Goal: Information Seeking & Learning: Find specific fact

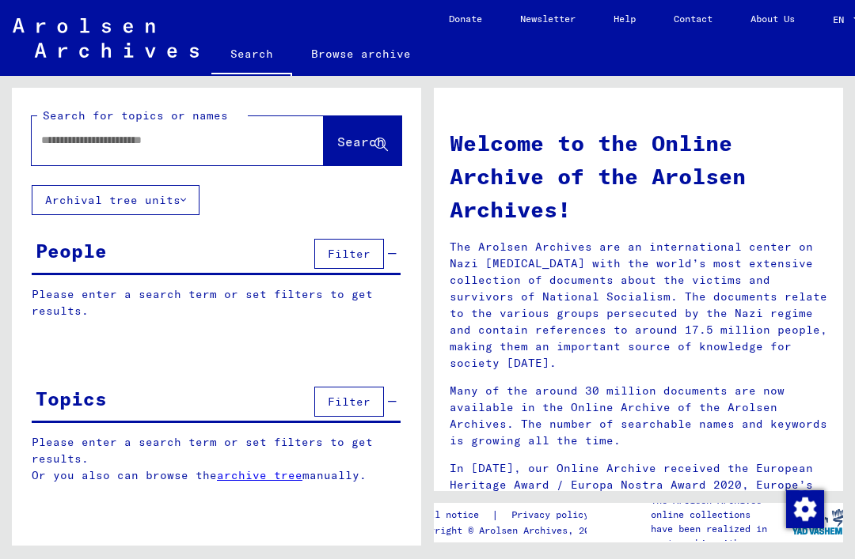
click at [75, 144] on input "text" at bounding box center [158, 140] width 235 height 17
type input "**********"
click at [347, 138] on span "Search" at bounding box center [360, 142] width 47 height 16
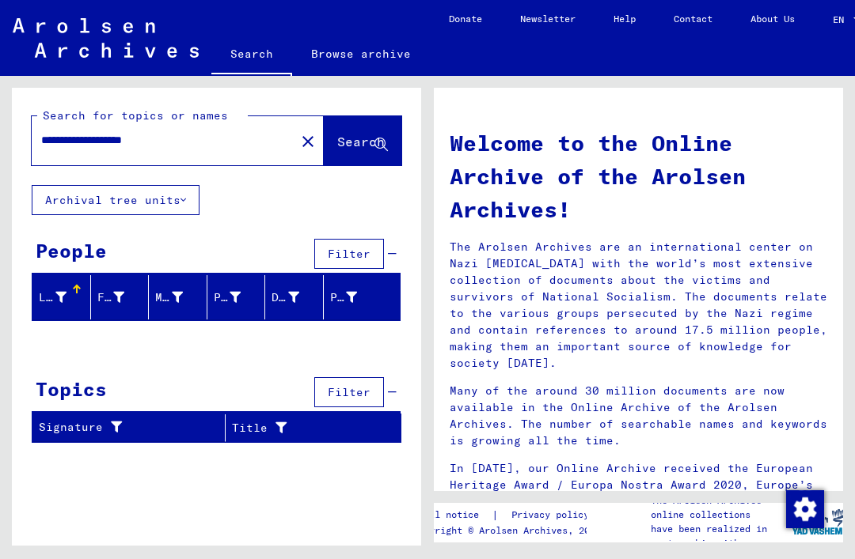
click at [298, 147] on mat-icon "close" at bounding box center [307, 141] width 19 height 19
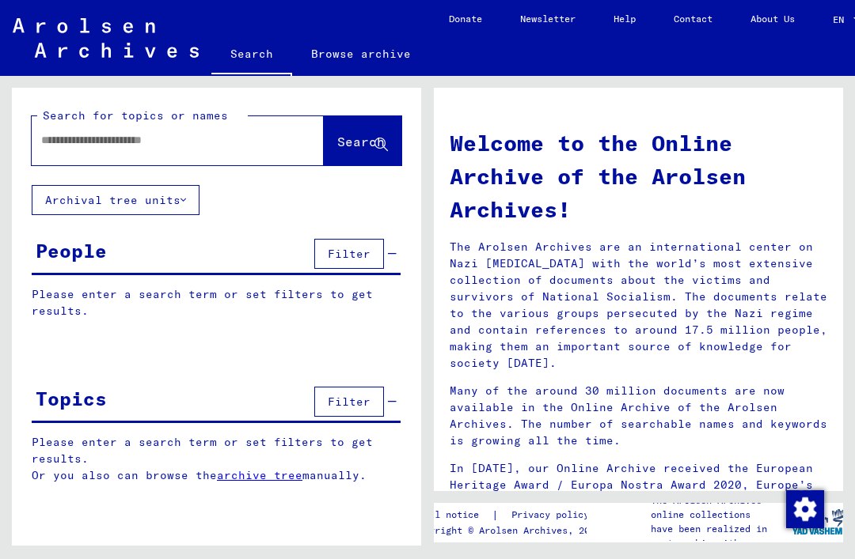
click at [81, 137] on input "text" at bounding box center [158, 140] width 235 height 17
click at [92, 148] on input "text" at bounding box center [158, 140] width 235 height 17
type input "**********"
click at [337, 151] on span "Search" at bounding box center [362, 143] width 51 height 17
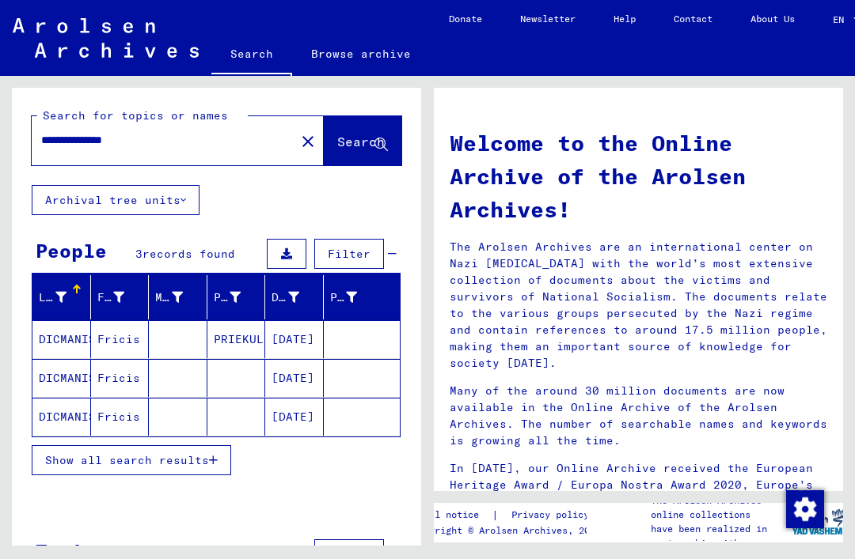
click at [104, 389] on mat-cell "Fricis" at bounding box center [120, 378] width 59 height 38
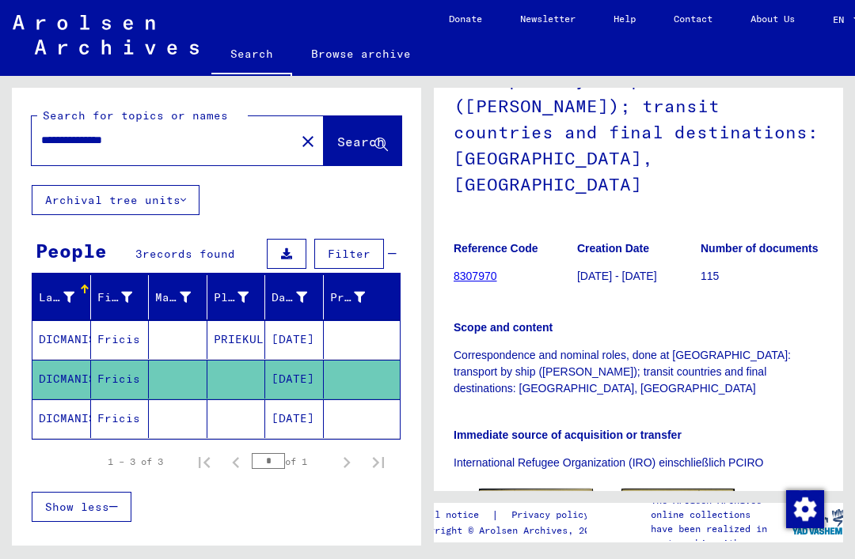
scroll to position [237, 0]
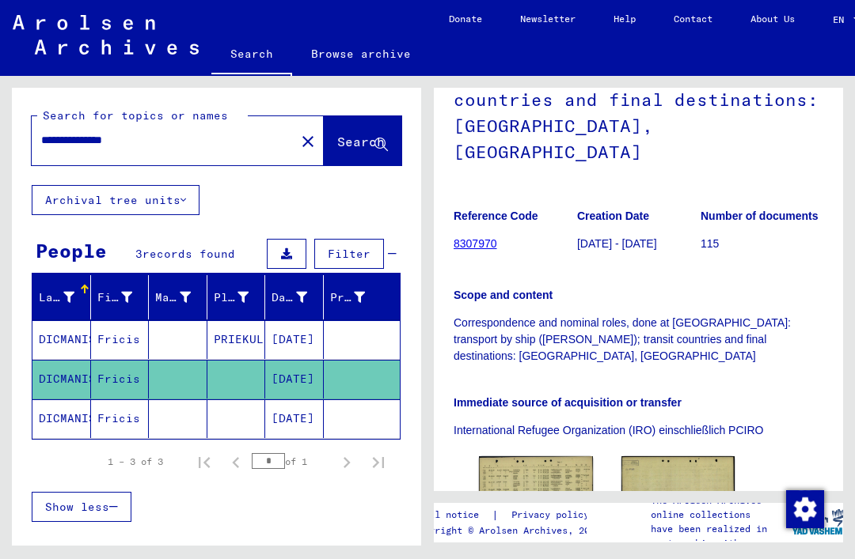
click at [563, 457] on img at bounding box center [536, 494] width 114 height 74
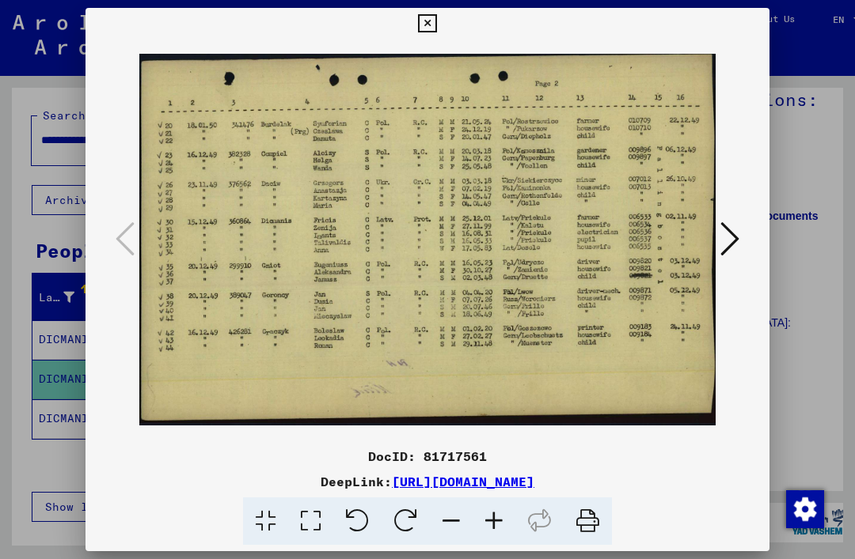
click at [436, 25] on icon at bounding box center [427, 23] width 18 height 19
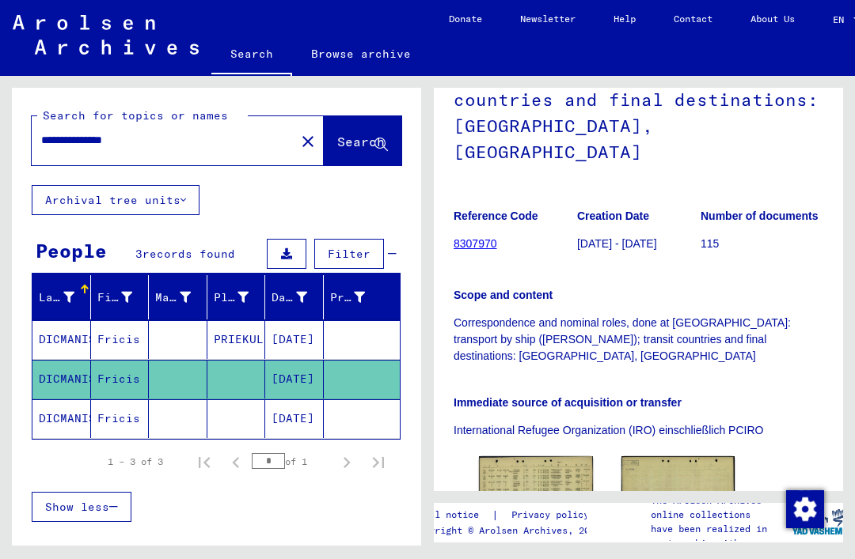
click at [298, 150] on mat-icon "close" at bounding box center [307, 141] width 19 height 19
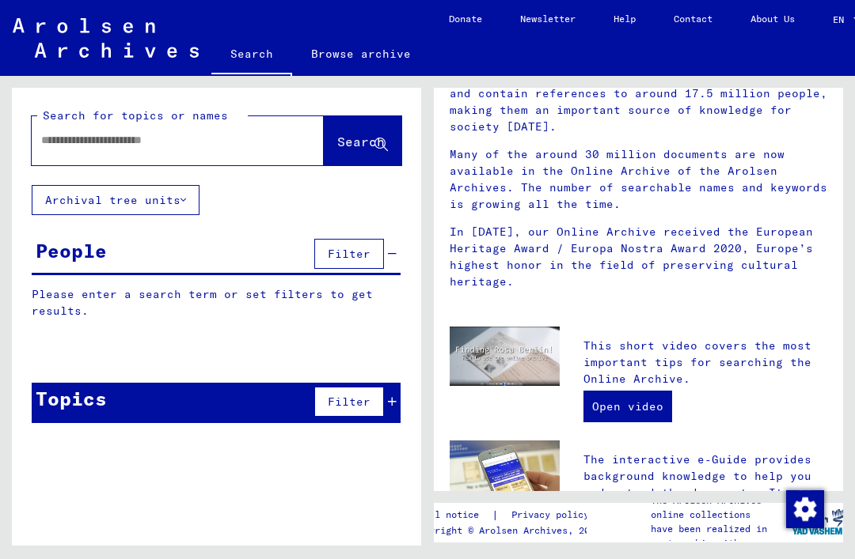
click at [79, 141] on input "text" at bounding box center [158, 140] width 235 height 17
type input "**********"
click at [339, 142] on span "Search" at bounding box center [360, 142] width 47 height 16
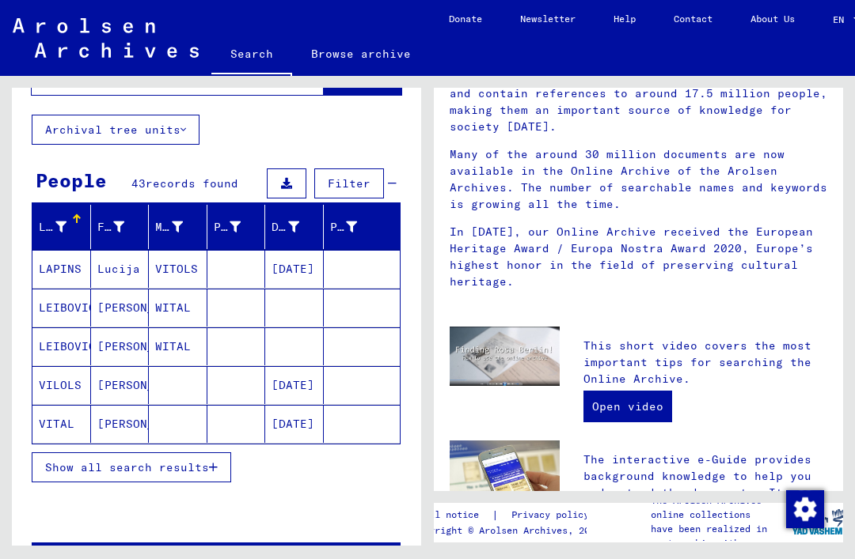
scroll to position [72, 0]
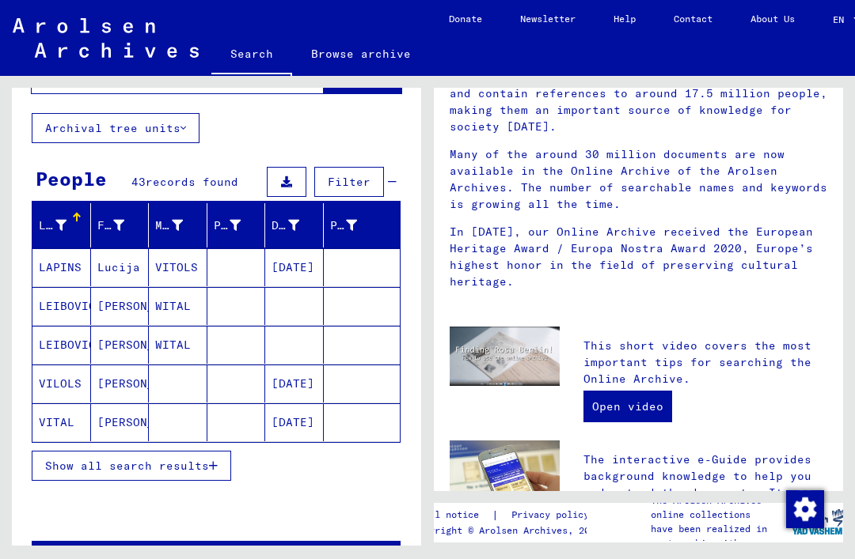
click at [63, 466] on span "Show all search results" at bounding box center [127, 466] width 164 height 14
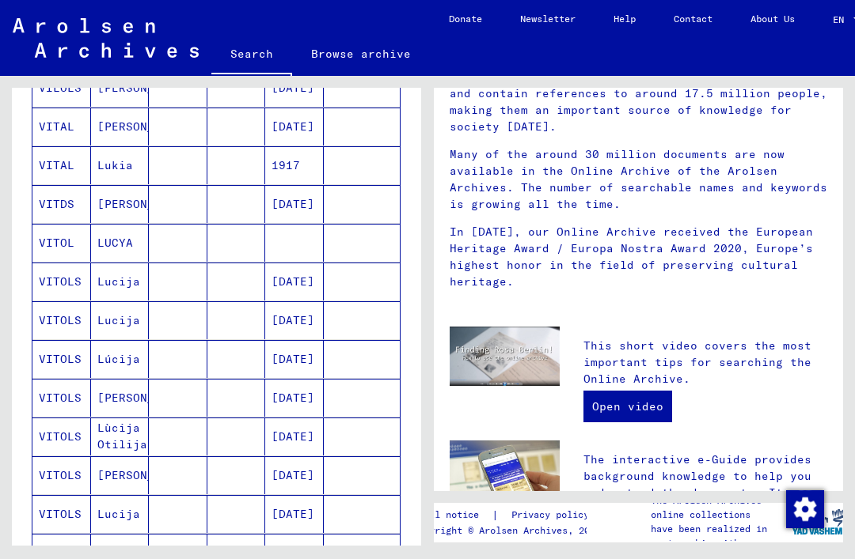
scroll to position [369, 0]
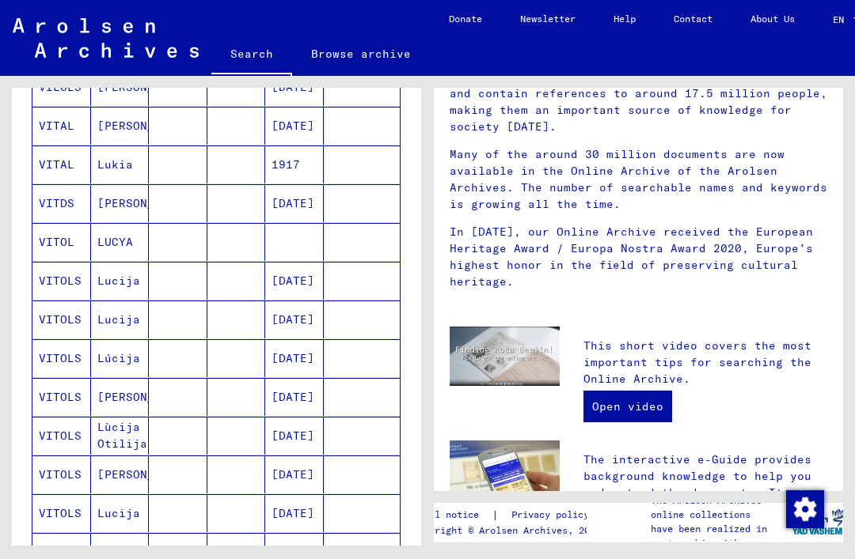
click at [63, 281] on mat-cell "VITOLS" at bounding box center [61, 281] width 59 height 38
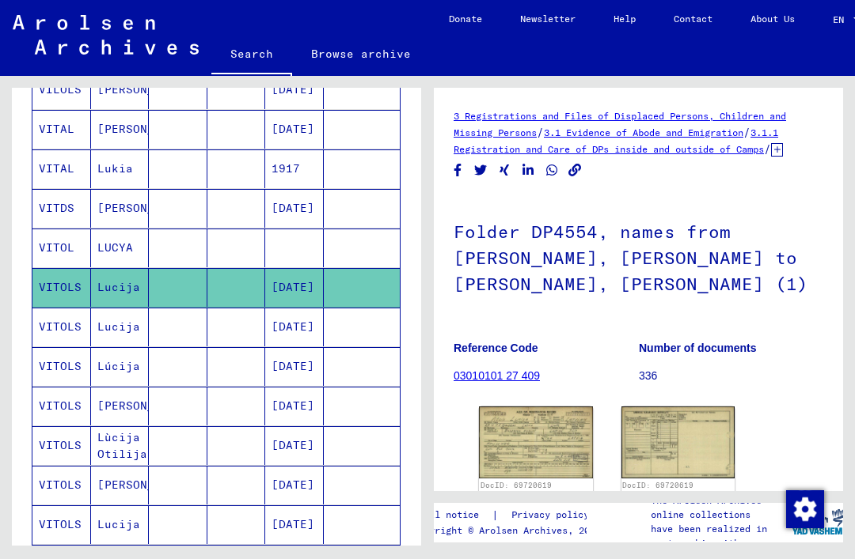
click at [557, 432] on img at bounding box center [536, 442] width 114 height 71
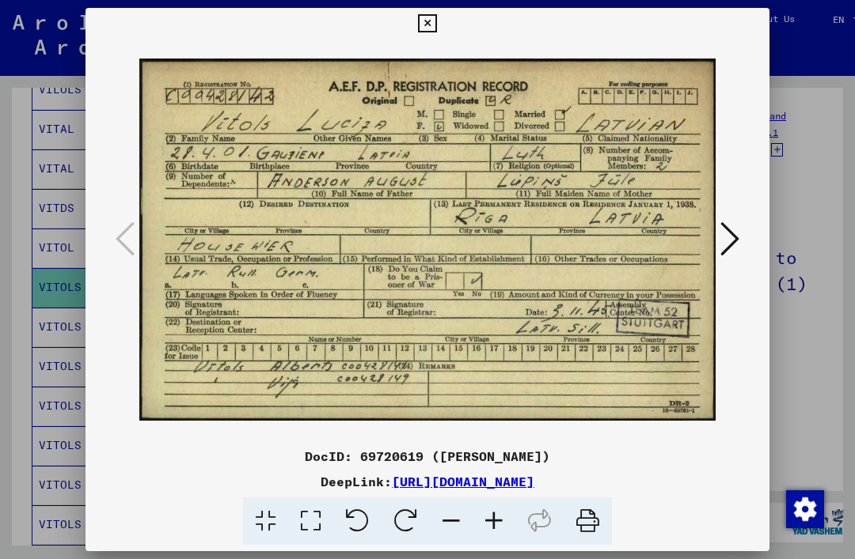
click at [436, 28] on icon at bounding box center [427, 23] width 18 height 19
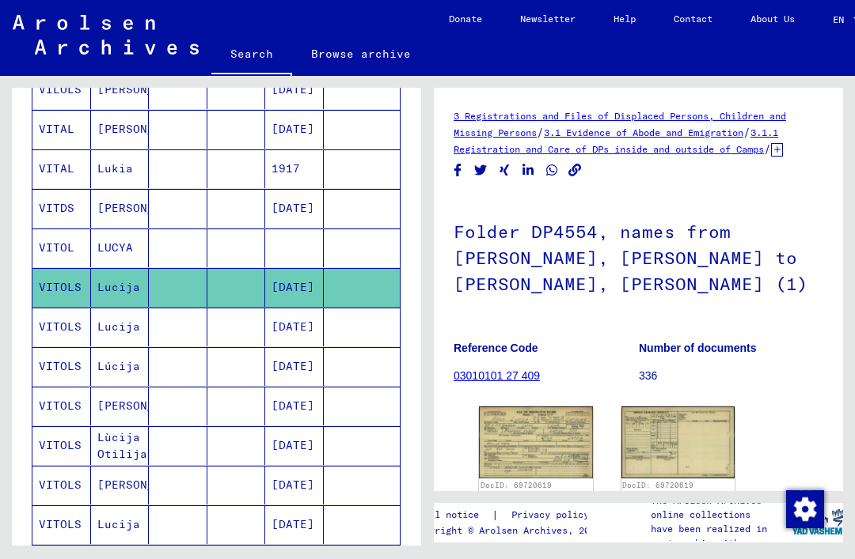
click at [79, 333] on mat-cell "VITOLS" at bounding box center [61, 327] width 59 height 39
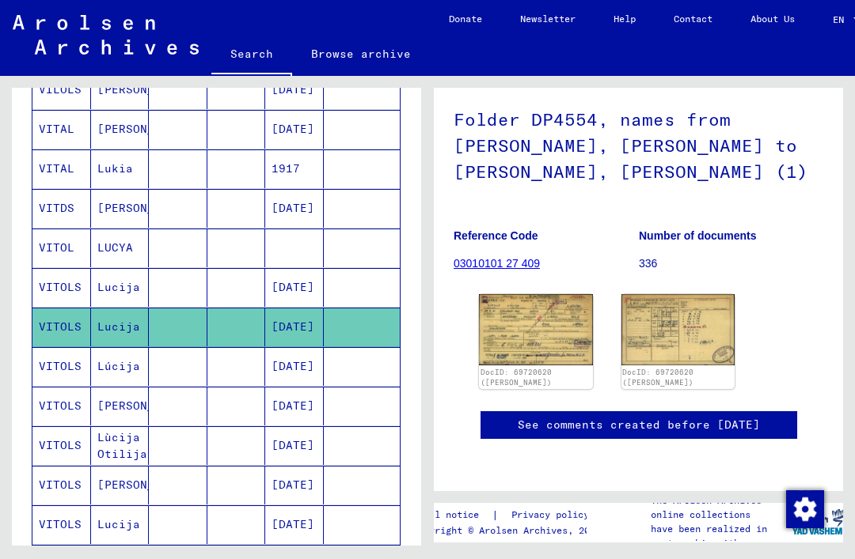
scroll to position [122, 0]
click at [562, 323] on img at bounding box center [536, 329] width 114 height 71
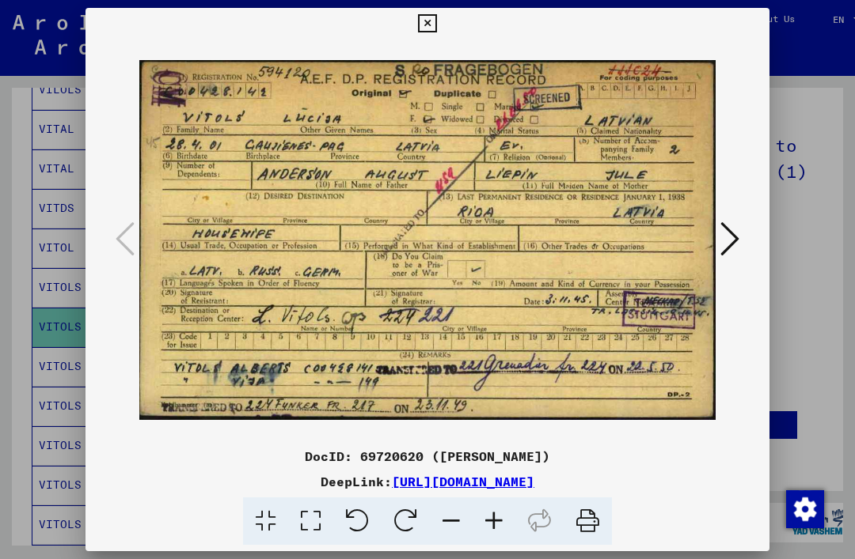
click at [441, 32] on button at bounding box center [427, 24] width 28 height 32
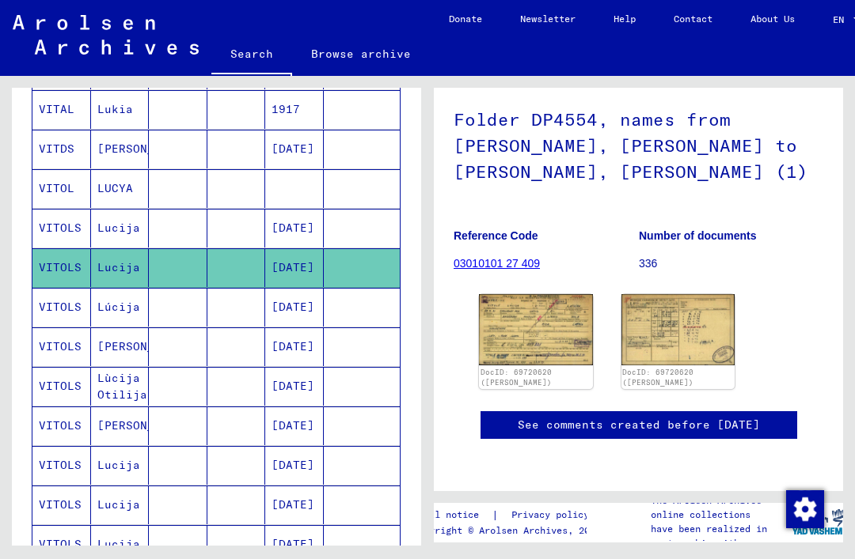
scroll to position [432, 0]
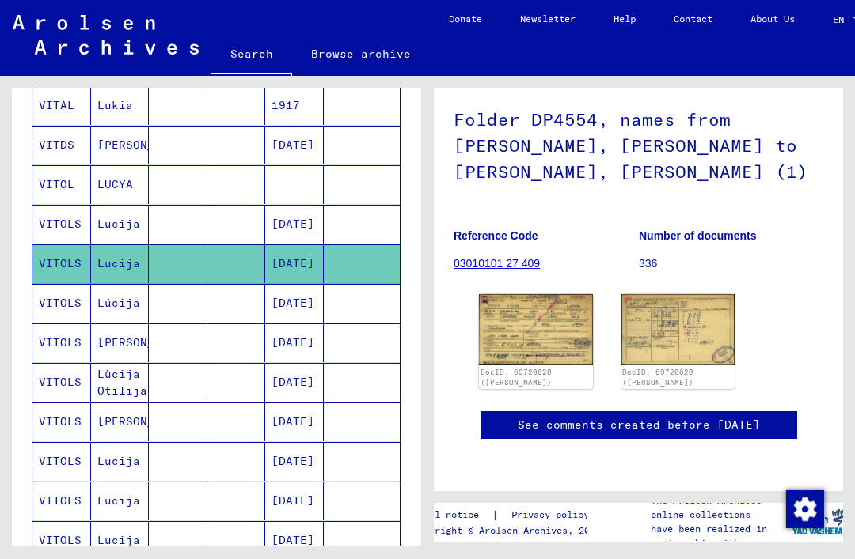
click at [59, 310] on mat-cell "VITOLS" at bounding box center [61, 303] width 59 height 39
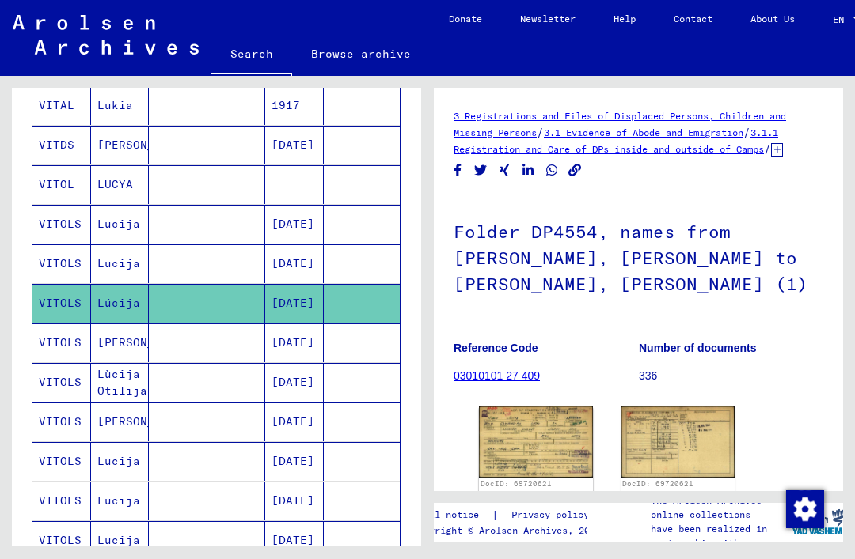
click at [567, 415] on img at bounding box center [536, 442] width 114 height 70
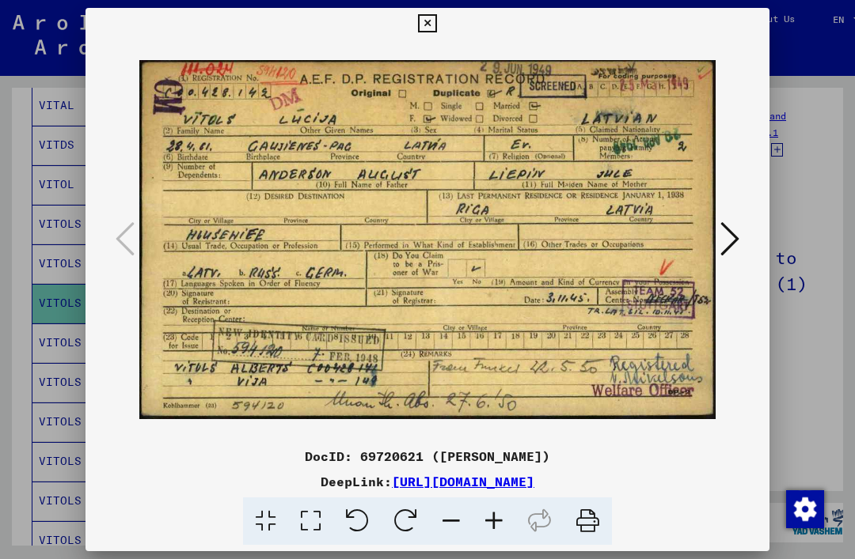
click at [441, 34] on button at bounding box center [427, 24] width 28 height 32
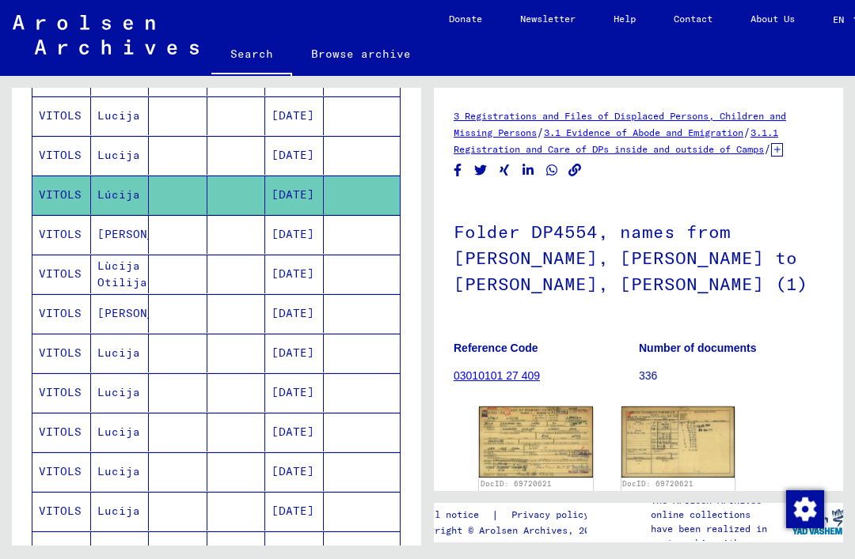
scroll to position [541, 0]
click at [58, 350] on mat-cell "VITOLS" at bounding box center [61, 352] width 59 height 39
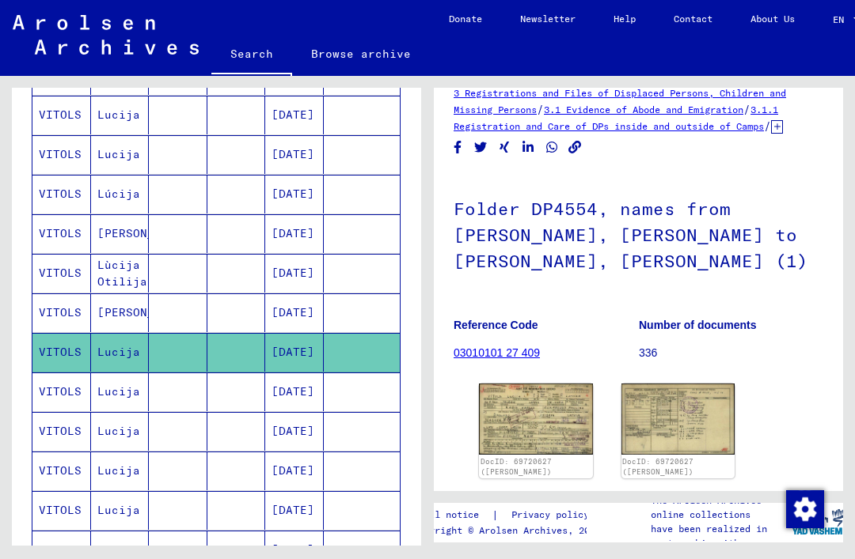
scroll to position [25, 0]
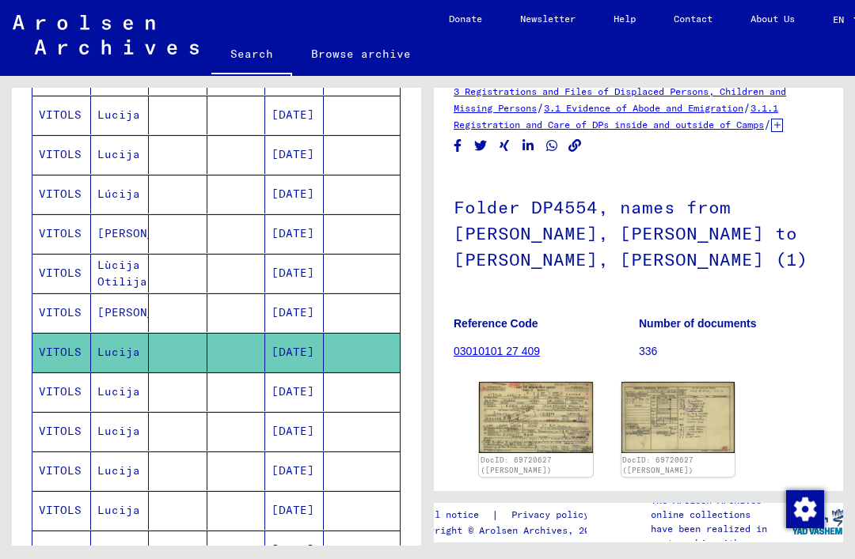
click at [578, 385] on img at bounding box center [536, 417] width 114 height 71
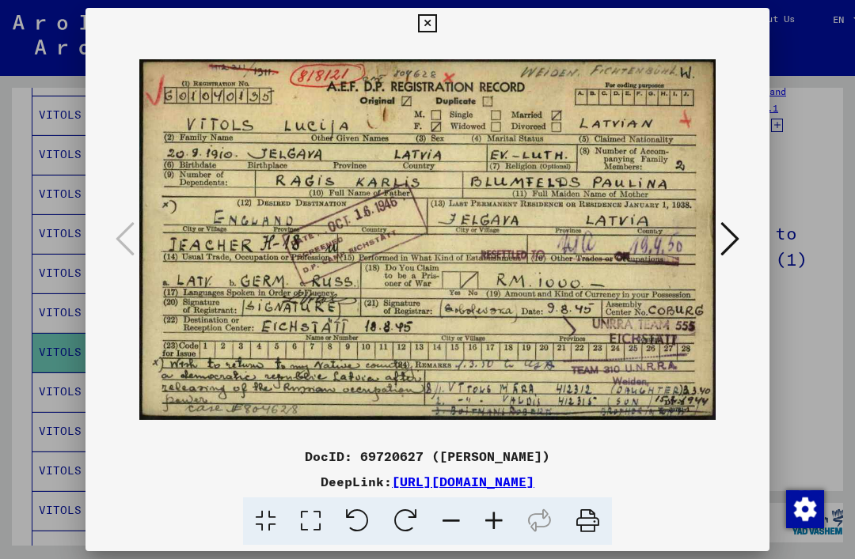
click at [436, 28] on icon at bounding box center [427, 23] width 18 height 19
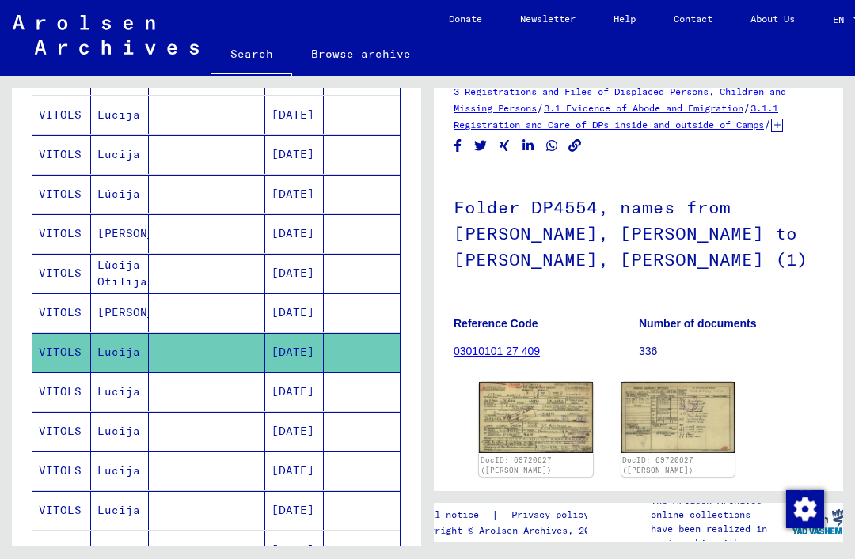
click at [107, 271] on mat-cell "Lùcija Otilija" at bounding box center [120, 273] width 59 height 39
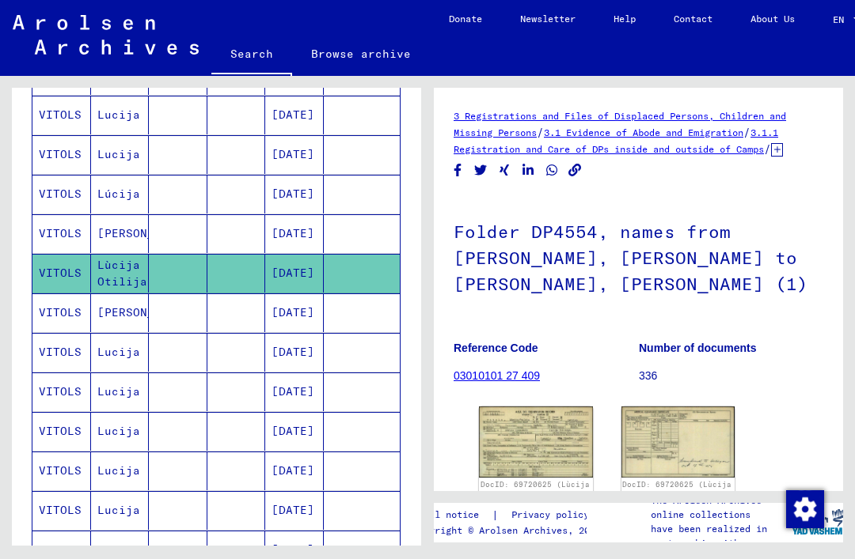
click at [109, 195] on mat-cell "Lúcija" at bounding box center [120, 194] width 59 height 39
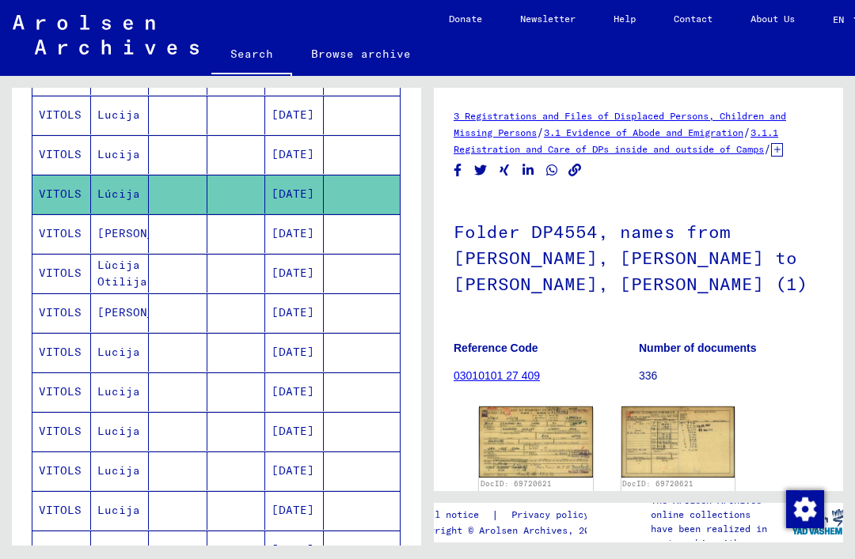
click at [578, 427] on img at bounding box center [536, 442] width 114 height 70
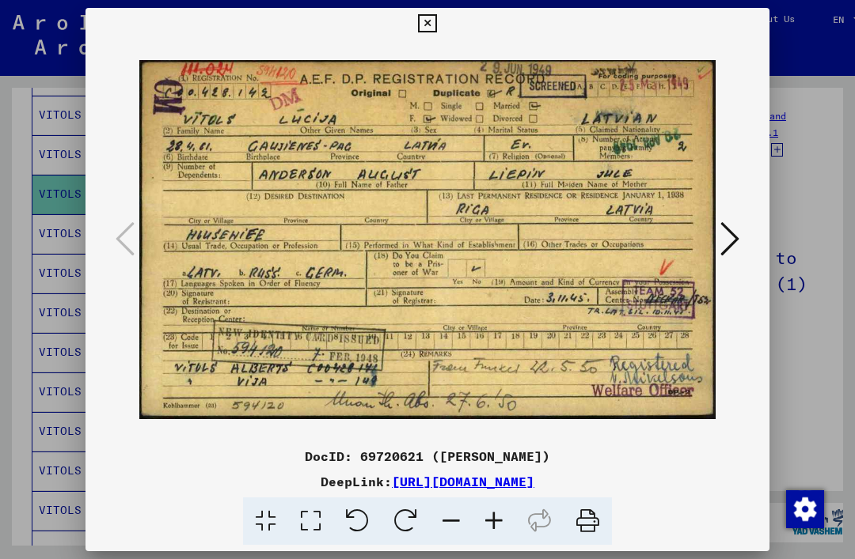
click at [436, 21] on icon at bounding box center [427, 23] width 18 height 19
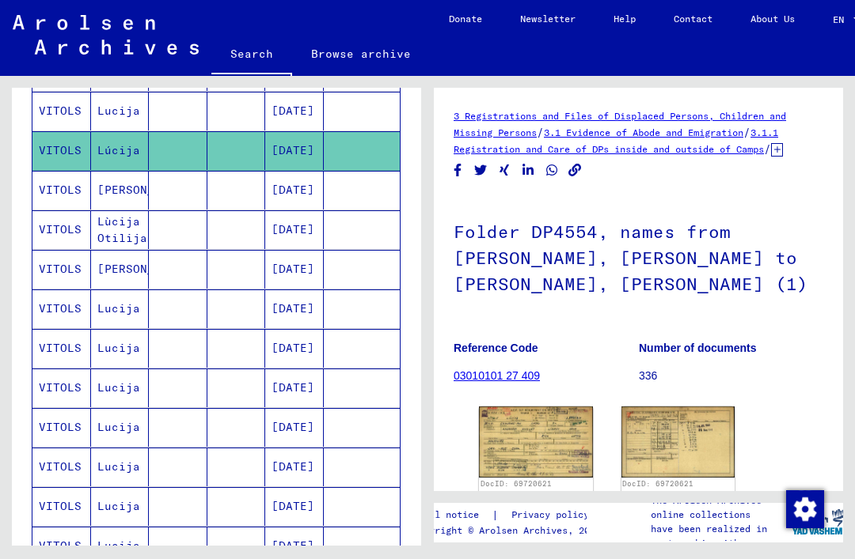
scroll to position [586, 0]
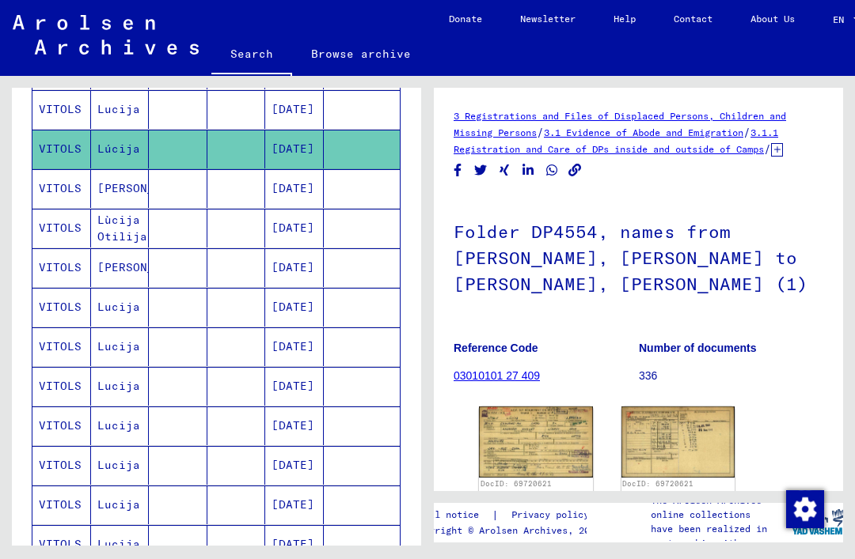
click at [59, 304] on mat-cell "VITOLS" at bounding box center [61, 307] width 59 height 39
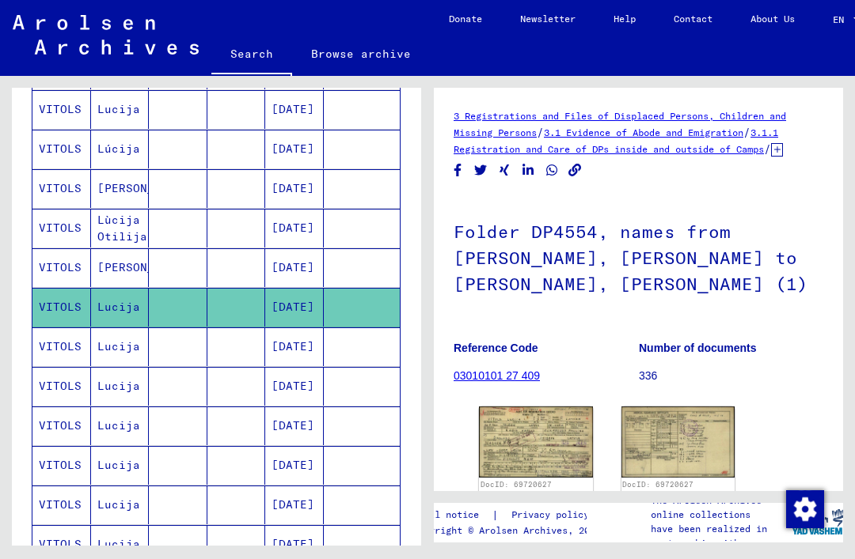
click at [571, 432] on img at bounding box center [536, 442] width 114 height 71
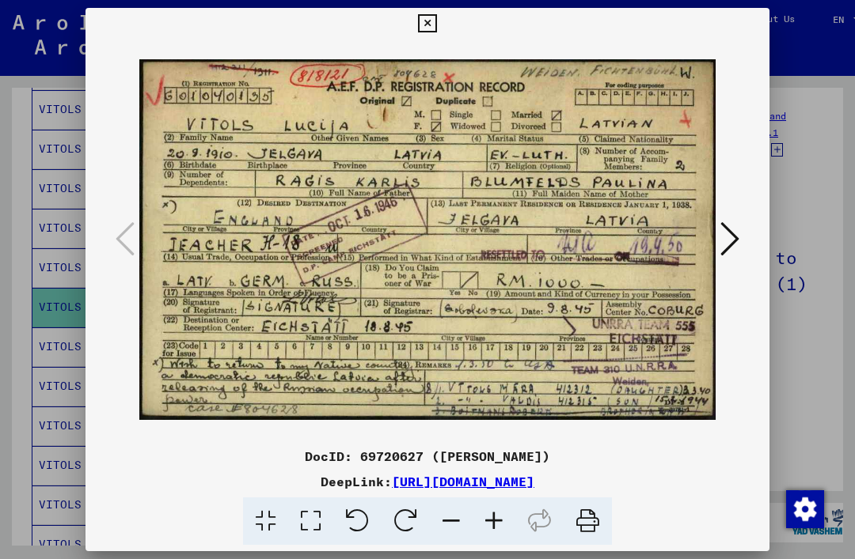
click at [441, 36] on button at bounding box center [427, 24] width 28 height 32
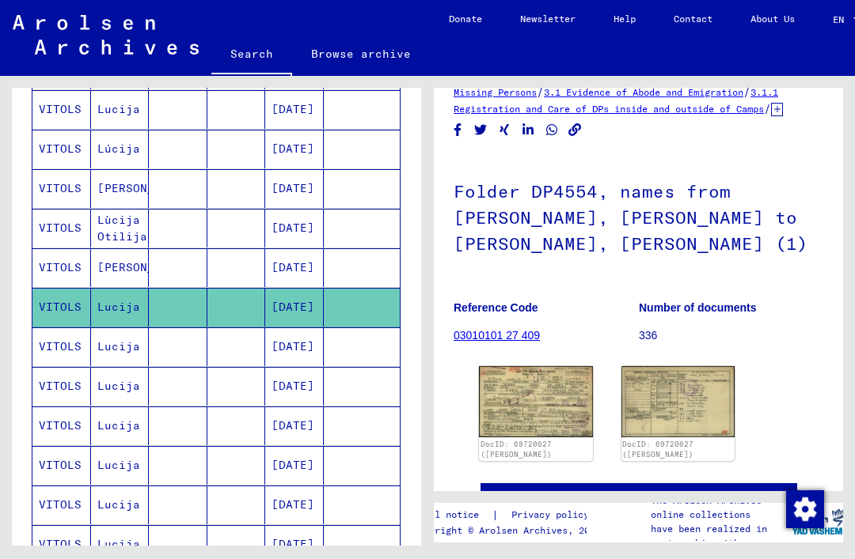
scroll to position [41, 0]
click at [63, 345] on mat-cell "VITOLS" at bounding box center [61, 347] width 59 height 39
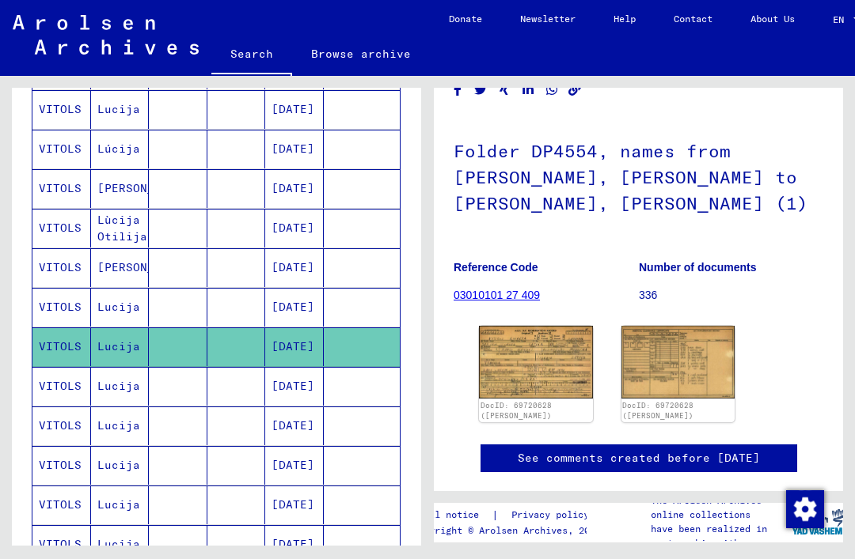
scroll to position [82, 0]
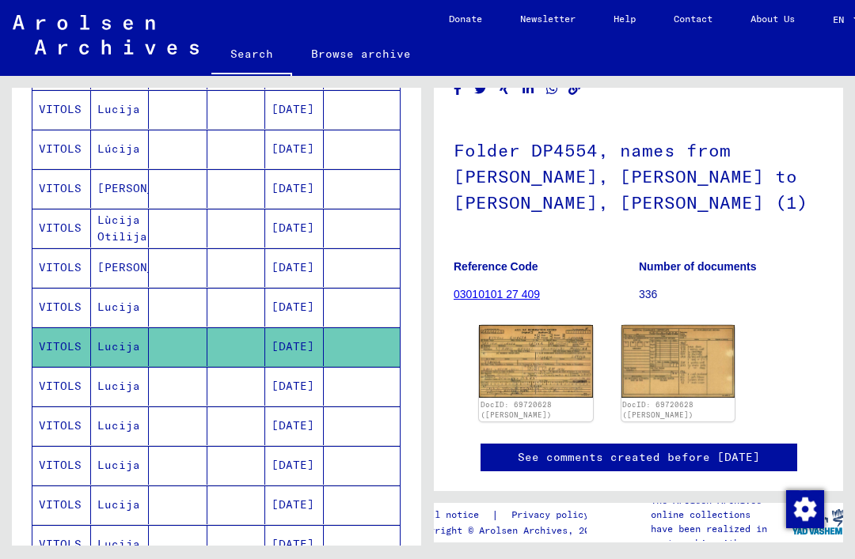
click at [567, 336] on img at bounding box center [536, 361] width 114 height 73
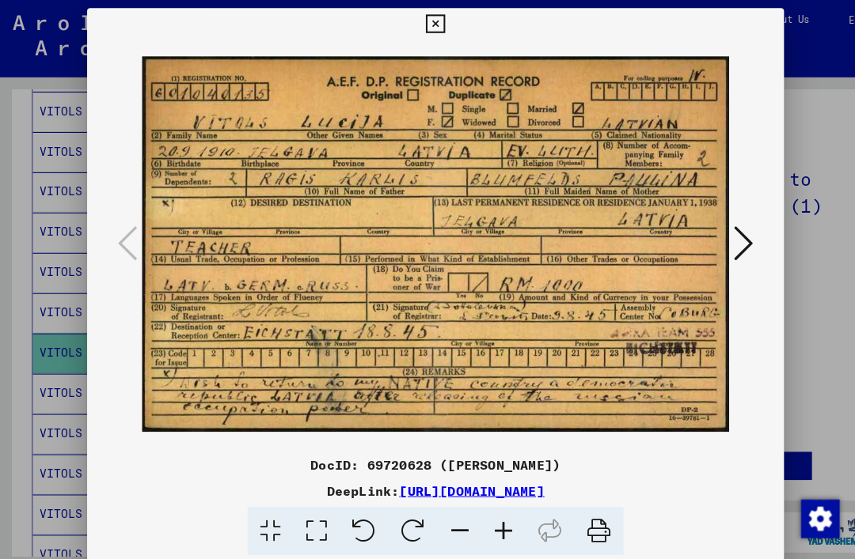
click at [441, 33] on button at bounding box center [427, 24] width 28 height 32
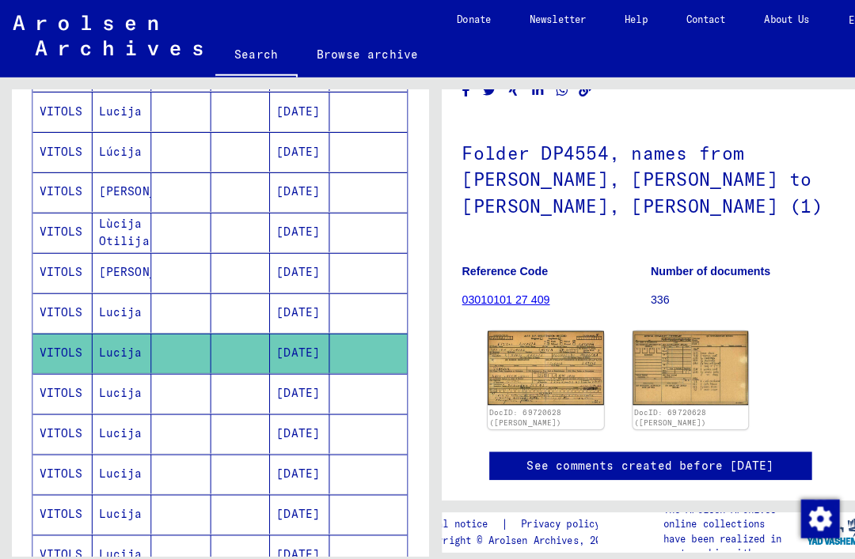
scroll to position [632, 0]
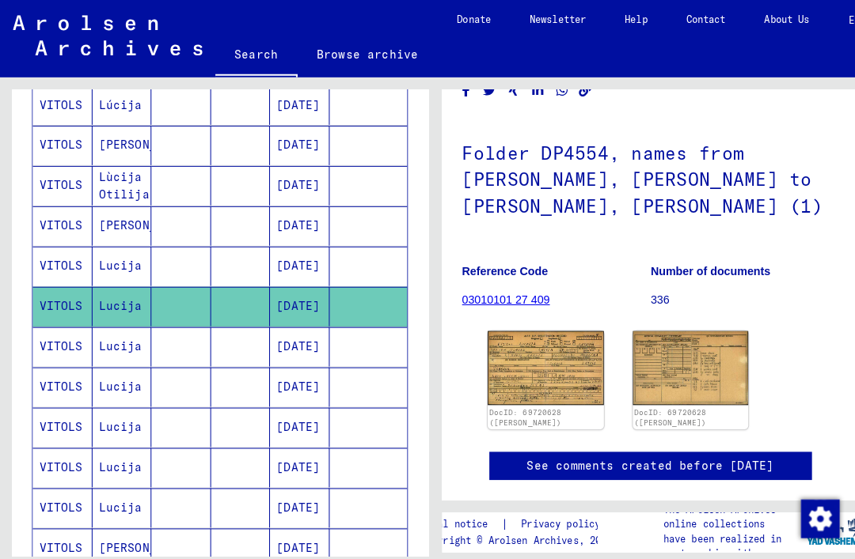
click at [54, 340] on mat-cell "VITOLS" at bounding box center [61, 340] width 59 height 39
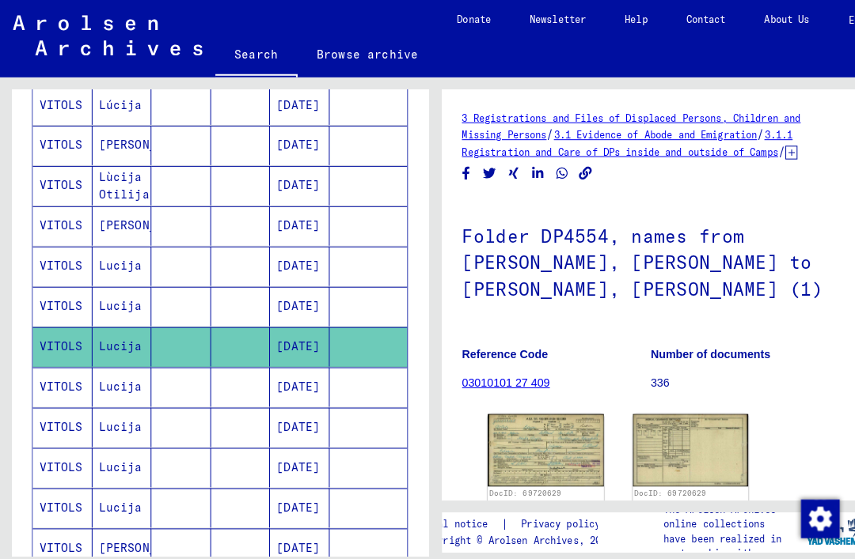
scroll to position [101, 0]
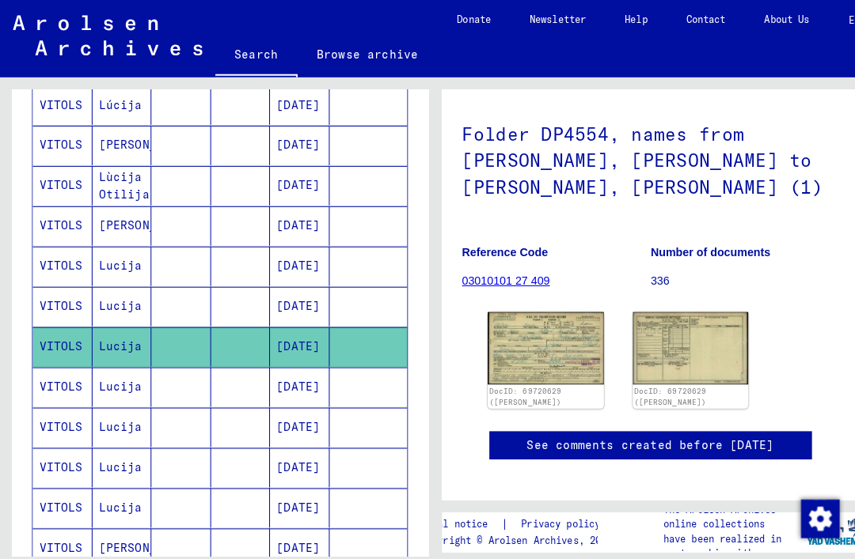
click at [563, 313] on img at bounding box center [536, 341] width 114 height 70
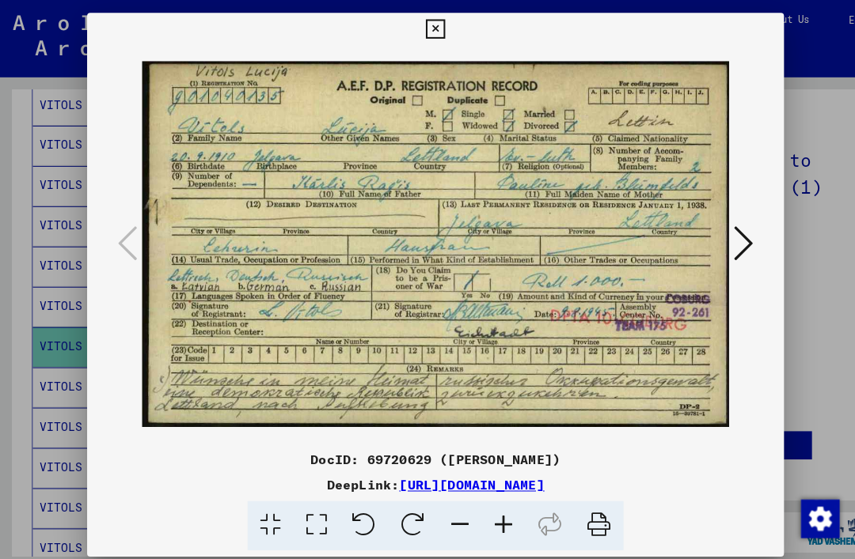
click at [436, 27] on icon at bounding box center [427, 28] width 18 height 19
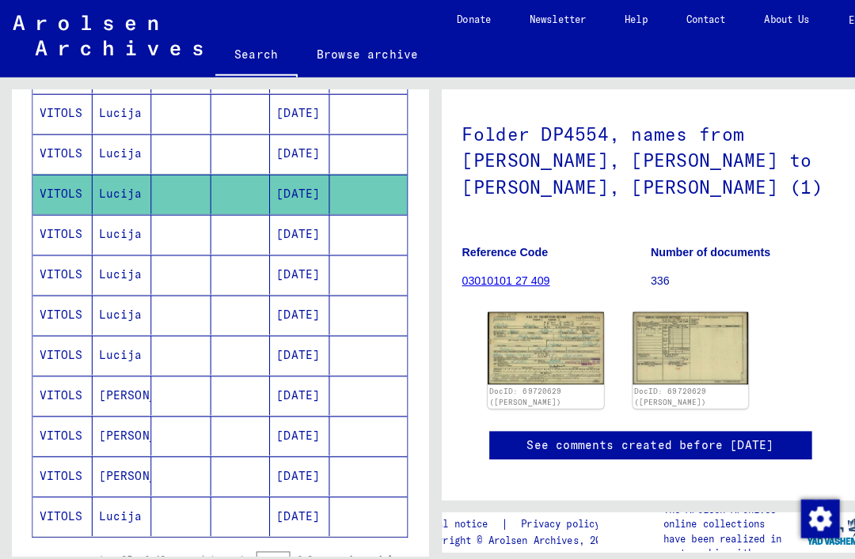
scroll to position [788, 0]
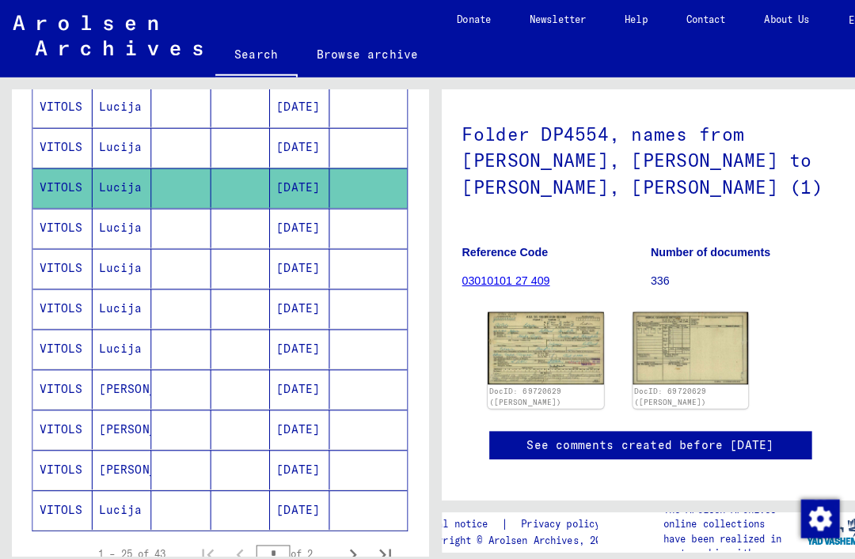
click at [52, 222] on mat-cell "VITOLS" at bounding box center [61, 224] width 59 height 39
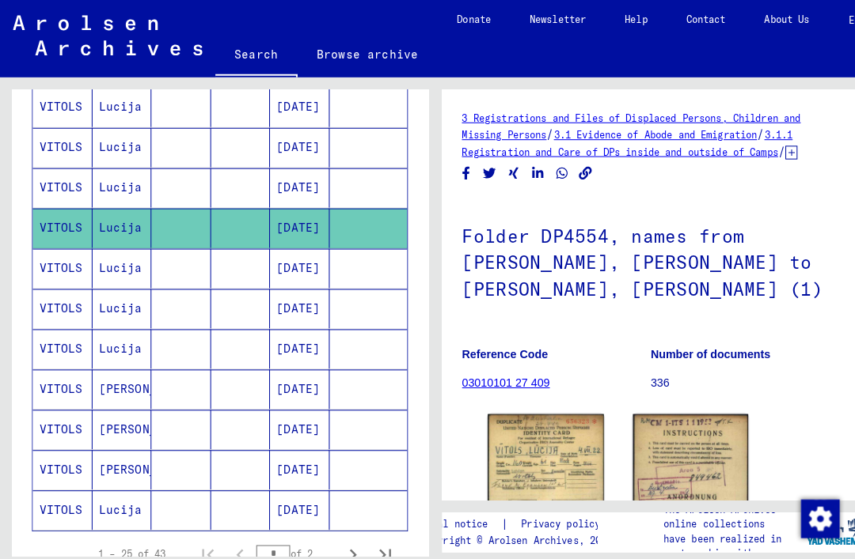
click at [569, 428] on img at bounding box center [536, 481] width 114 height 149
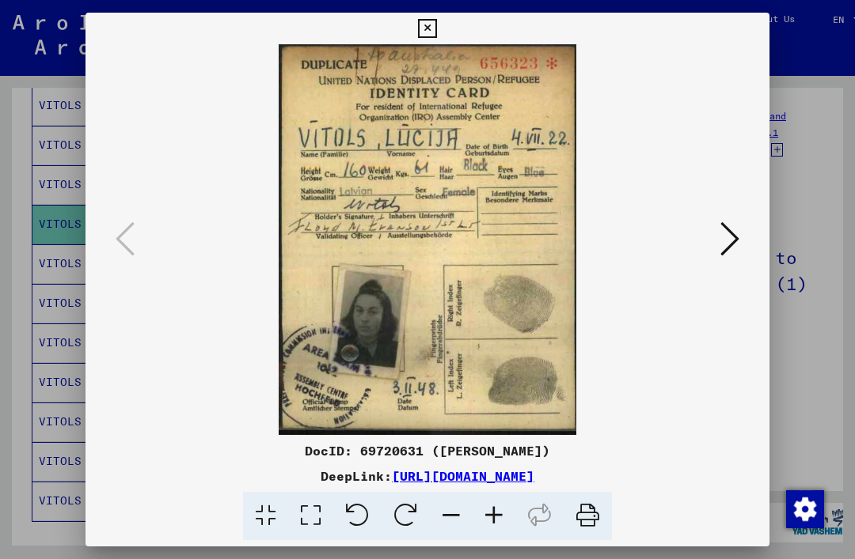
click at [436, 30] on icon at bounding box center [427, 28] width 18 height 19
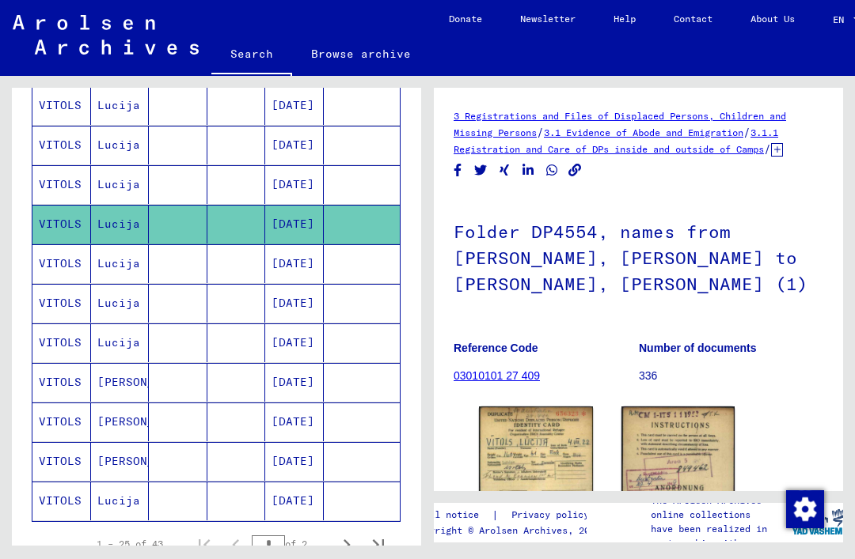
click at [55, 258] on mat-cell "VITOLS" at bounding box center [61, 264] width 59 height 39
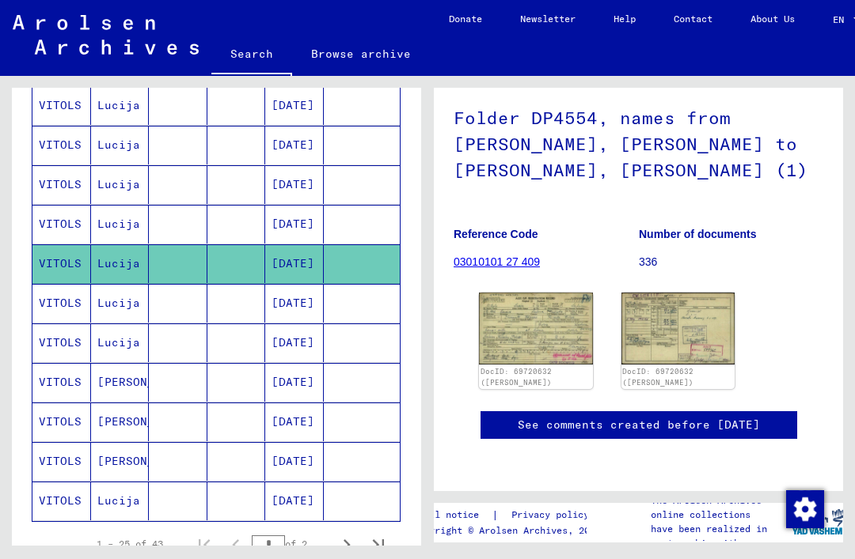
scroll to position [207, 0]
click at [58, 309] on mat-cell "VITOLS" at bounding box center [61, 303] width 59 height 39
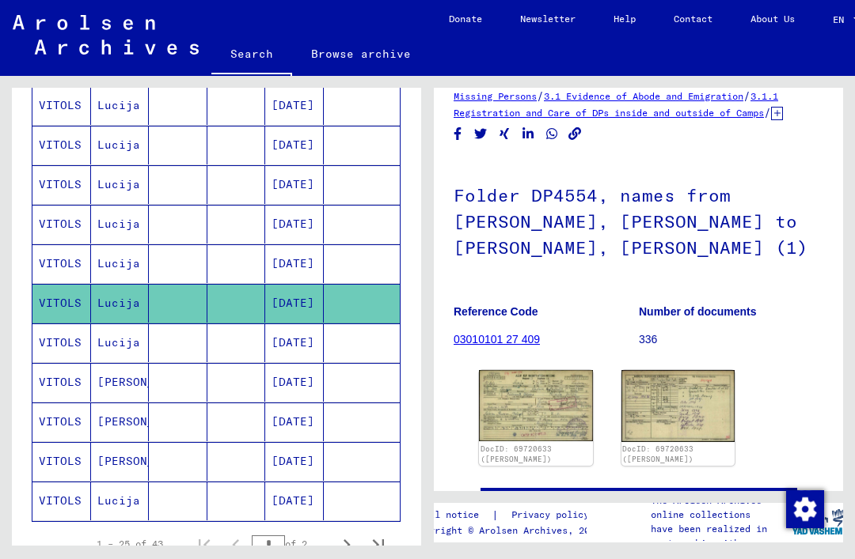
scroll to position [38, 0]
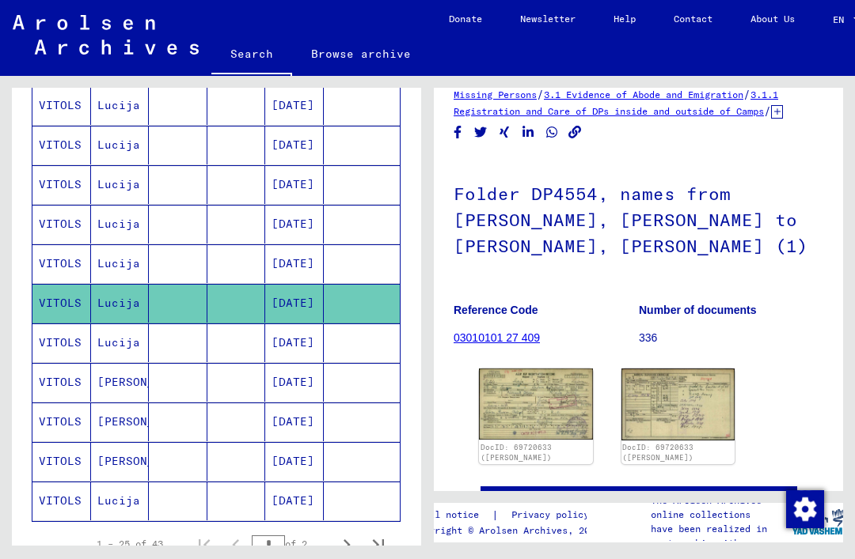
click at [563, 404] on img at bounding box center [536, 404] width 114 height 71
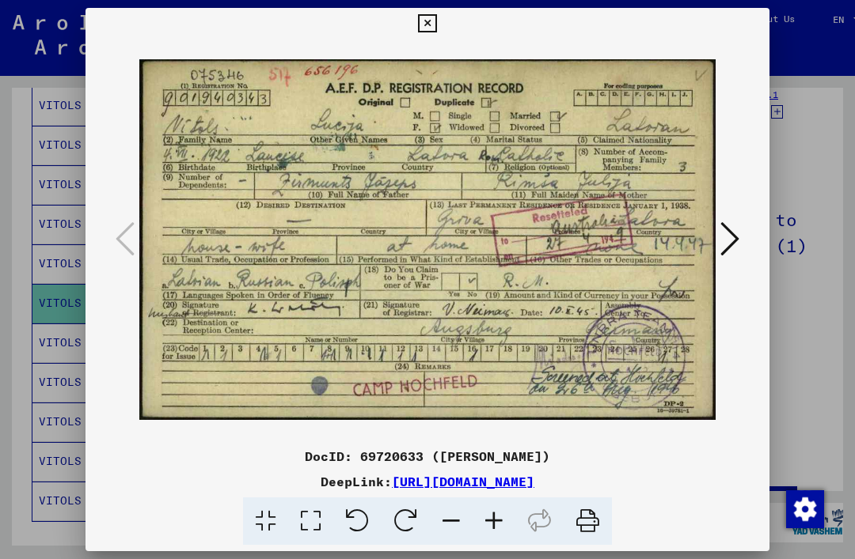
click at [441, 38] on button at bounding box center [427, 24] width 28 height 32
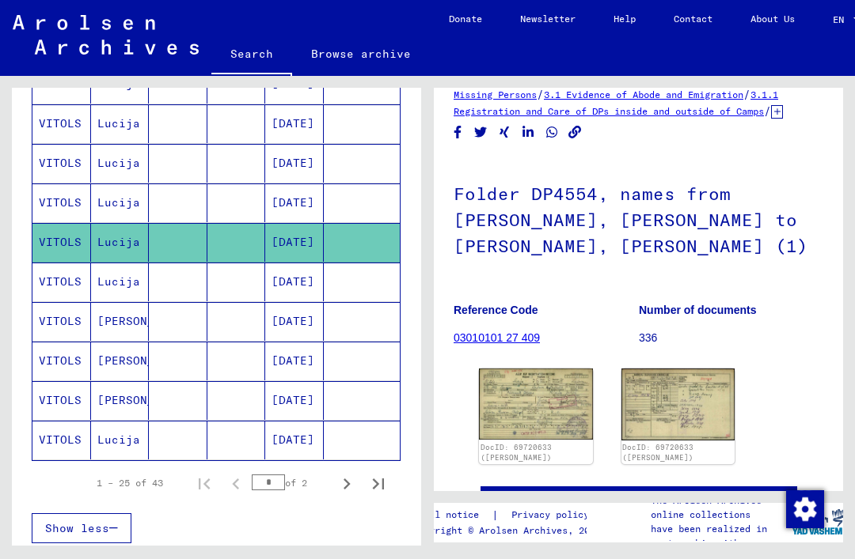
scroll to position [851, 0]
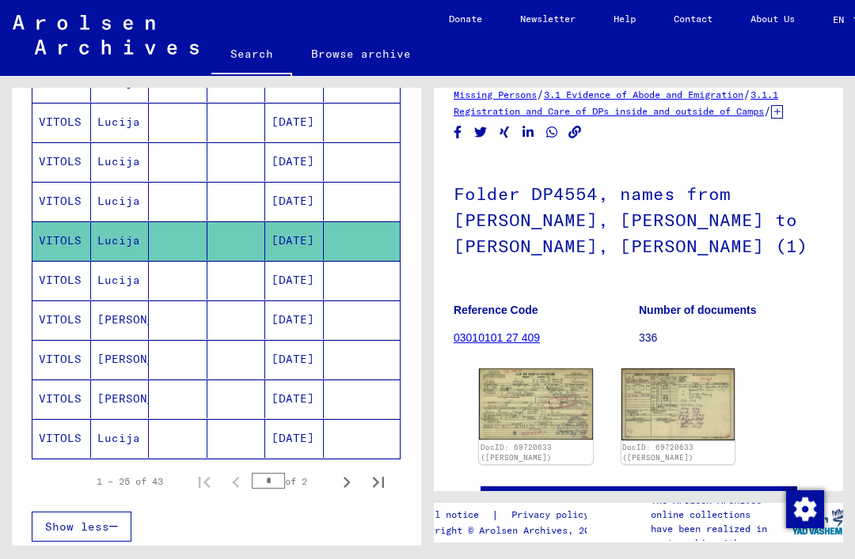
click at [60, 288] on mat-cell "VITOLS" at bounding box center [61, 280] width 59 height 39
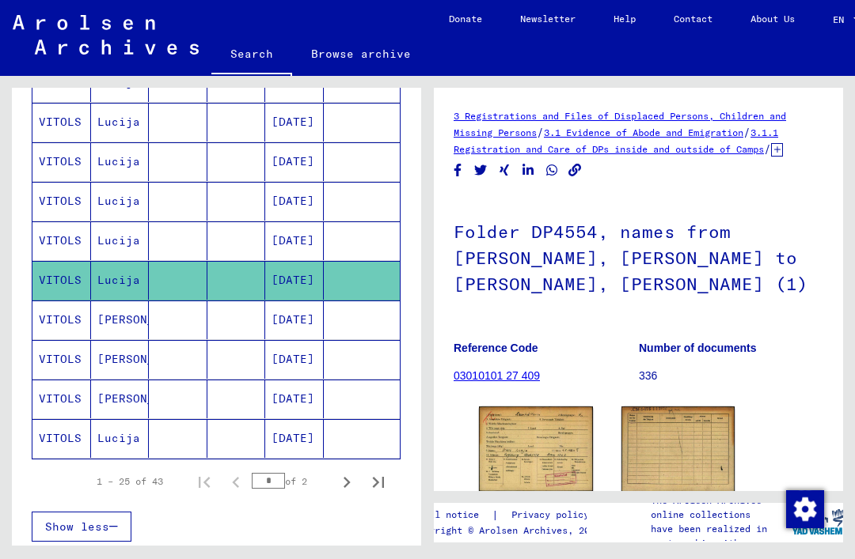
click at [560, 429] on img at bounding box center [536, 449] width 114 height 85
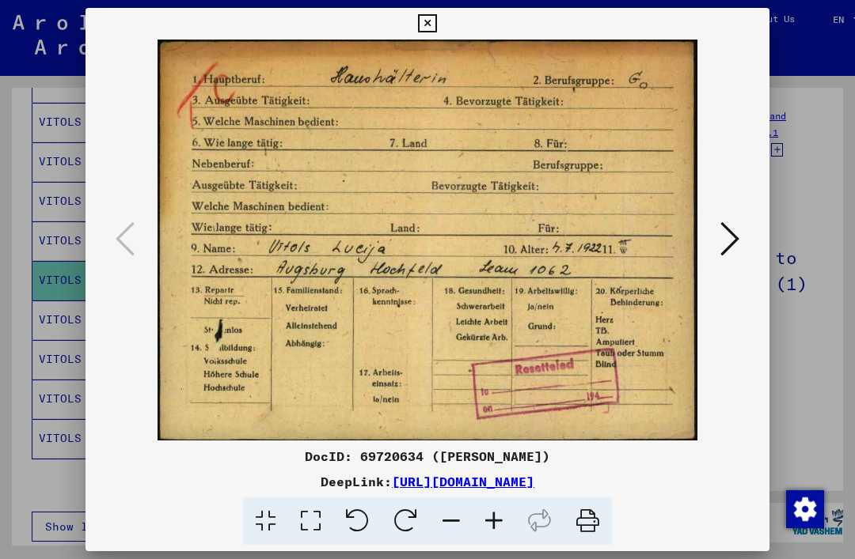
click at [436, 30] on icon at bounding box center [427, 23] width 18 height 19
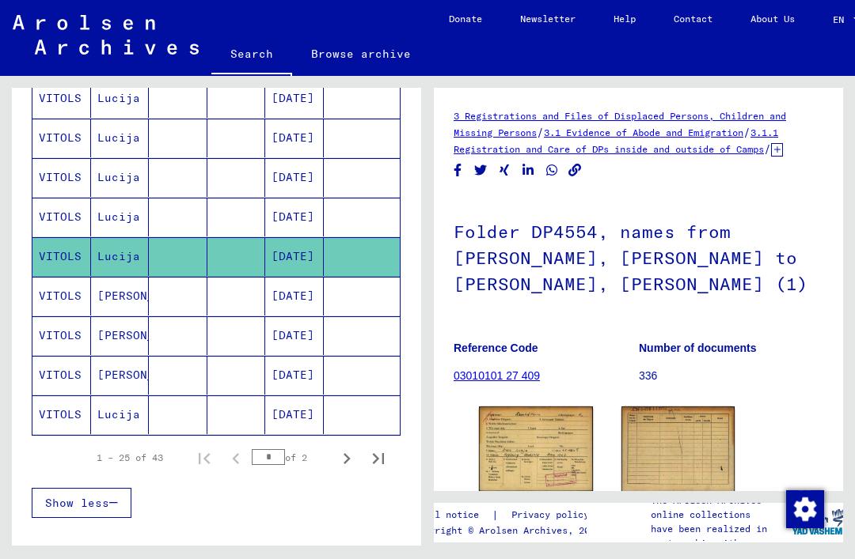
scroll to position [875, 0]
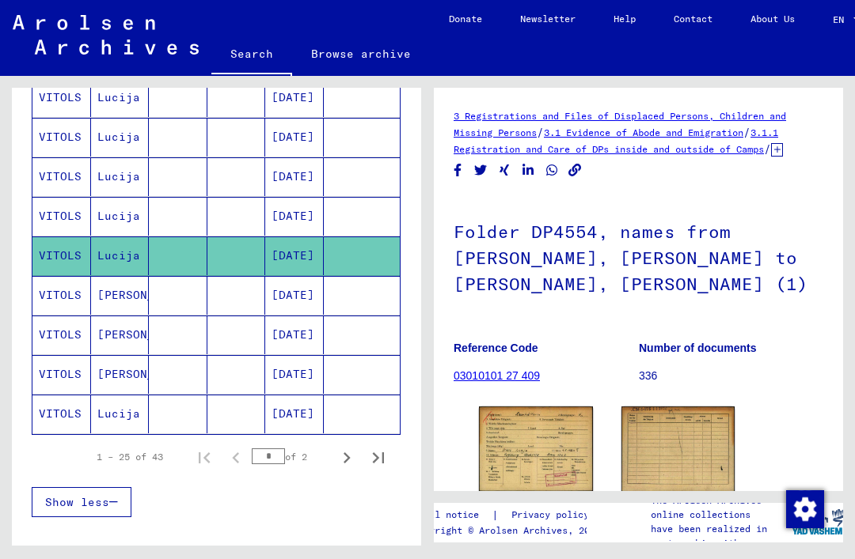
click at [57, 413] on mat-cell "VITOLS" at bounding box center [61, 414] width 59 height 39
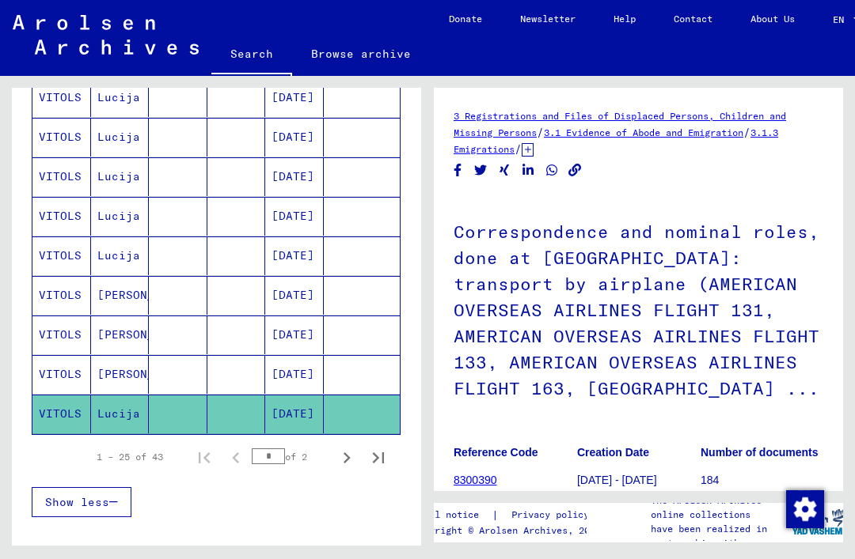
click at [348, 461] on icon "Next page" at bounding box center [346, 458] width 7 height 11
type input "*"
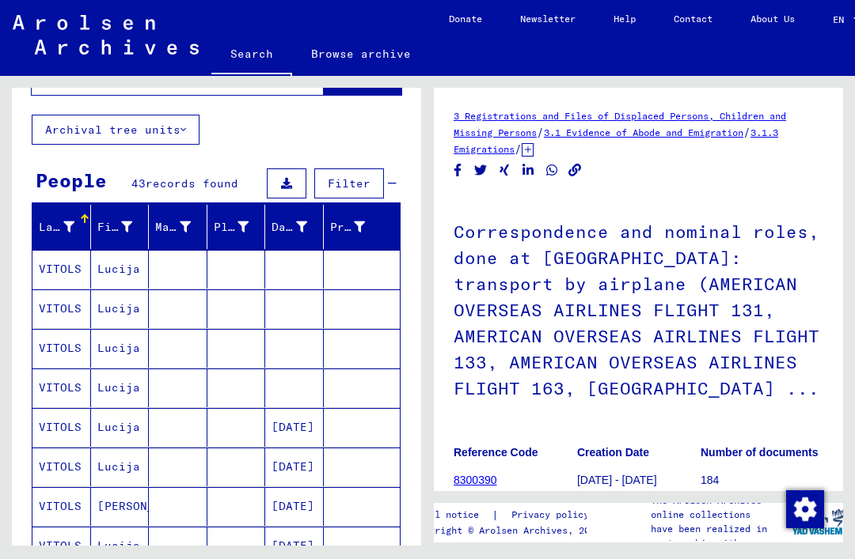
scroll to position [71, 0]
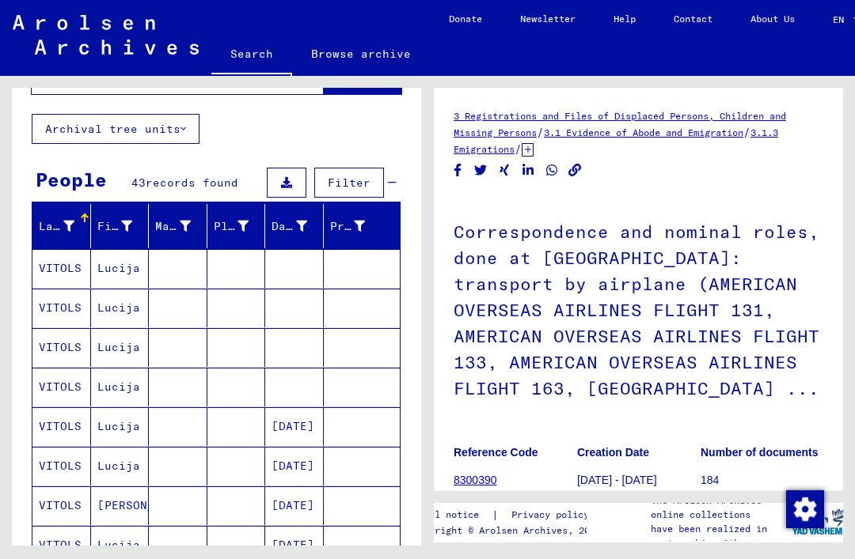
click at [66, 271] on mat-cell "VITOLS" at bounding box center [61, 268] width 59 height 39
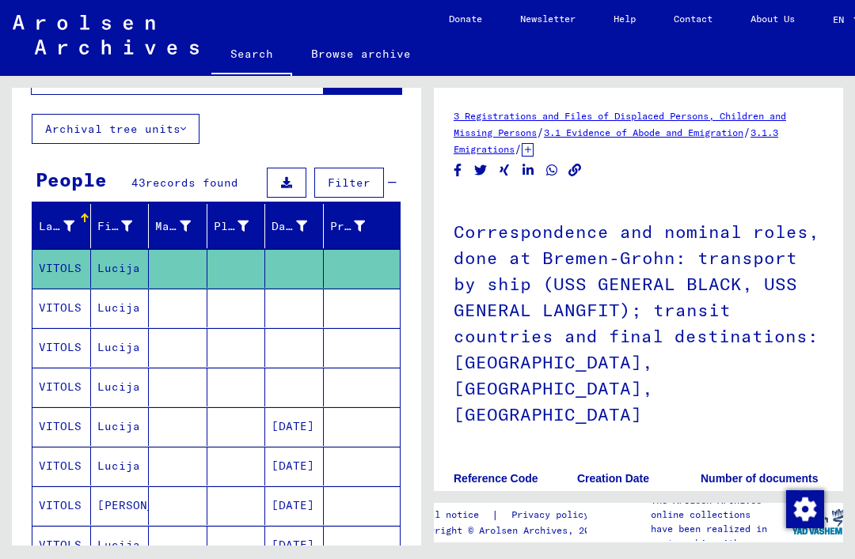
click at [59, 309] on mat-cell "VITOLS" at bounding box center [61, 308] width 59 height 39
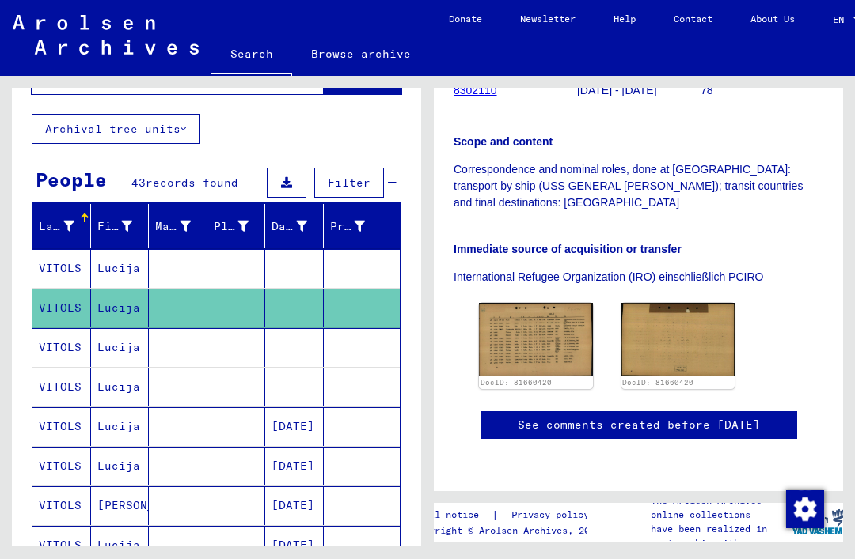
scroll to position [403, 0]
click at [536, 311] on img at bounding box center [536, 339] width 114 height 73
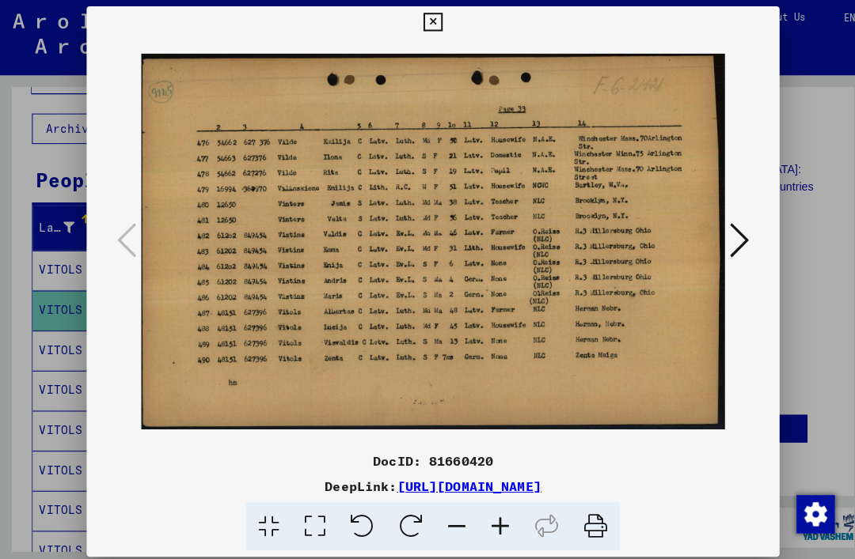
click at [441, 32] on button at bounding box center [427, 24] width 28 height 32
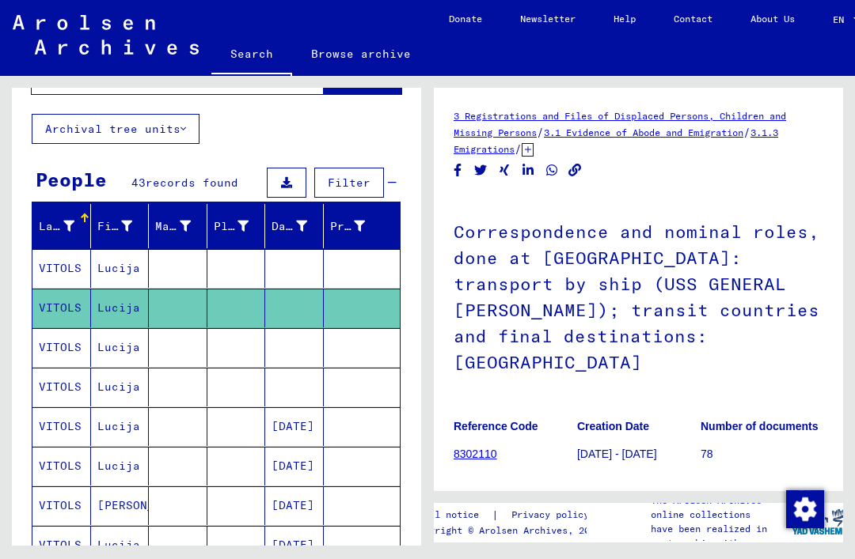
scroll to position [0, 0]
click at [74, 354] on mat-cell "VITOLS" at bounding box center [61, 347] width 59 height 39
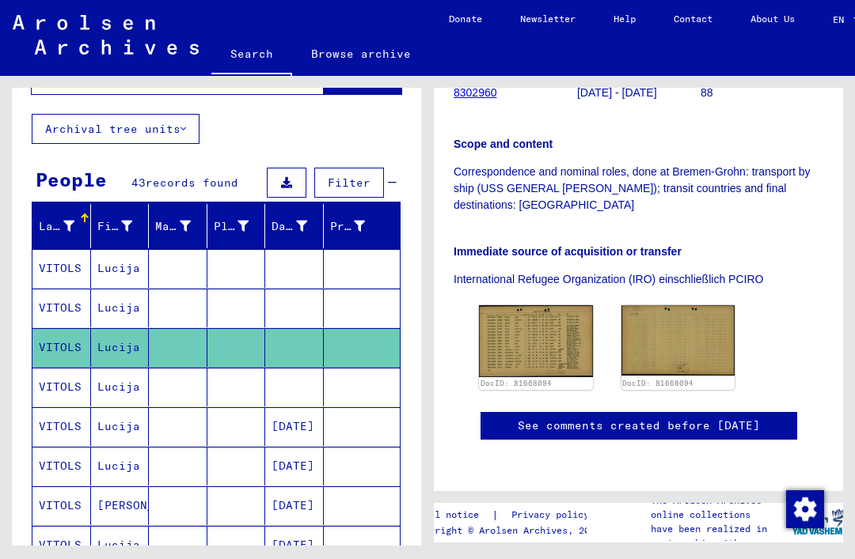
scroll to position [363, 0]
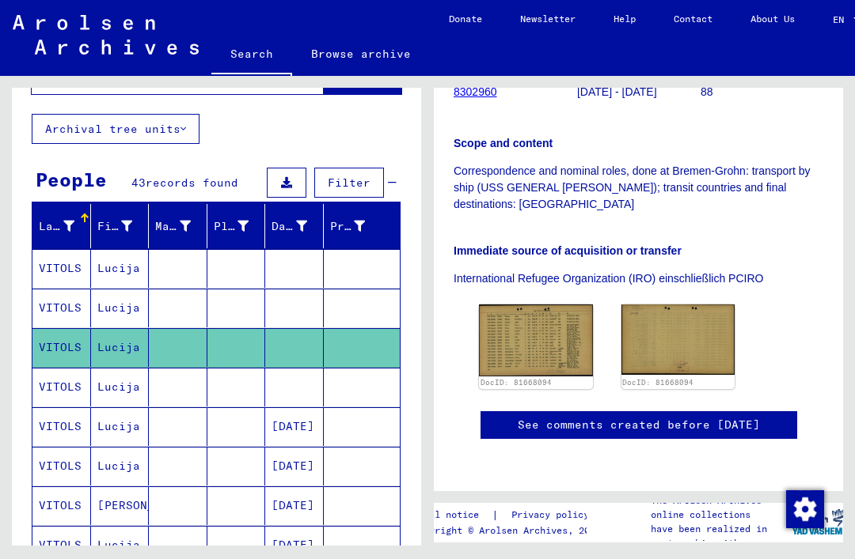
click at [552, 318] on img at bounding box center [536, 340] width 114 height 71
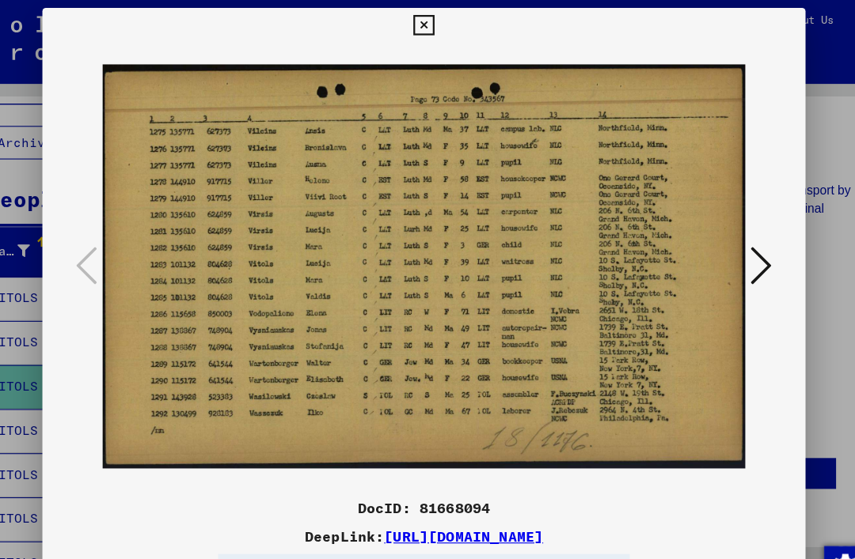
click at [436, 20] on icon at bounding box center [427, 23] width 18 height 19
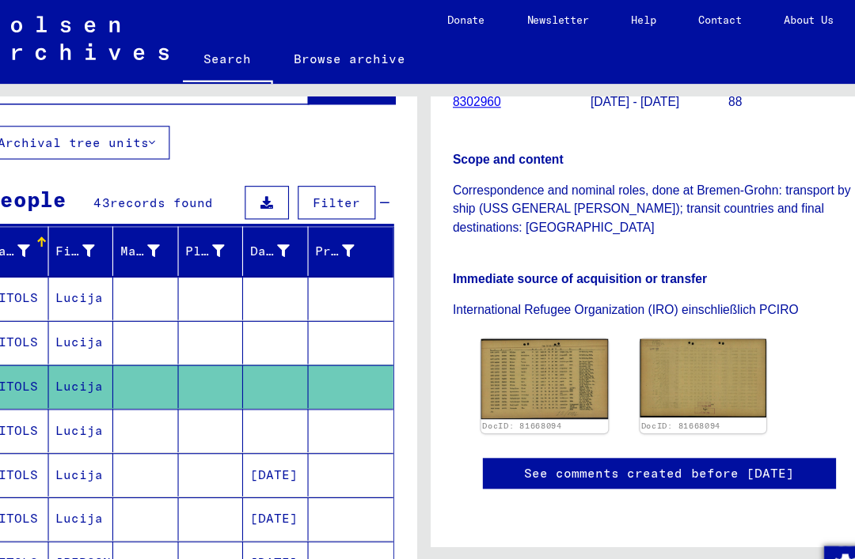
click at [510, 305] on img at bounding box center [536, 340] width 114 height 71
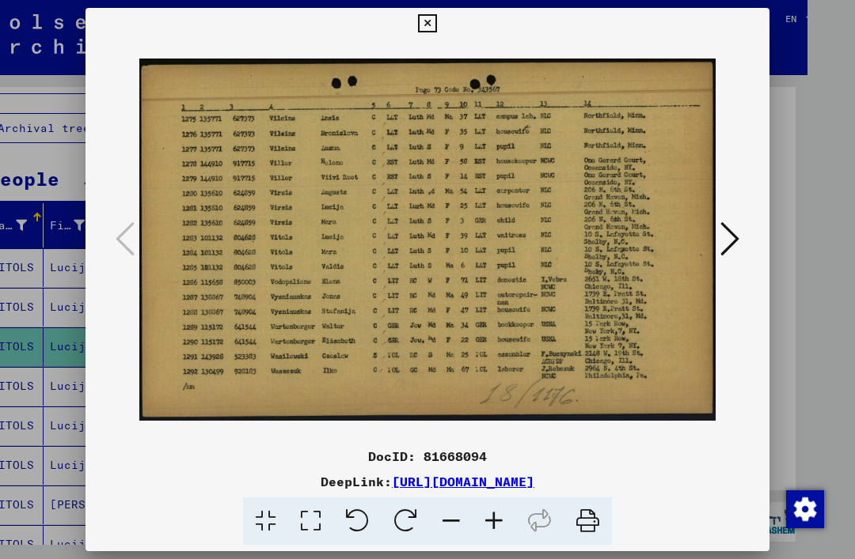
click at [436, 31] on icon at bounding box center [427, 23] width 18 height 19
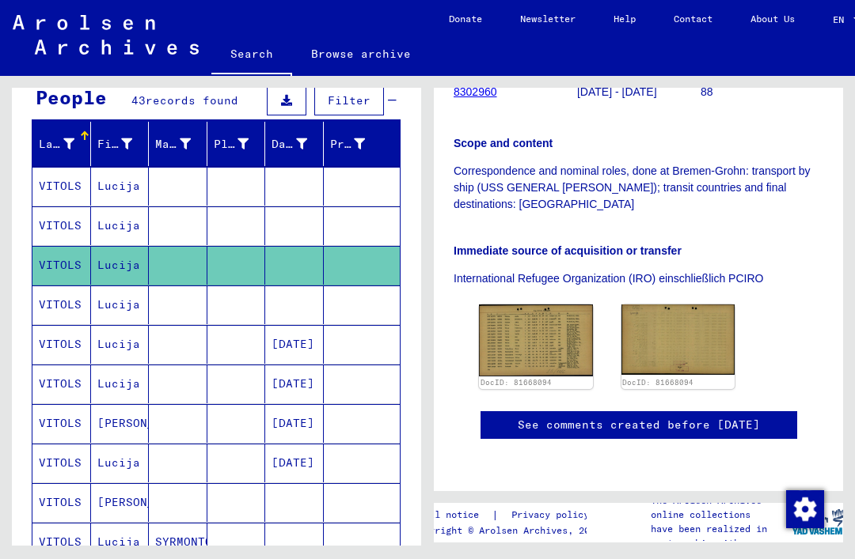
scroll to position [154, 0]
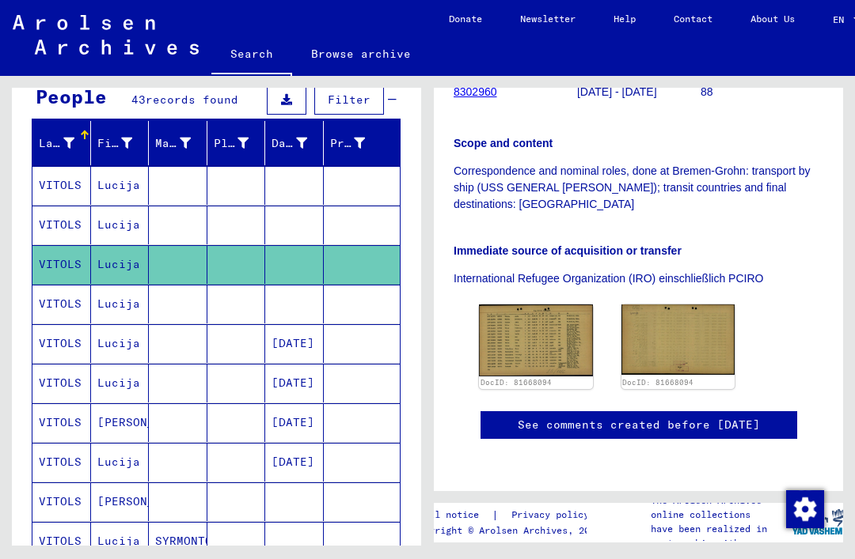
click at [68, 340] on mat-cell "VITOLS" at bounding box center [61, 343] width 59 height 39
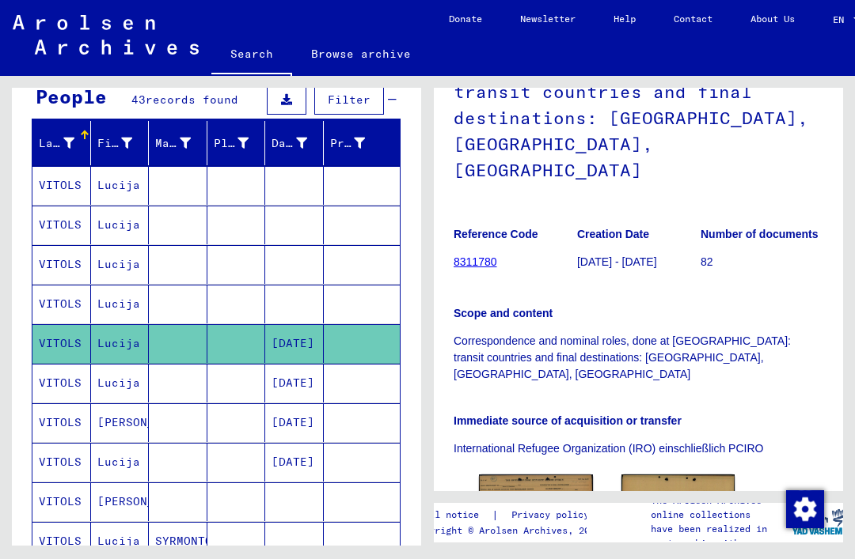
scroll to position [237, 0]
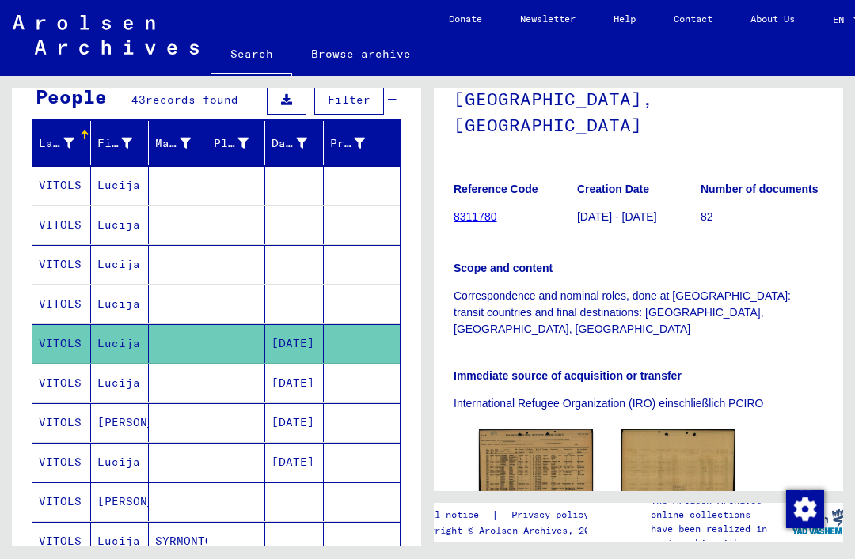
click at [560, 430] on img at bounding box center [536, 466] width 114 height 73
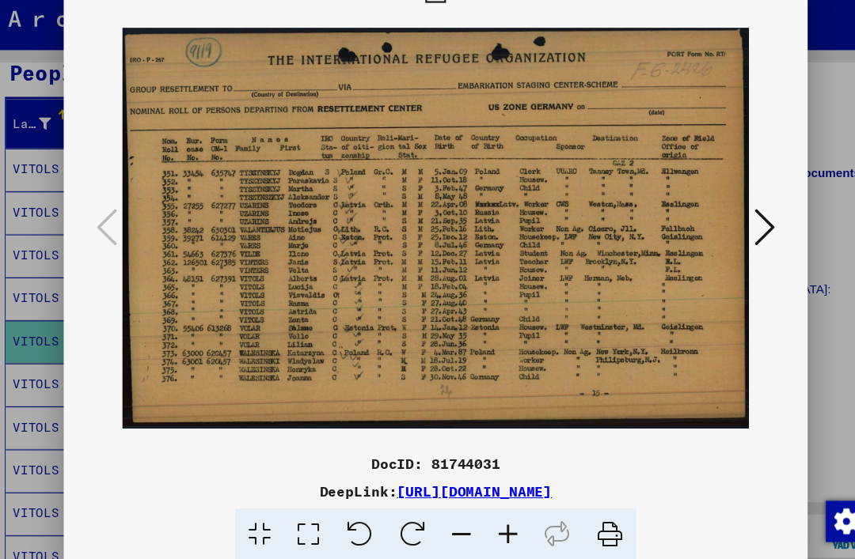
scroll to position [0, 0]
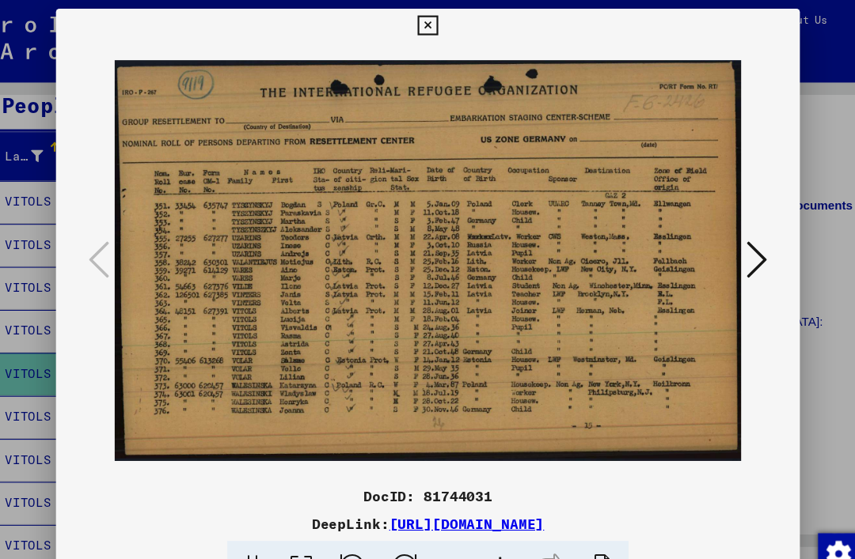
click at [436, 20] on icon at bounding box center [427, 23] width 18 height 19
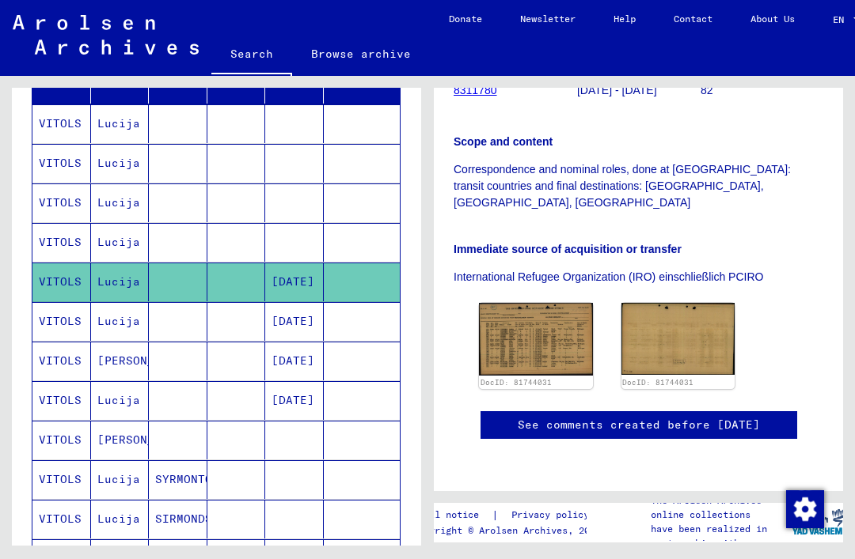
scroll to position [217, 0]
click at [63, 314] on mat-cell "VITOLS" at bounding box center [61, 321] width 59 height 39
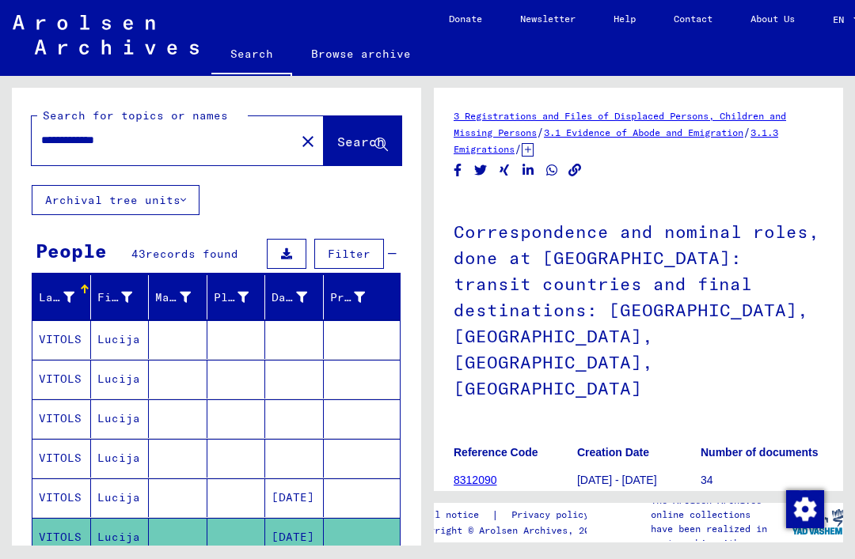
click at [138, 145] on input "**********" at bounding box center [163, 140] width 245 height 17
click at [344, 150] on span "Search" at bounding box center [360, 142] width 47 height 16
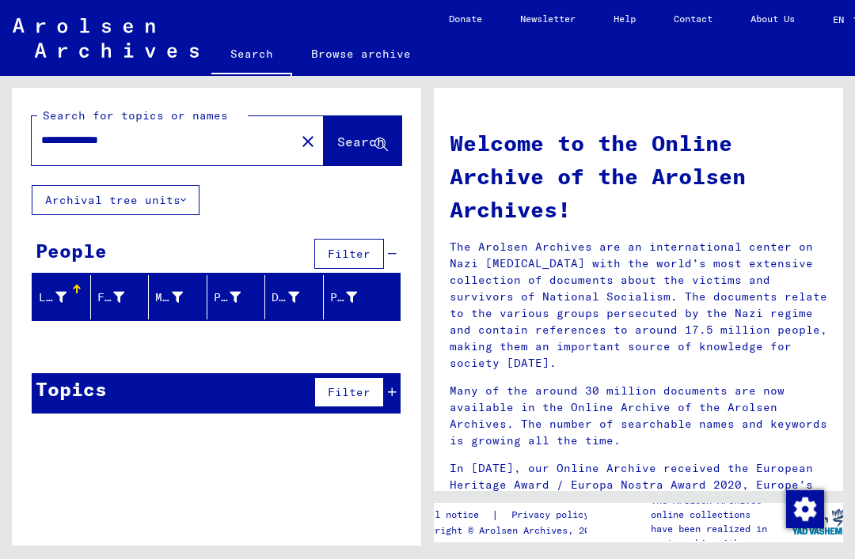
click at [165, 147] on input "**********" at bounding box center [158, 140] width 235 height 17
click at [351, 150] on span "Search" at bounding box center [360, 142] width 47 height 16
click at [78, 139] on input "**********" at bounding box center [158, 140] width 235 height 17
type input "*********"
click at [298, 150] on mat-icon "close" at bounding box center [307, 141] width 19 height 19
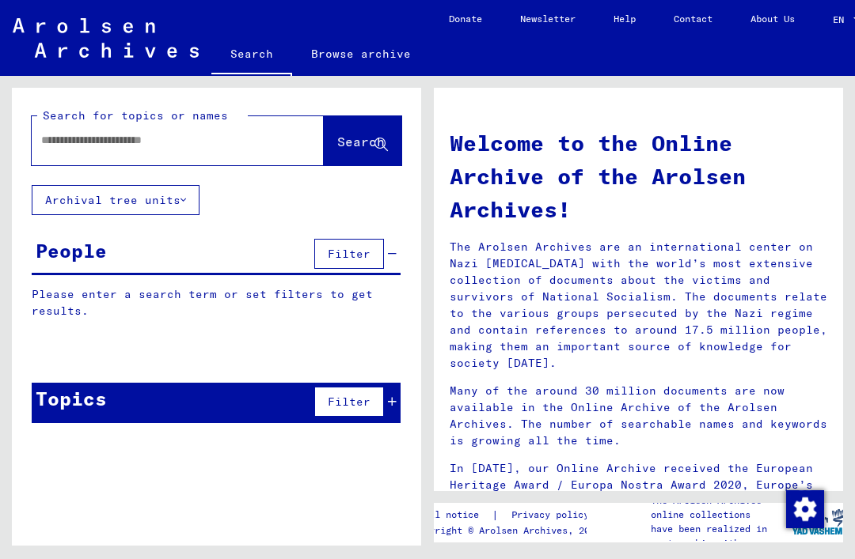
click at [71, 137] on input "text" at bounding box center [158, 140] width 235 height 17
type input "**********"
click at [341, 142] on span "Search" at bounding box center [360, 142] width 47 height 16
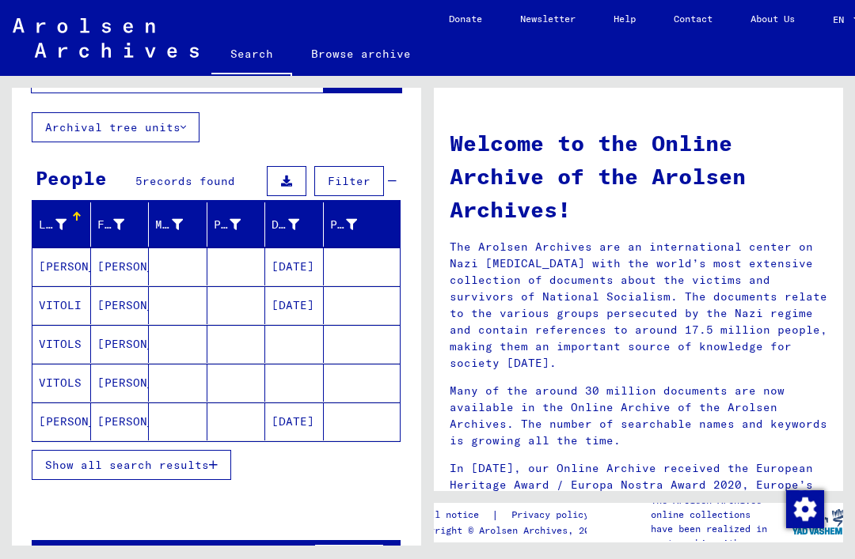
scroll to position [72, 0]
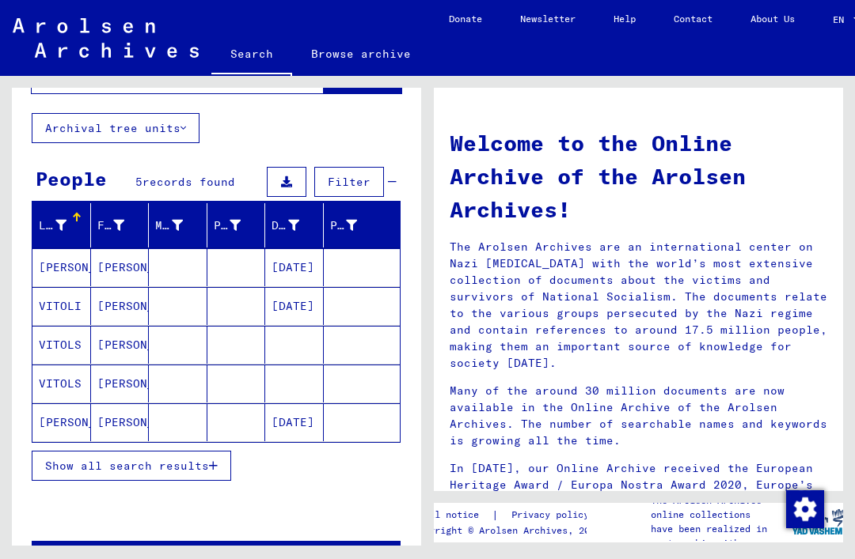
click at [56, 332] on mat-cell "VITOLS" at bounding box center [61, 345] width 59 height 38
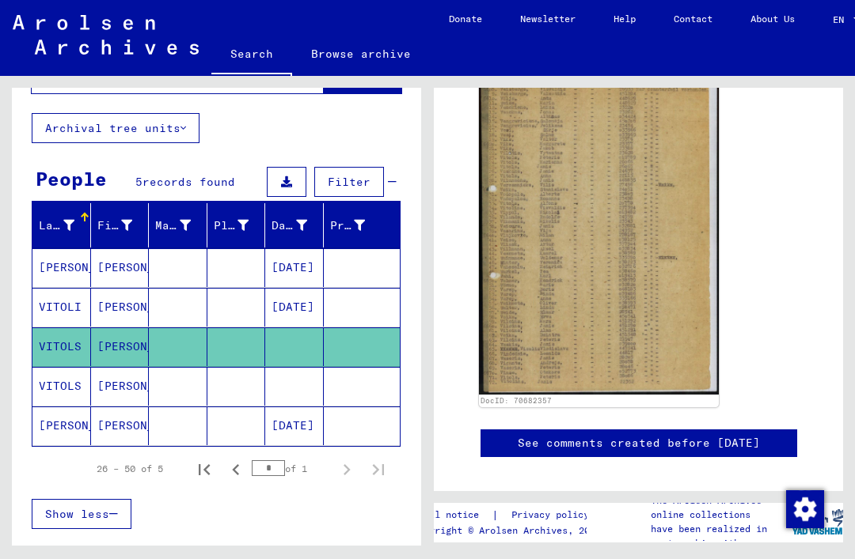
scroll to position [339, 0]
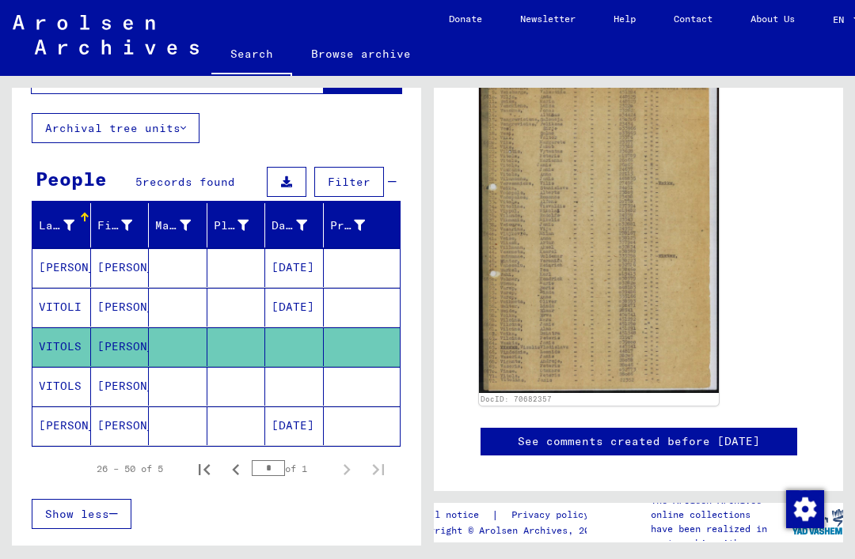
click at [87, 386] on mat-cell "VITOLS" at bounding box center [61, 386] width 59 height 39
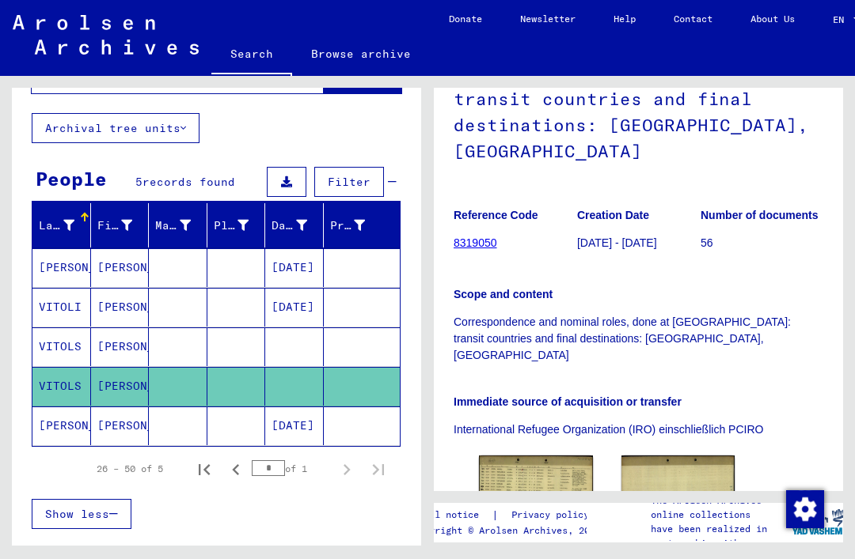
scroll to position [226, 0]
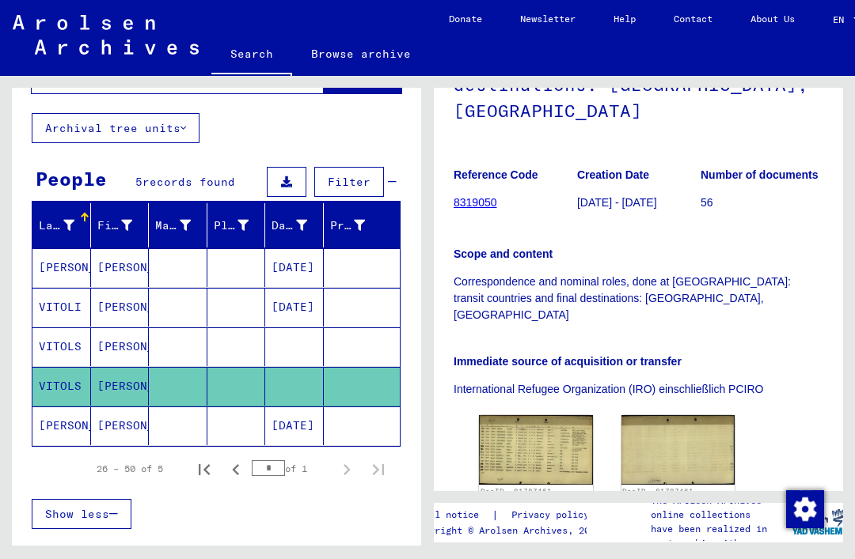
click at [533, 433] on img at bounding box center [536, 450] width 114 height 70
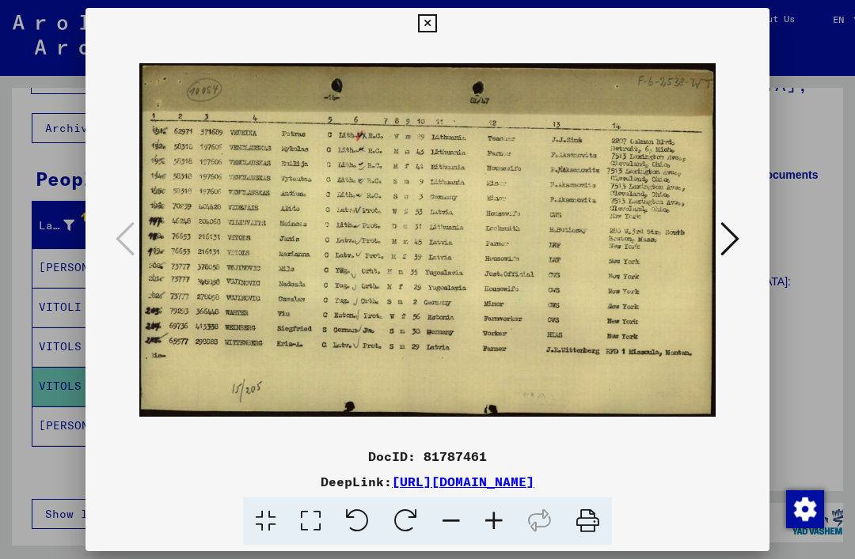
click at [436, 21] on icon at bounding box center [427, 23] width 18 height 19
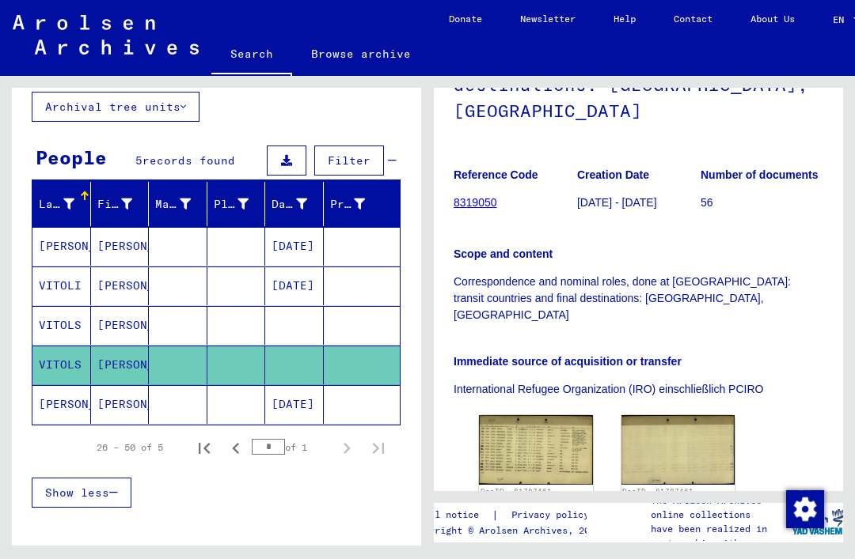
scroll to position [97, 0]
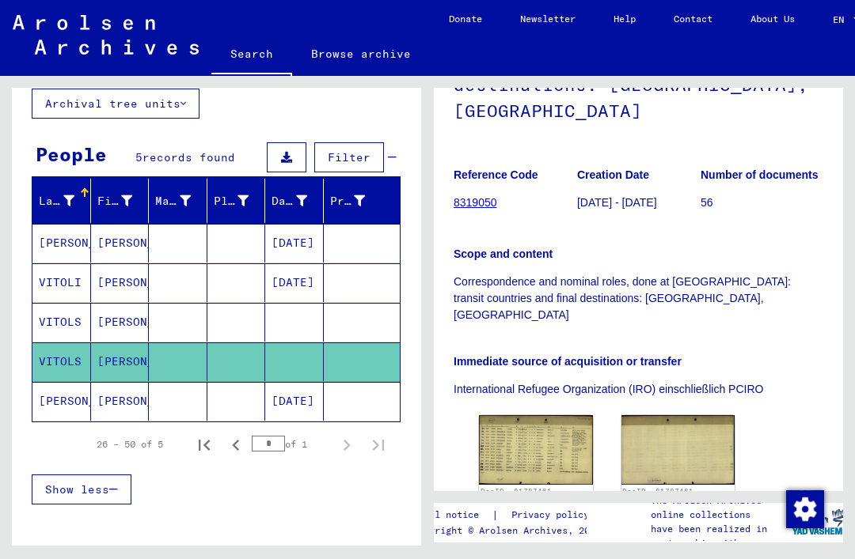
click at [61, 321] on mat-cell "VITOLS" at bounding box center [61, 322] width 59 height 39
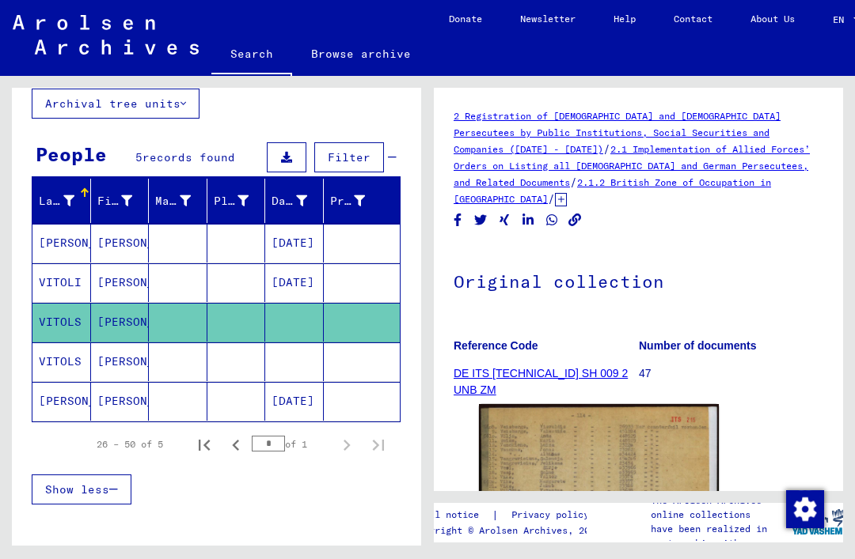
click at [543, 425] on img at bounding box center [599, 568] width 240 height 328
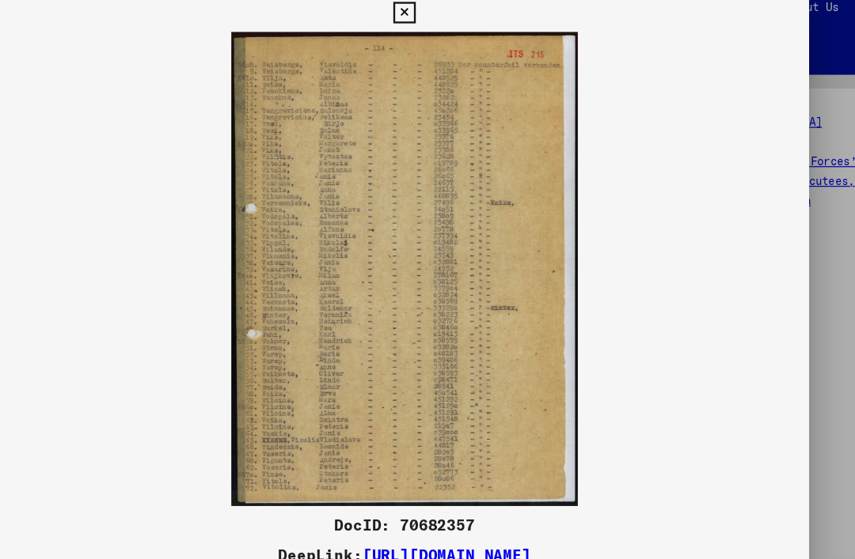
click at [441, 20] on button at bounding box center [427, 24] width 28 height 32
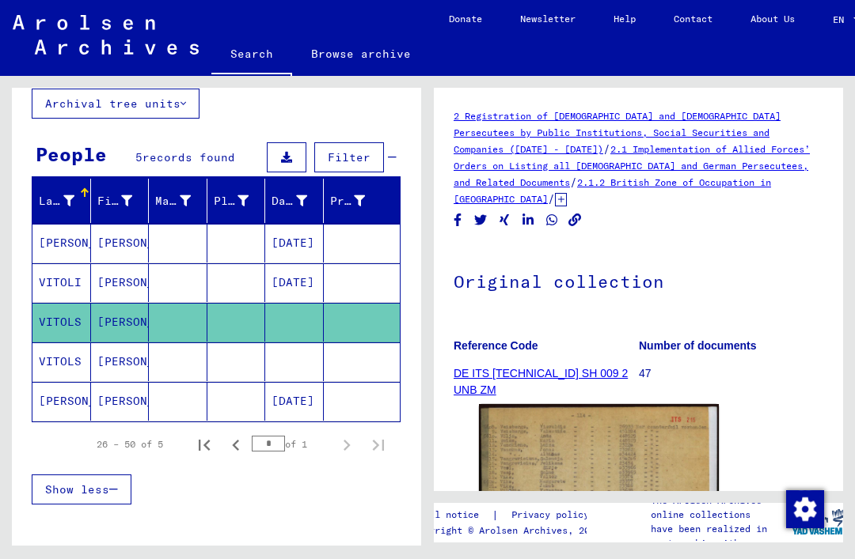
click at [578, 460] on img at bounding box center [599, 568] width 240 height 328
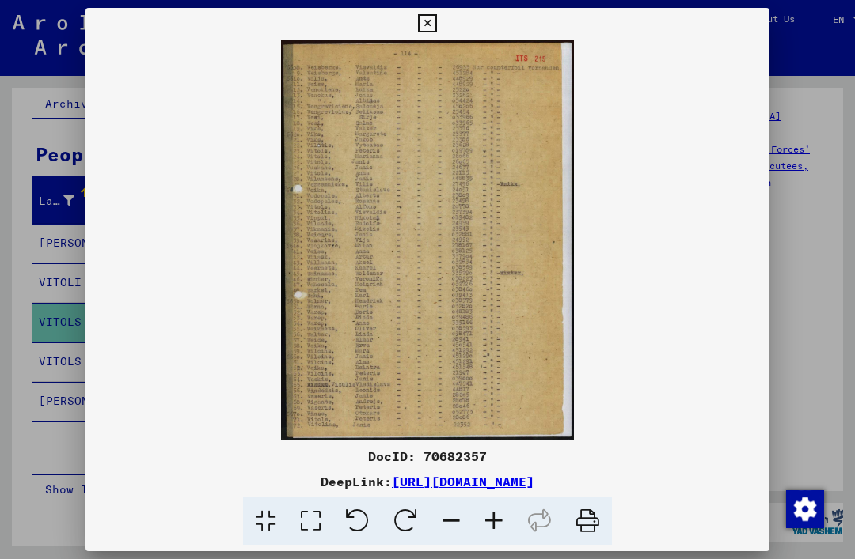
click at [436, 25] on icon at bounding box center [427, 23] width 18 height 19
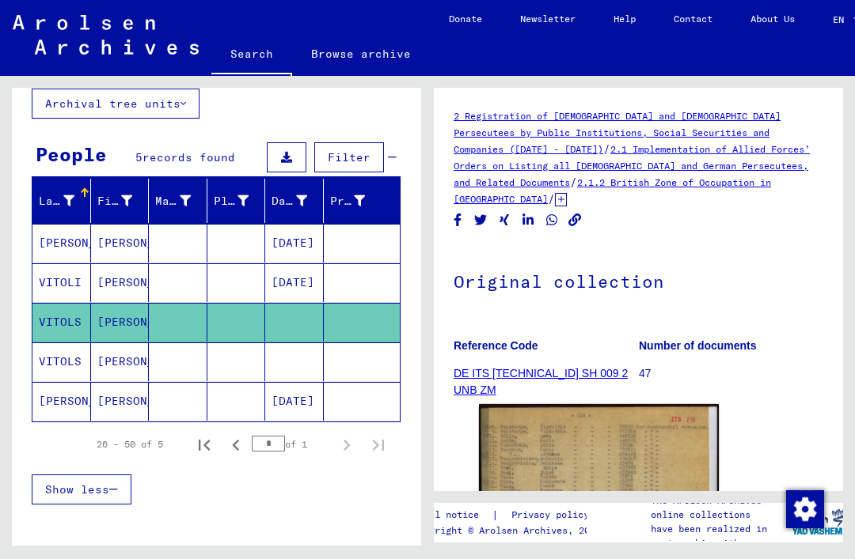
click at [70, 290] on mat-cell "VITOLI" at bounding box center [61, 283] width 59 height 39
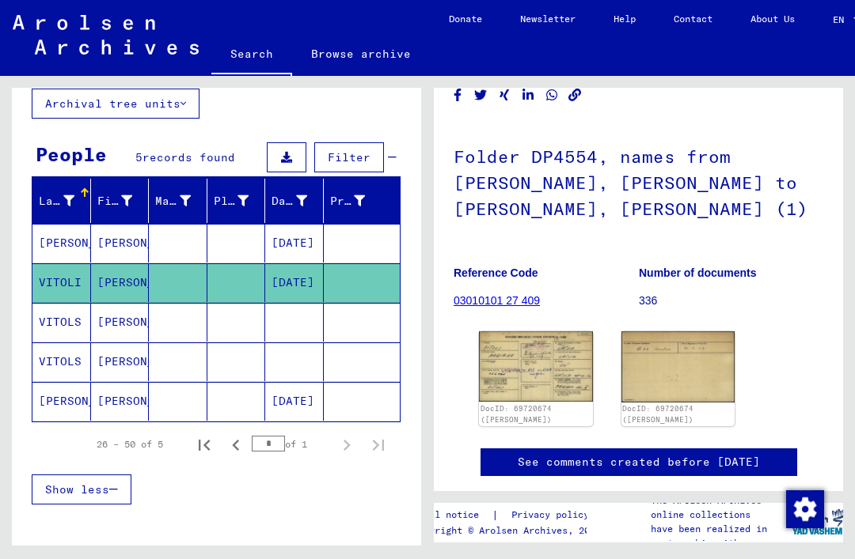
scroll to position [77, 0]
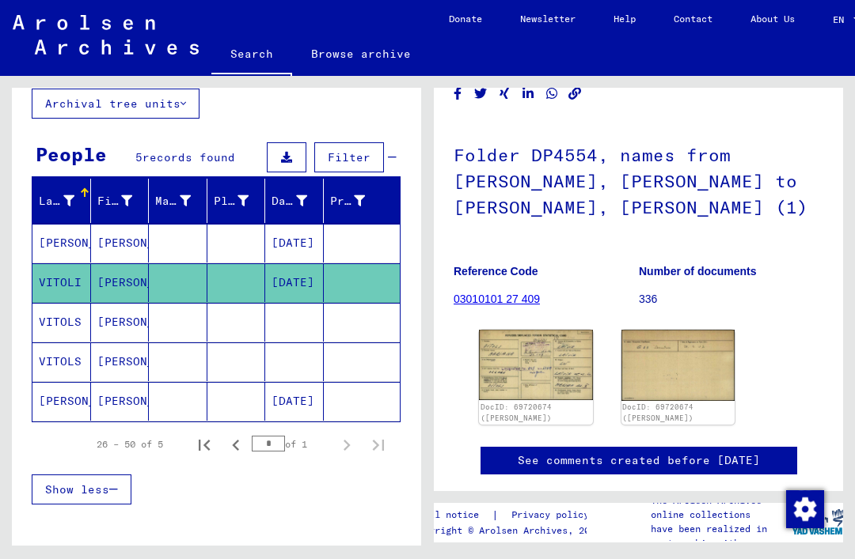
click at [550, 350] on img at bounding box center [536, 365] width 114 height 70
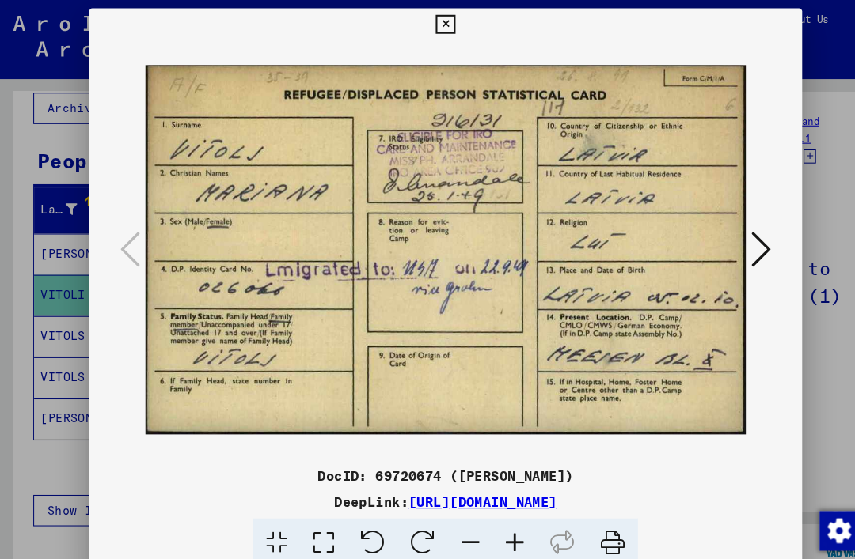
click at [436, 28] on icon at bounding box center [427, 23] width 18 height 19
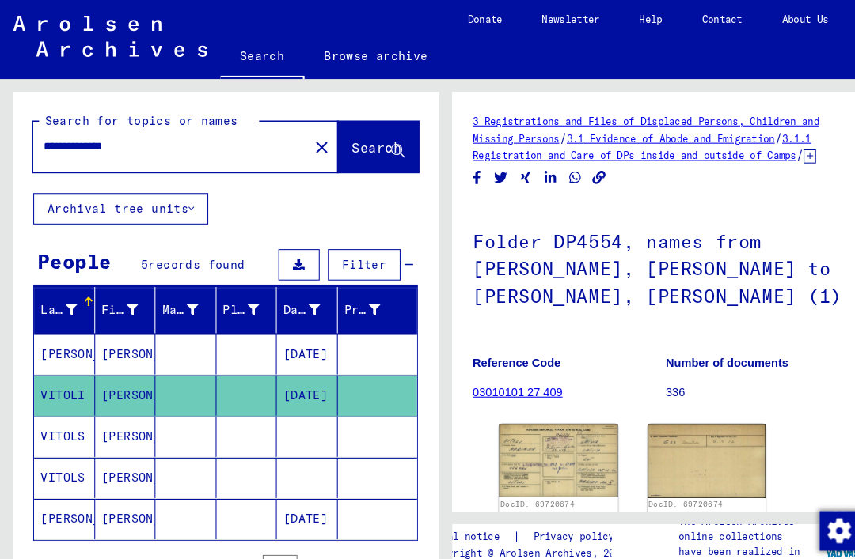
scroll to position [0, 0]
click at [271, 105] on div "**********" at bounding box center [216, 136] width 409 height 97
click at [277, 107] on div "**********" at bounding box center [216, 136] width 409 height 97
click at [277, 104] on div "**********" at bounding box center [216, 136] width 409 height 97
click at [279, 104] on div "**********" at bounding box center [216, 136] width 409 height 97
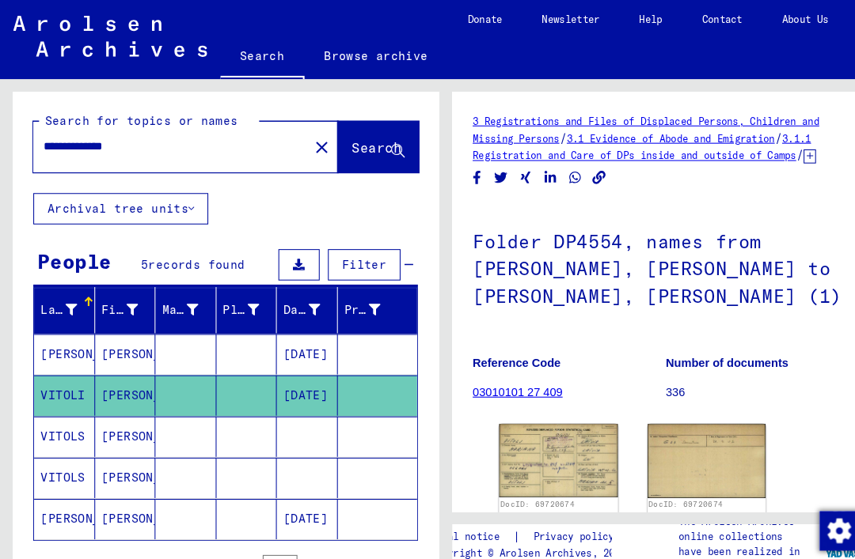
click at [284, 103] on div "**********" at bounding box center [216, 136] width 409 height 97
click at [274, 102] on div "**********" at bounding box center [216, 136] width 409 height 97
click at [278, 113] on div "**********" at bounding box center [217, 137] width 370 height 58
click at [271, 101] on div "**********" at bounding box center [216, 136] width 409 height 97
click at [107, 116] on mat-label "Search for topics or names" at bounding box center [135, 115] width 185 height 14
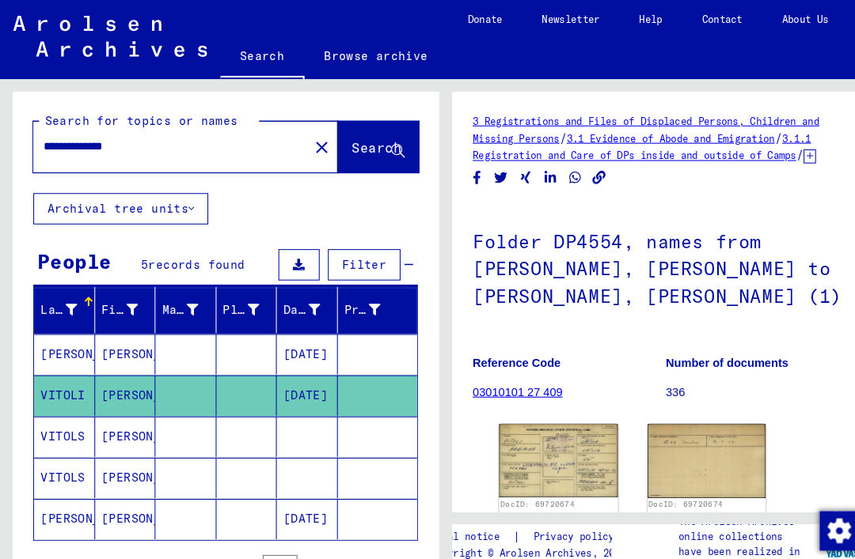
click at [93, 100] on div "**********" at bounding box center [216, 136] width 409 height 97
click at [280, 108] on div "**********" at bounding box center [217, 137] width 370 height 58
click at [234, 102] on div "**********" at bounding box center [216, 136] width 409 height 97
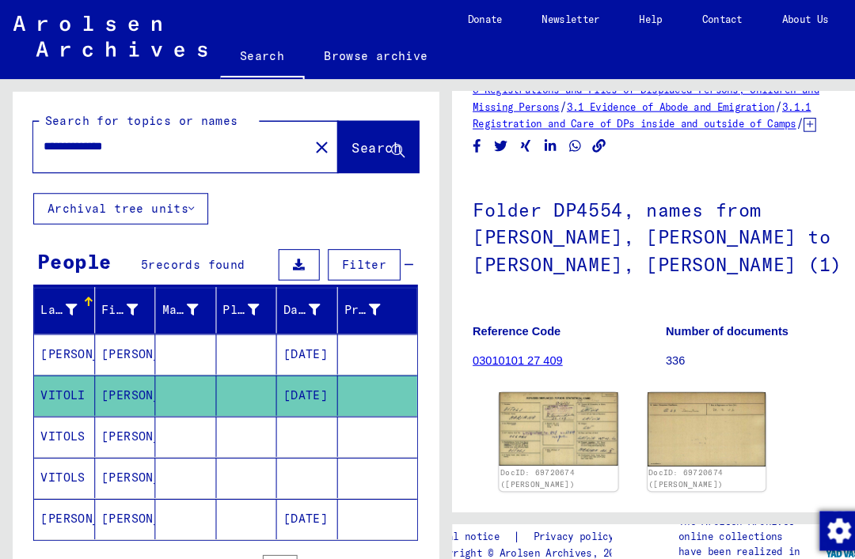
scroll to position [40, 0]
click at [295, 125] on button "close" at bounding box center [308, 141] width 32 height 32
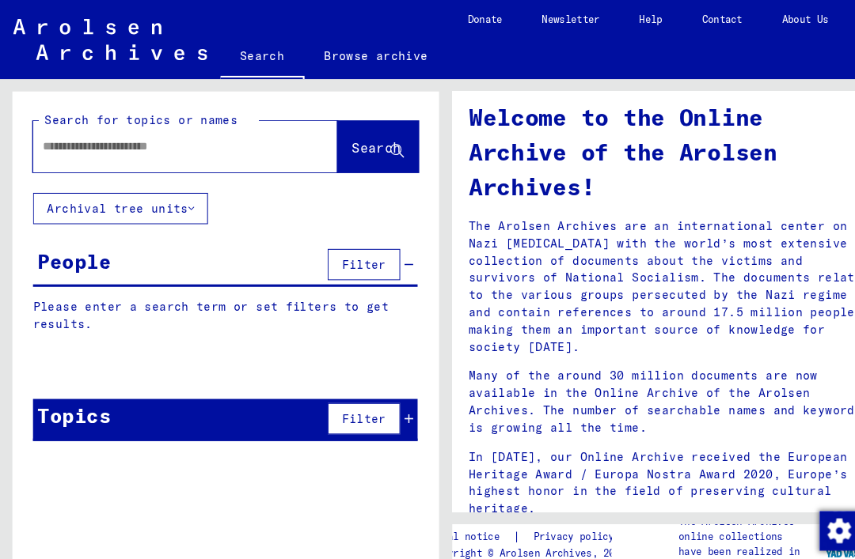
click at [253, 132] on input "text" at bounding box center [158, 140] width 235 height 17
click at [361, 135] on span "Search" at bounding box center [362, 143] width 51 height 17
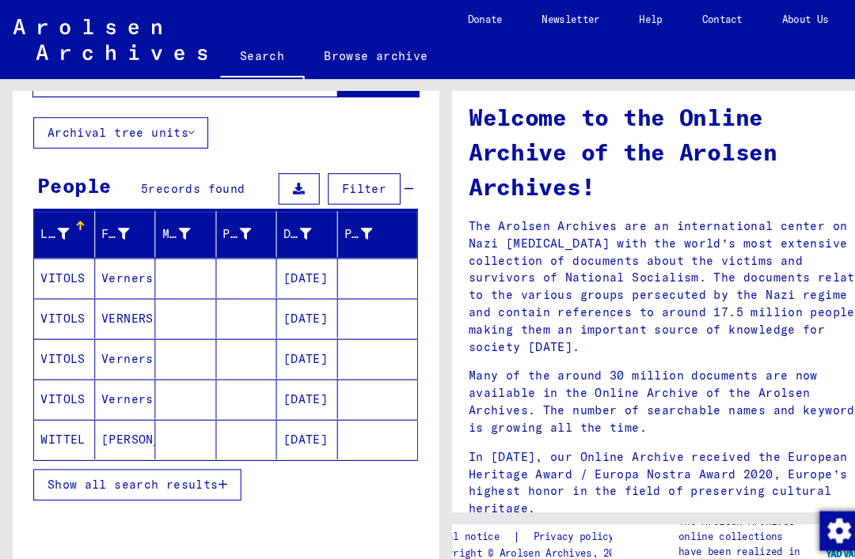
scroll to position [72, 0]
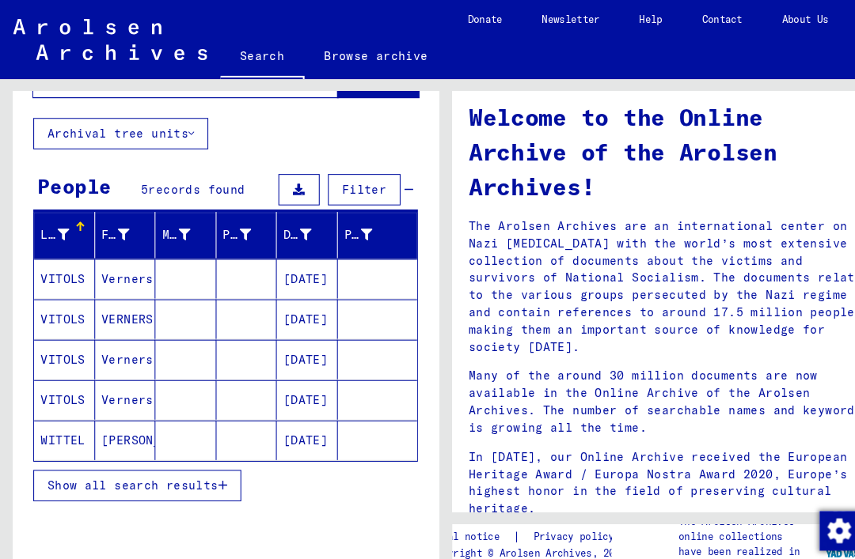
click at [59, 365] on mat-cell "VITOLS" at bounding box center [61, 384] width 59 height 38
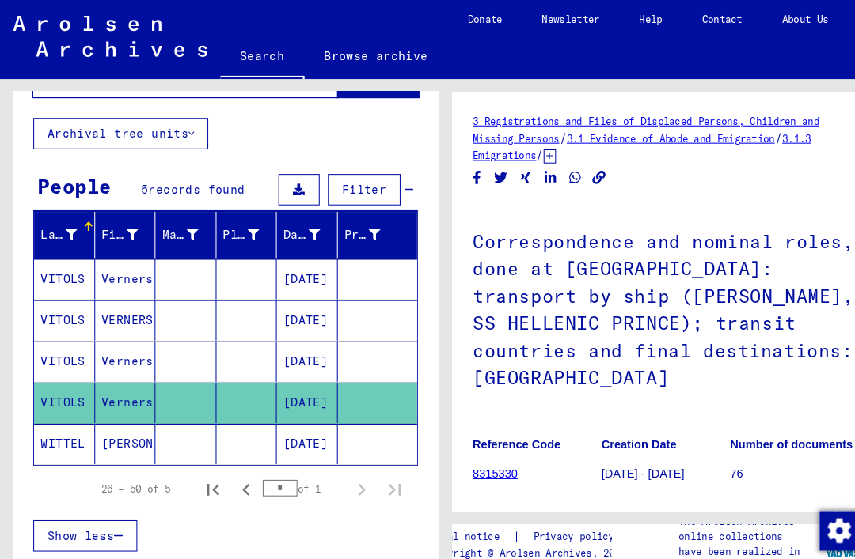
click at [63, 288] on mat-cell "VITOLS" at bounding box center [61, 307] width 59 height 39
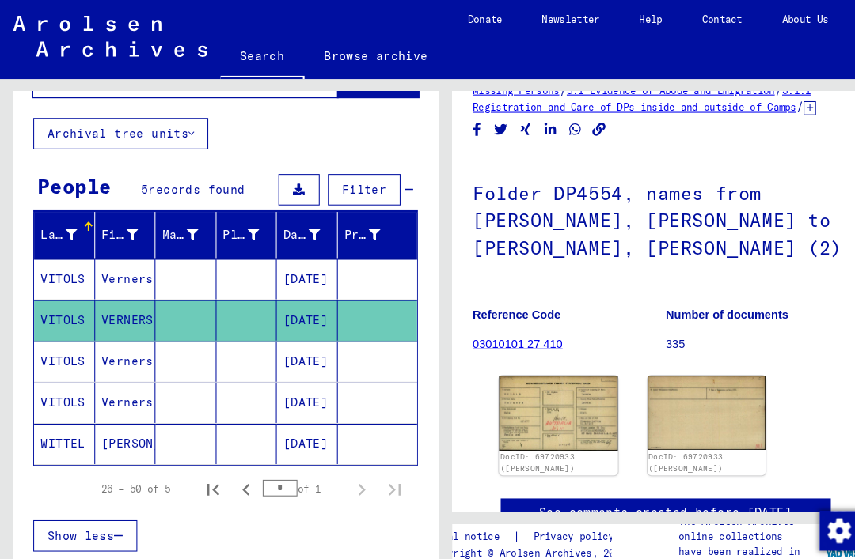
scroll to position [54, 0]
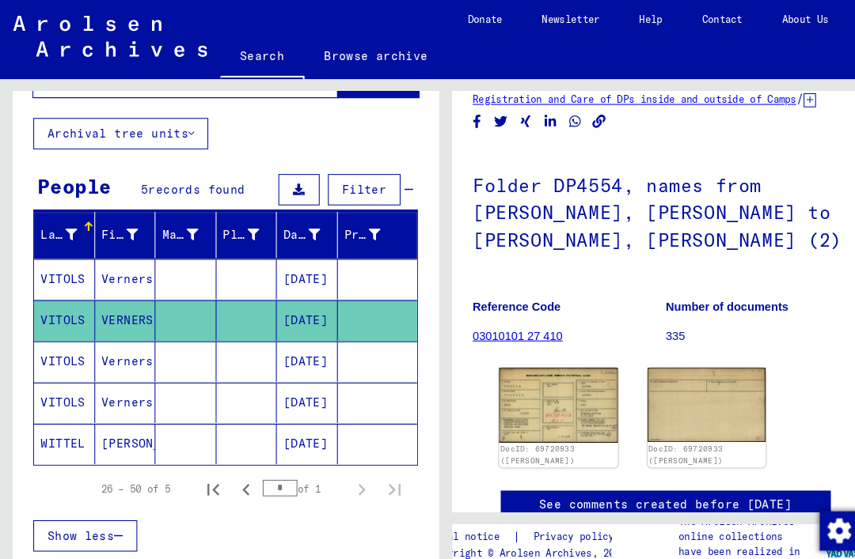
click at [542, 353] on img at bounding box center [536, 388] width 114 height 71
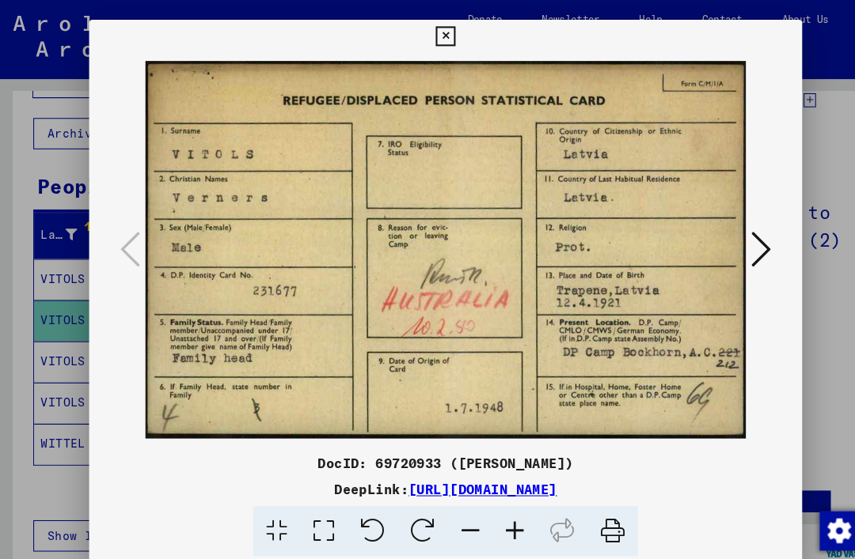
click at [456, 470] on link "[URL][DOMAIN_NAME]" at bounding box center [463, 470] width 142 height 16
click at [436, 37] on icon at bounding box center [427, 34] width 18 height 19
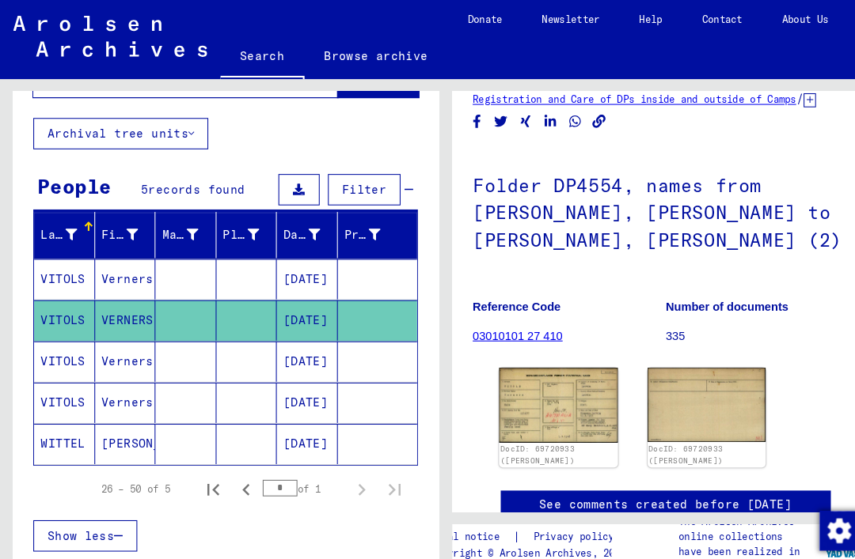
click at [54, 288] on mat-cell "VITOLS" at bounding box center [61, 307] width 59 height 39
click at [537, 353] on img at bounding box center [536, 388] width 114 height 71
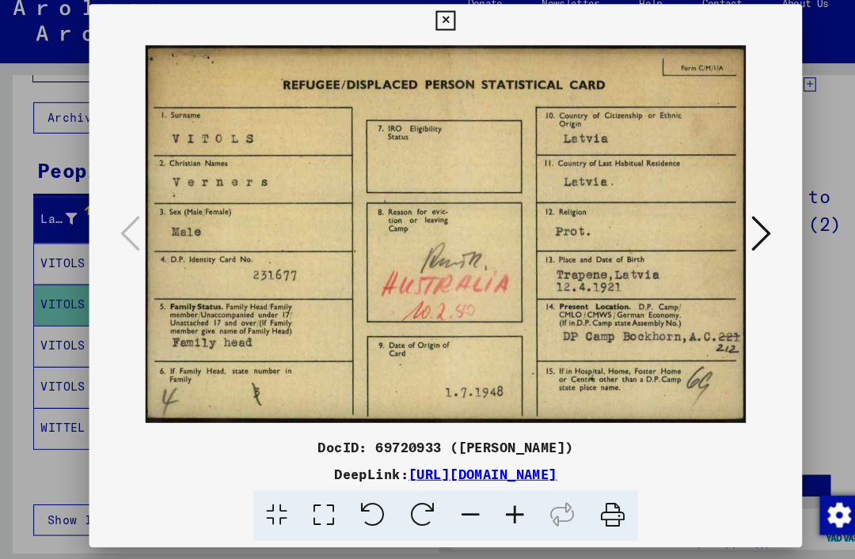
click at [436, 25] on icon at bounding box center [427, 34] width 18 height 19
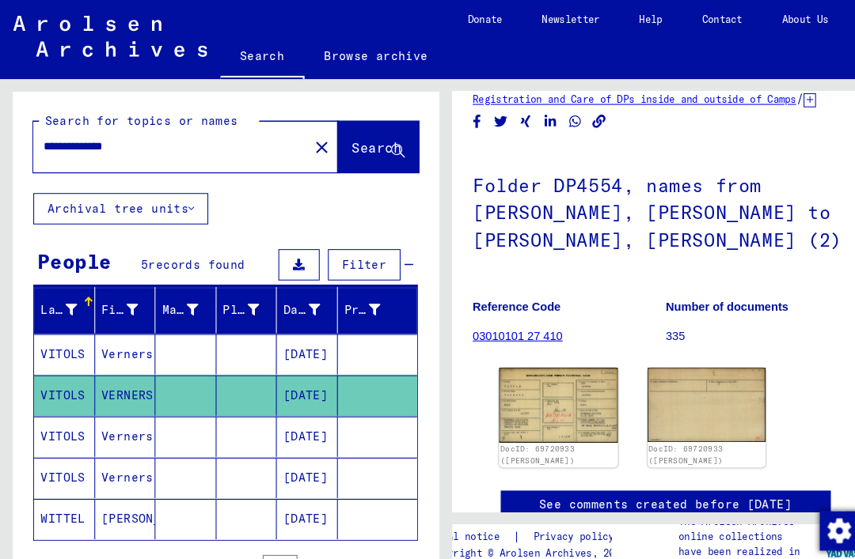
scroll to position [0, 0]
click at [167, 132] on input "**********" at bounding box center [163, 140] width 245 height 17
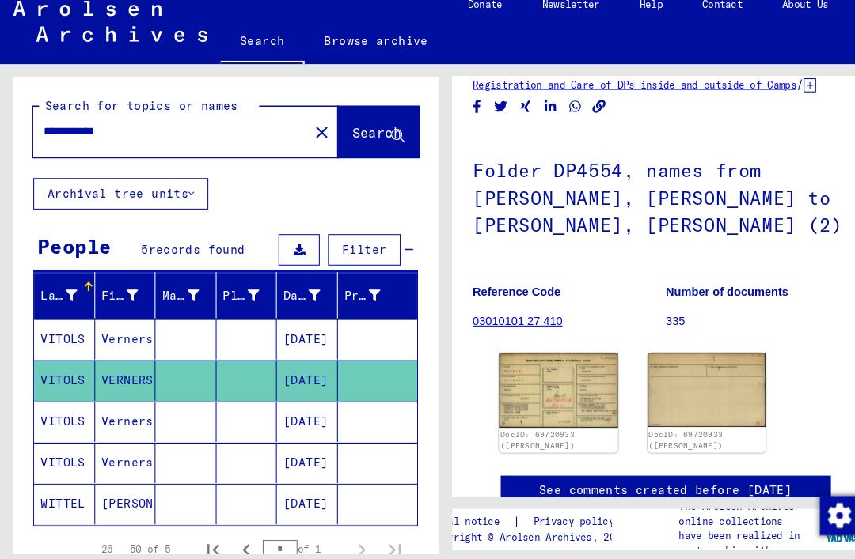
type input "**********"
click at [326, 116] on button "Search" at bounding box center [363, 140] width 78 height 49
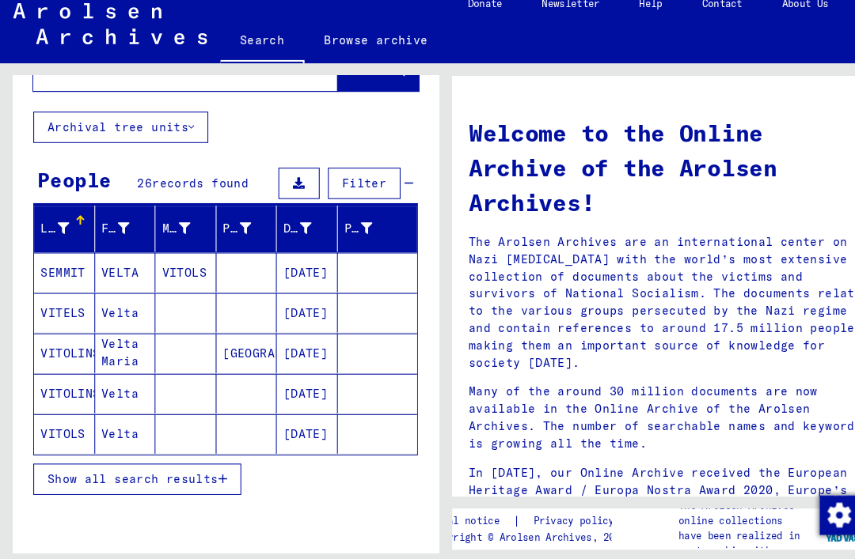
scroll to position [64, 0]
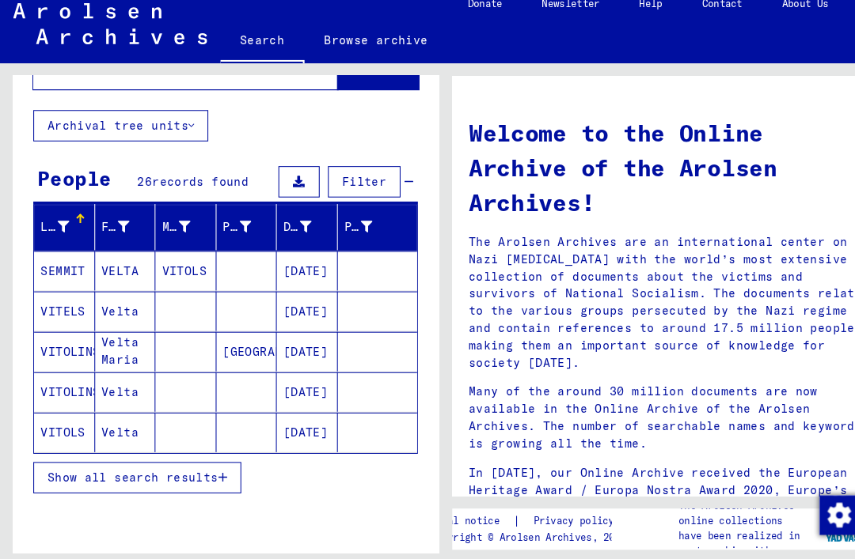
click at [55, 412] on mat-cell "VITOLS" at bounding box center [61, 431] width 59 height 38
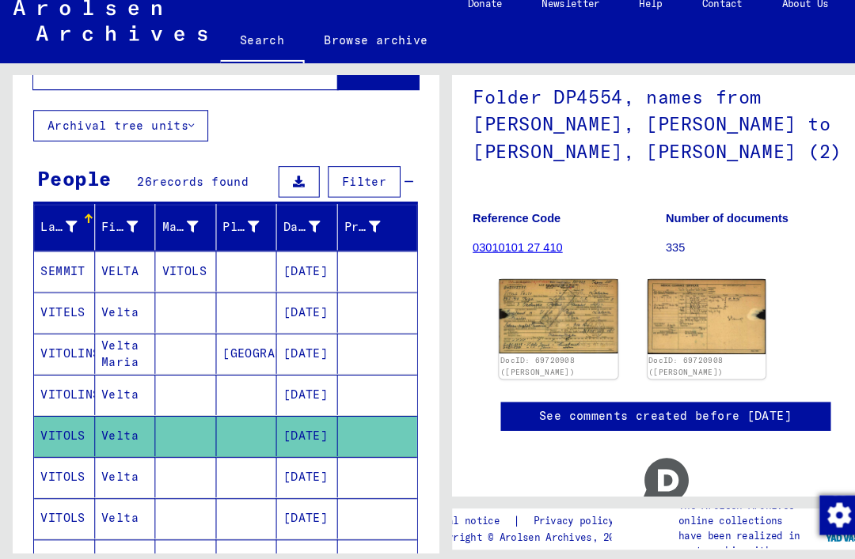
scroll to position [123, 0]
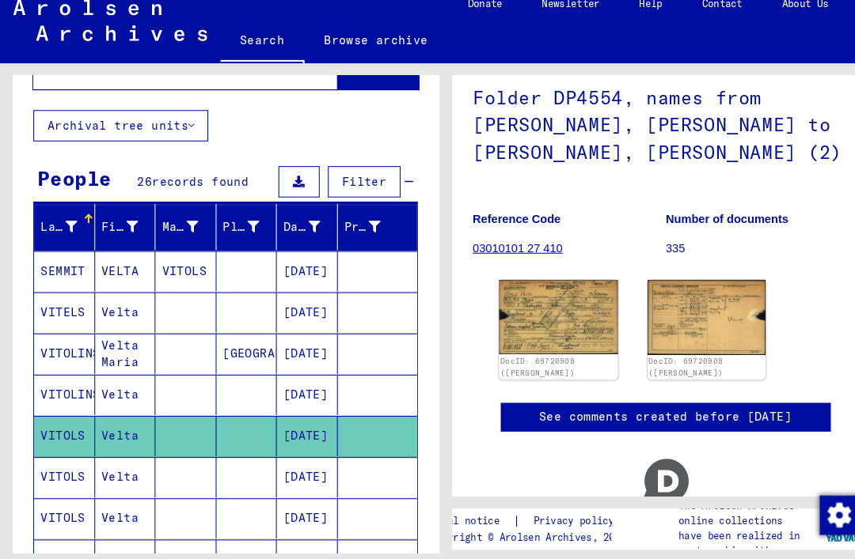
click at [555, 284] on img at bounding box center [536, 319] width 114 height 71
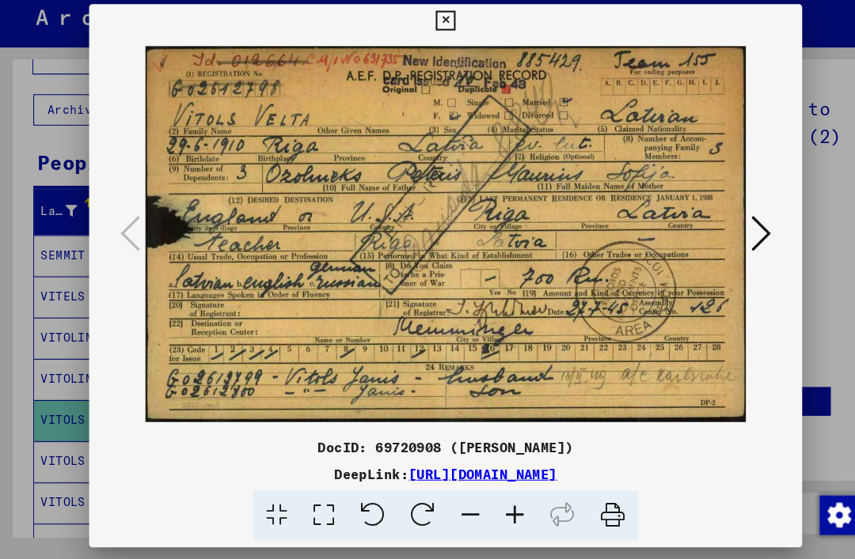
click at [441, 35] on button at bounding box center [427, 35] width 28 height 32
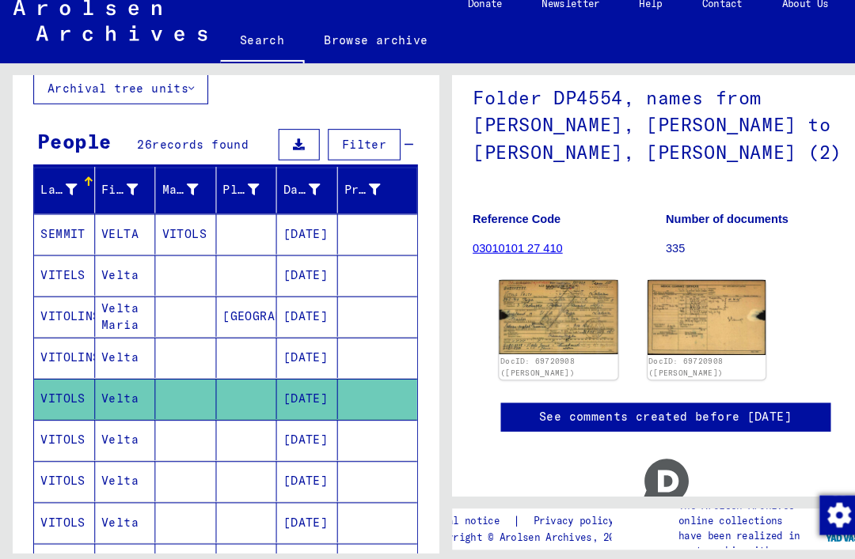
scroll to position [101, 0]
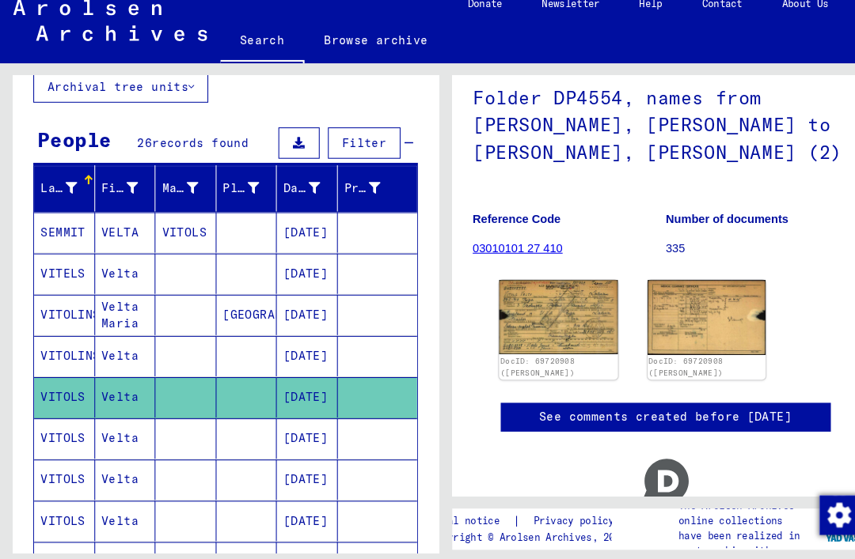
click at [81, 417] on mat-cell "VITOLS" at bounding box center [61, 436] width 59 height 39
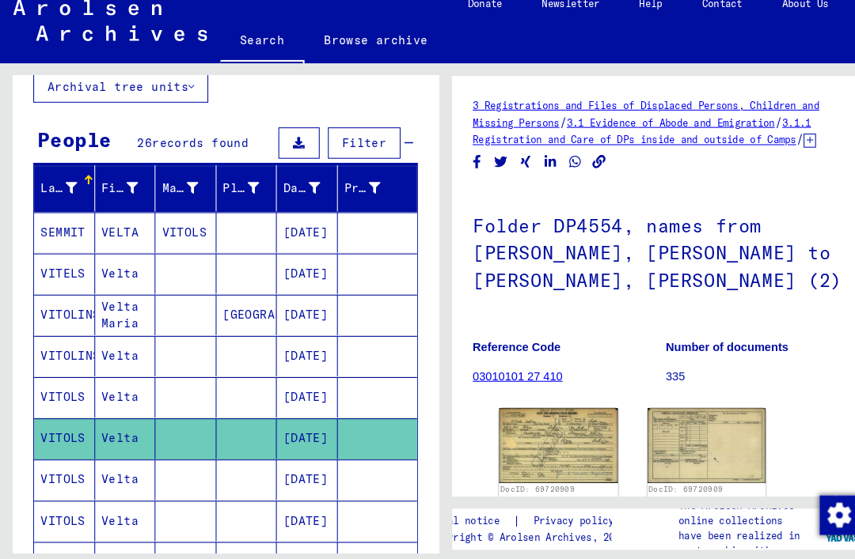
click at [570, 407] on img at bounding box center [536, 442] width 114 height 71
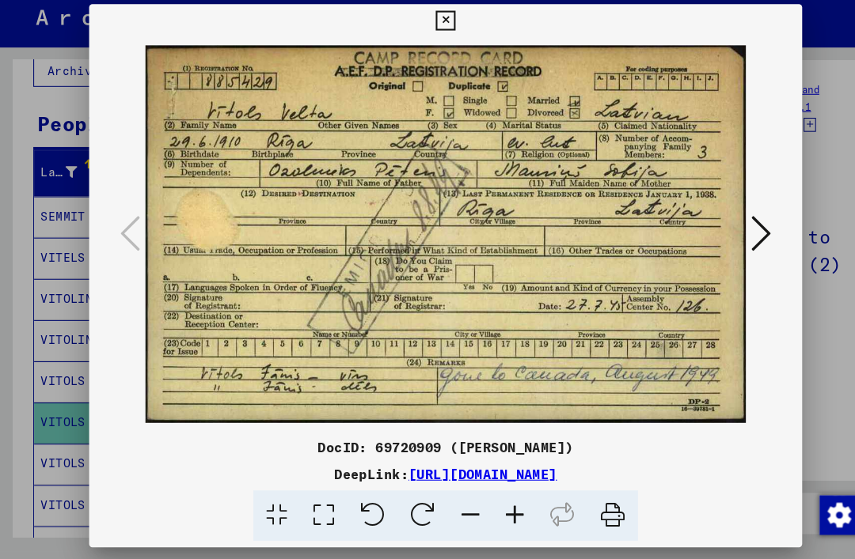
click at [441, 32] on button at bounding box center [427, 35] width 28 height 32
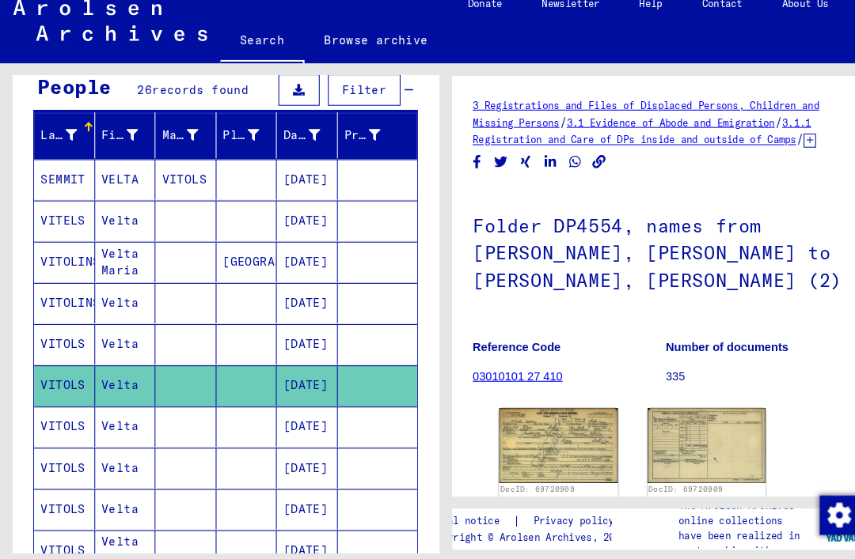
scroll to position [154, 0]
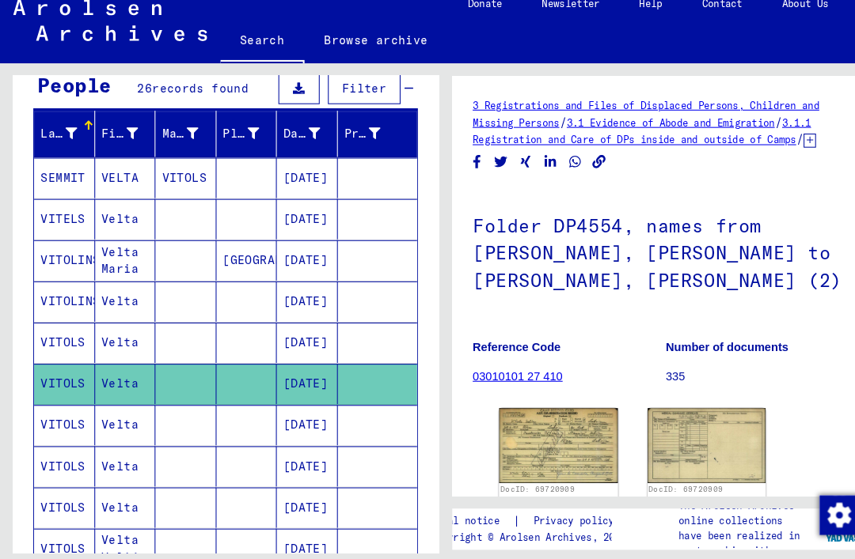
click at [61, 404] on mat-cell "VITOLS" at bounding box center [61, 423] width 59 height 39
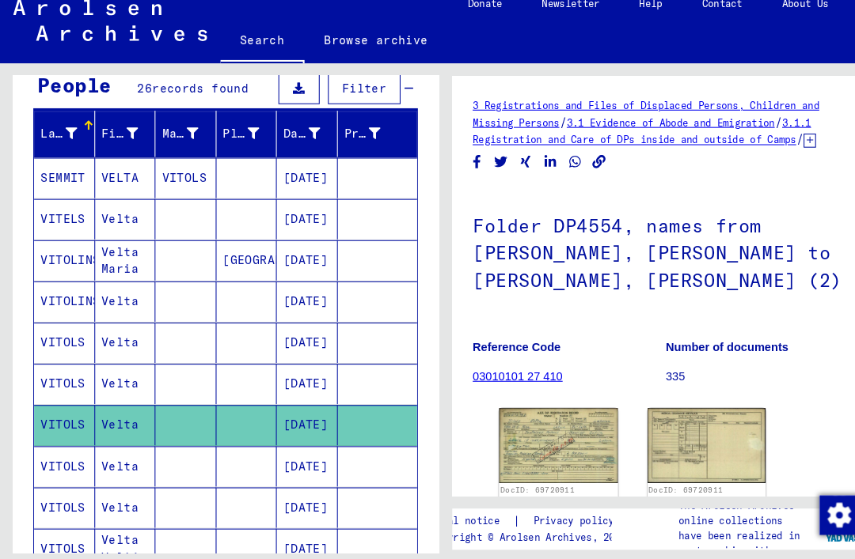
click at [571, 407] on img at bounding box center [536, 442] width 114 height 71
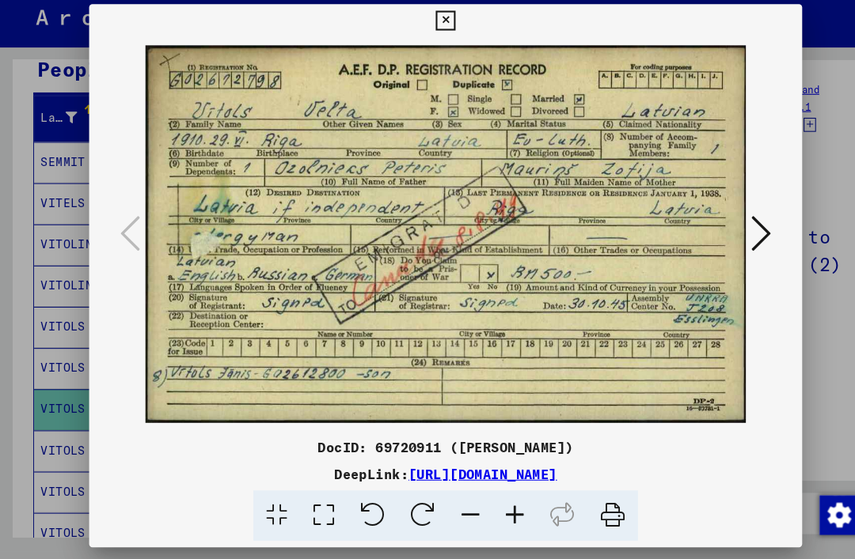
click at [441, 35] on button at bounding box center [427, 35] width 28 height 32
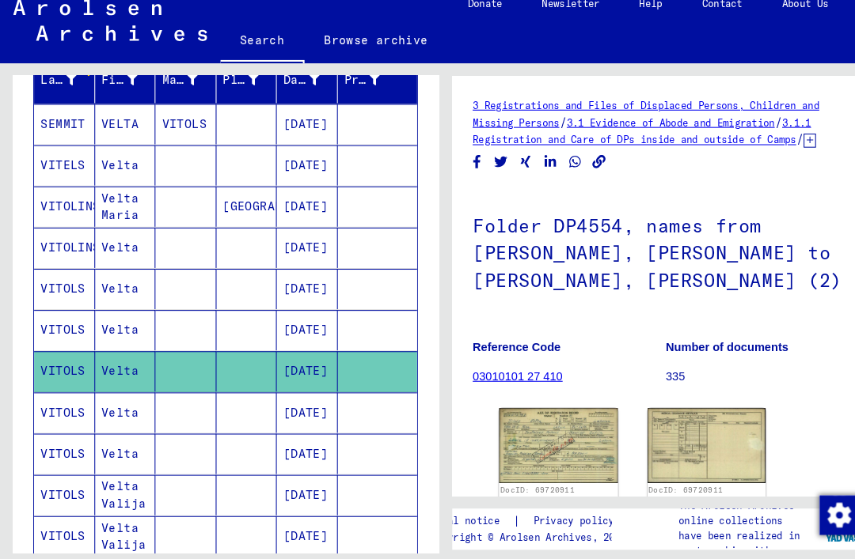
scroll to position [208, 0]
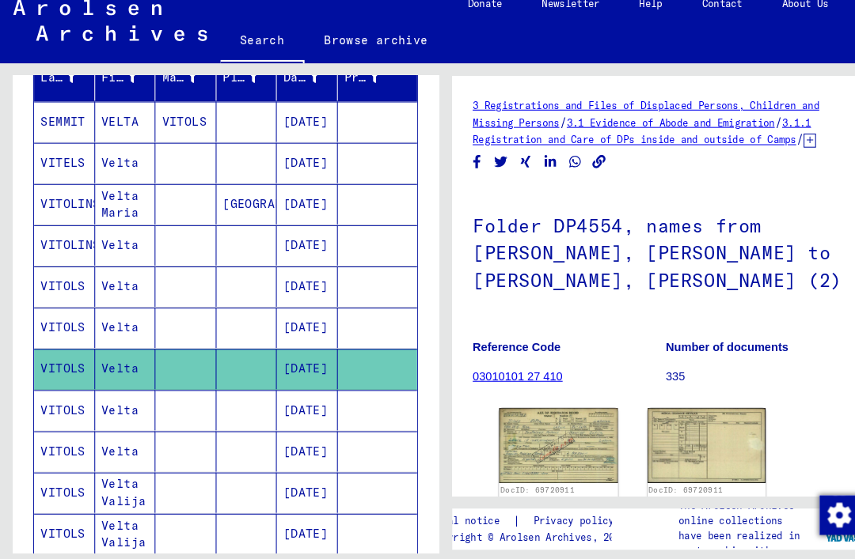
click at [55, 389] on mat-cell "VITOLS" at bounding box center [61, 408] width 59 height 39
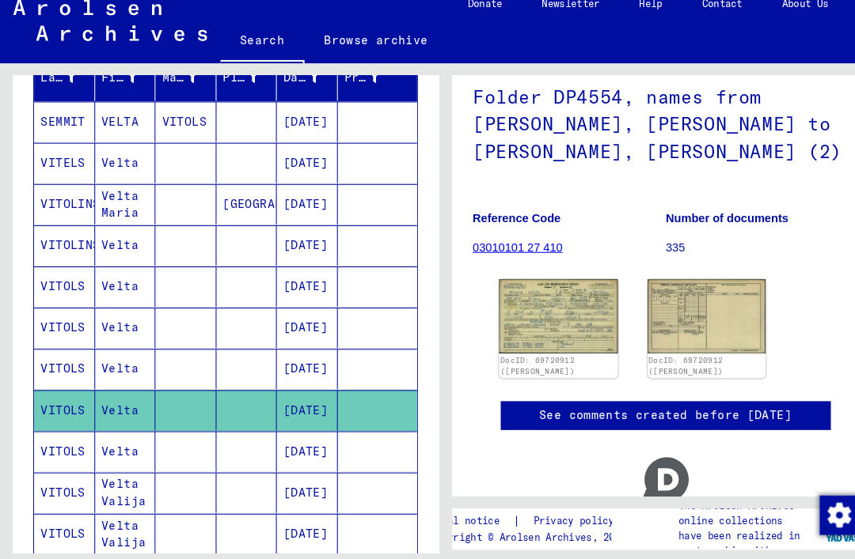
scroll to position [122, 0]
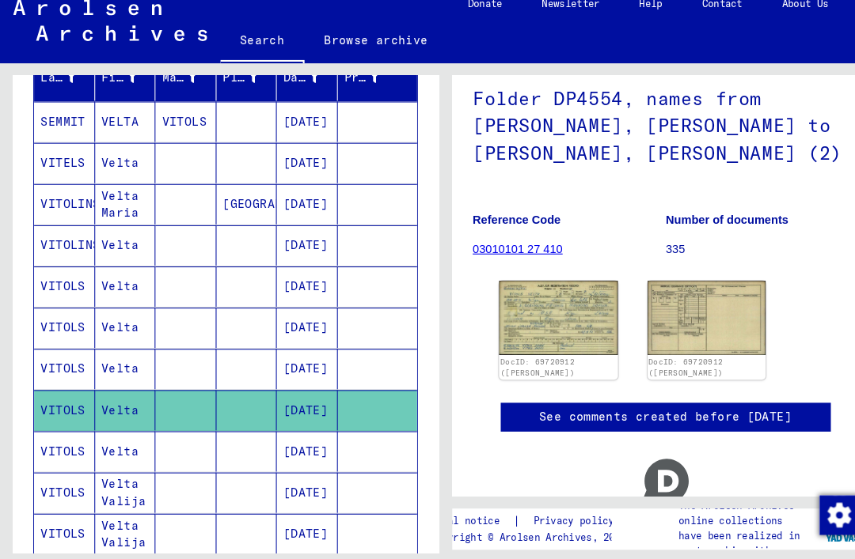
click at [543, 285] on img at bounding box center [536, 320] width 114 height 71
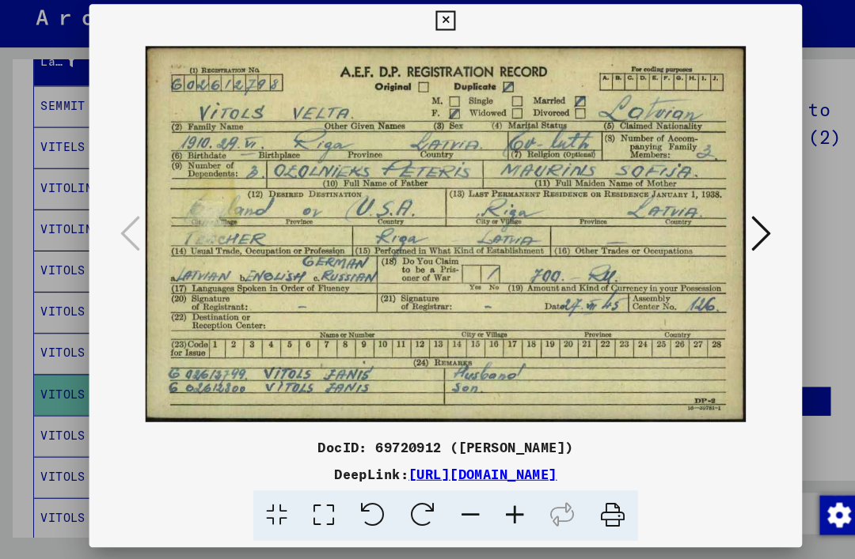
click at [441, 29] on button at bounding box center [427, 35] width 28 height 32
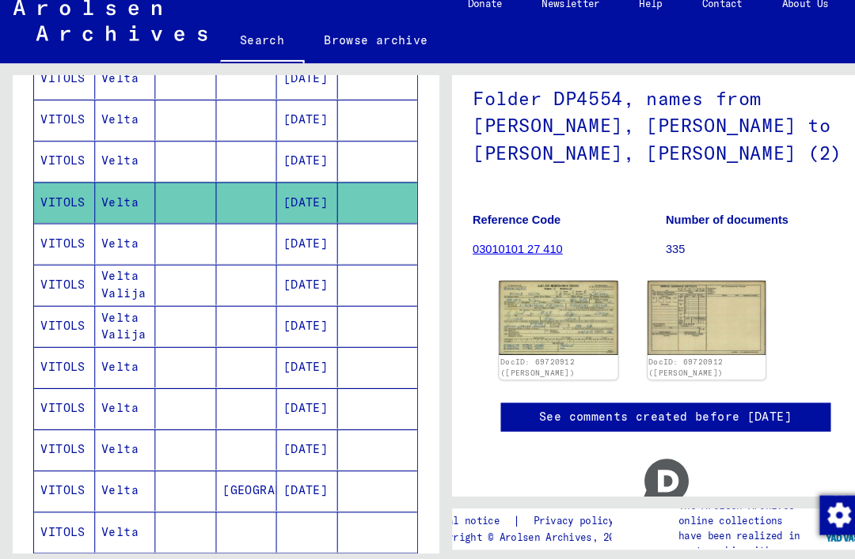
scroll to position [411, 0]
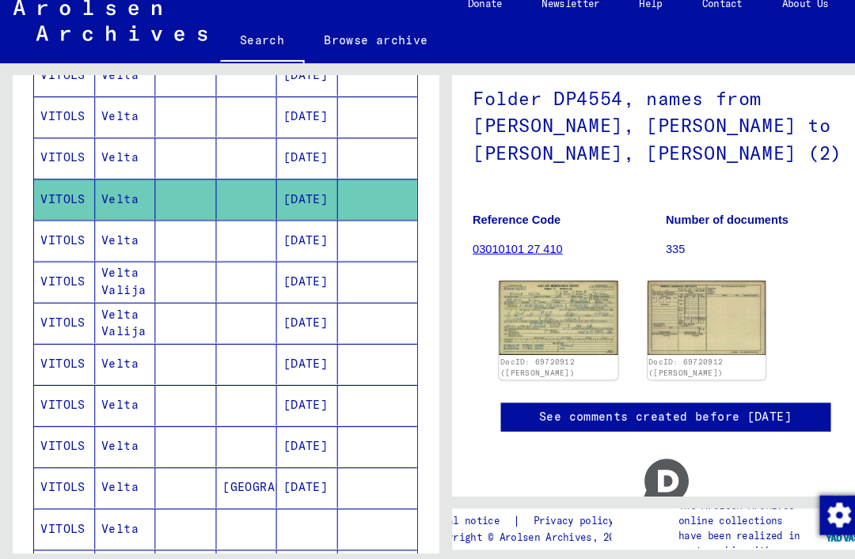
click at [53, 345] on mat-cell "VITOLS" at bounding box center [61, 364] width 59 height 39
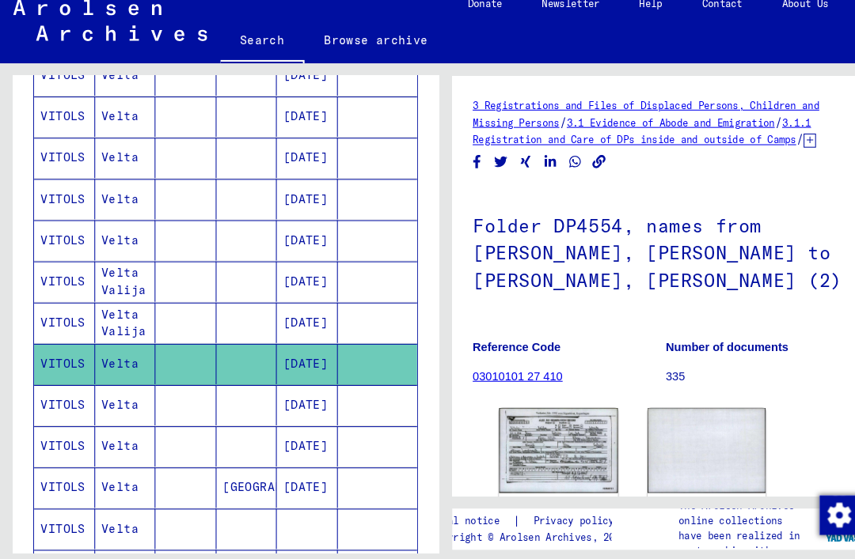
click at [569, 407] on img at bounding box center [536, 447] width 114 height 81
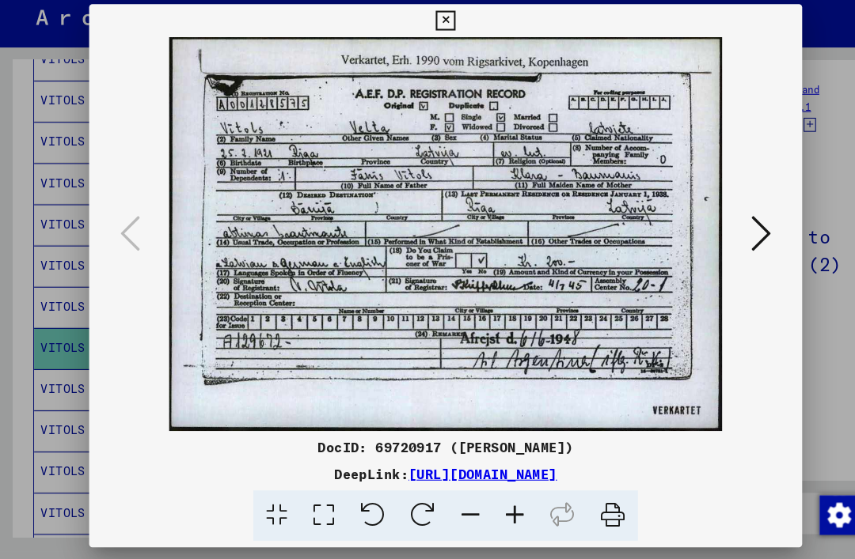
click at [436, 25] on icon at bounding box center [427, 34] width 18 height 19
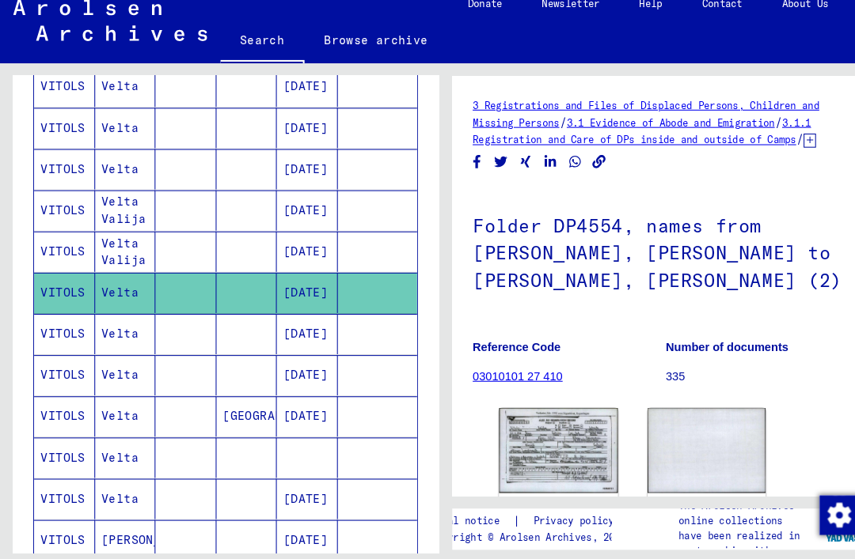
scroll to position [480, 0]
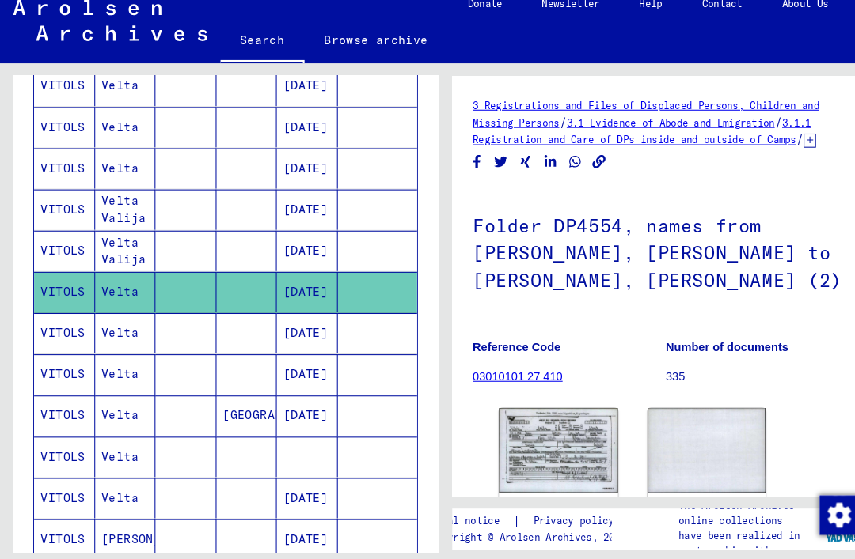
click at [59, 395] on mat-cell "VITOLS" at bounding box center [61, 414] width 59 height 39
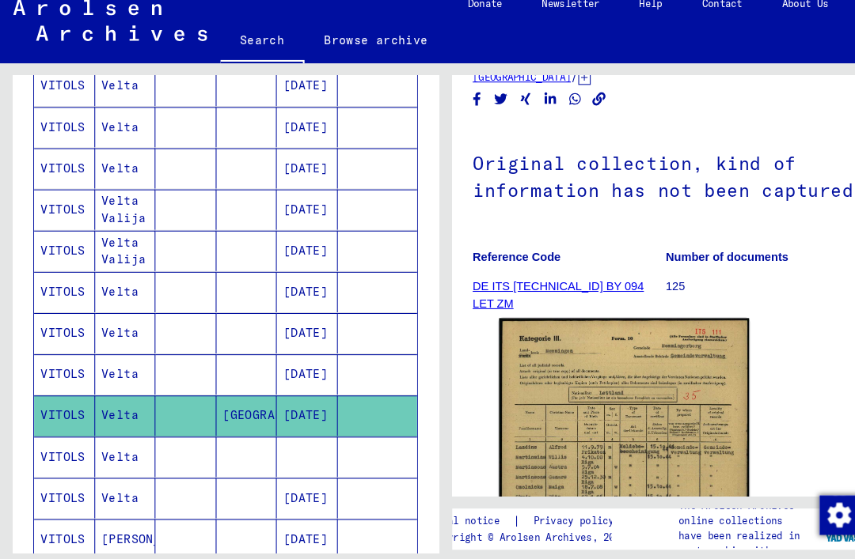
scroll to position [115, 0]
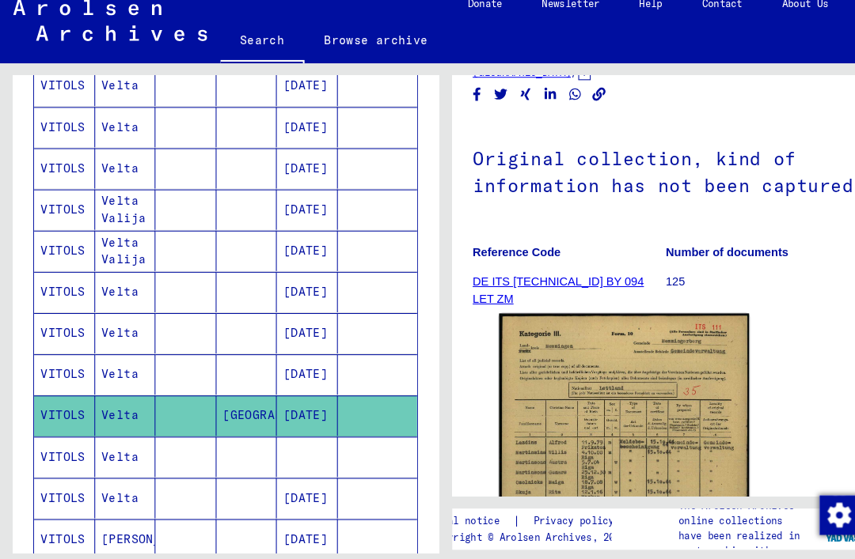
click at [689, 316] on img at bounding box center [599, 485] width 240 height 339
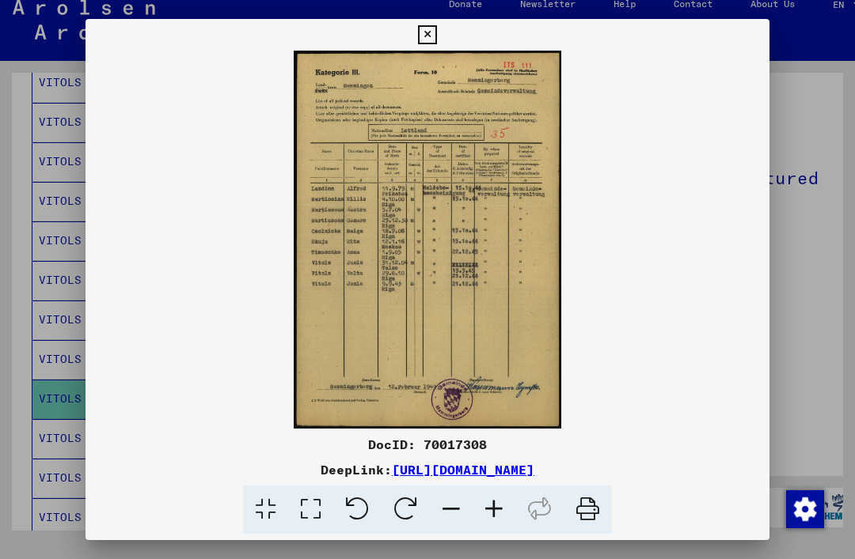
click at [436, 34] on icon at bounding box center [427, 34] width 18 height 19
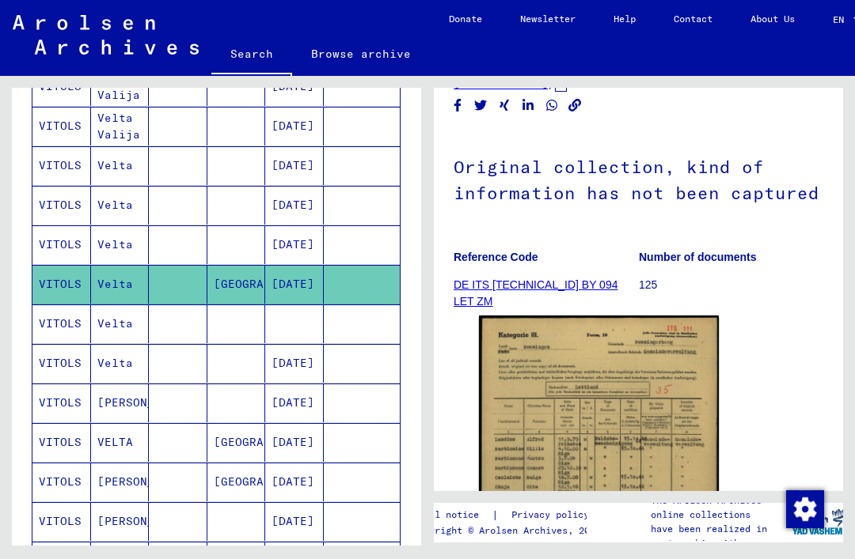
scroll to position [611, 0]
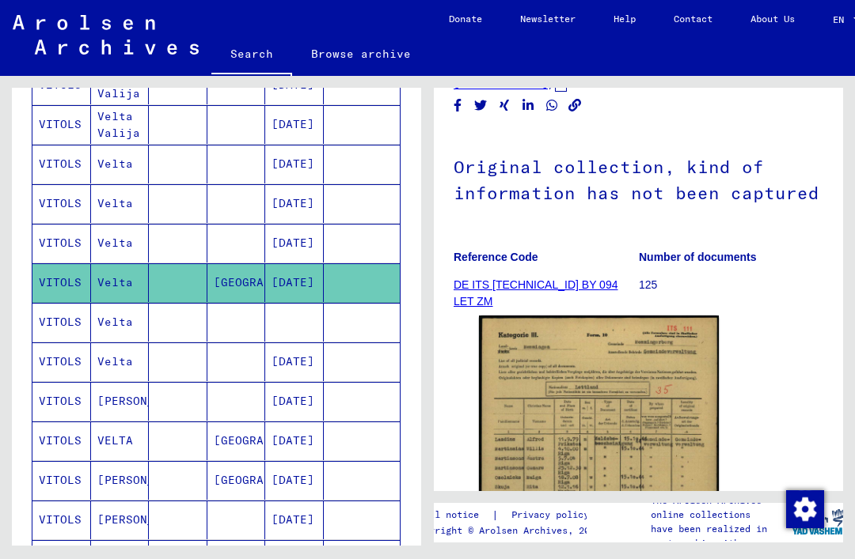
click at [61, 382] on mat-cell "VITOLS" at bounding box center [61, 401] width 59 height 39
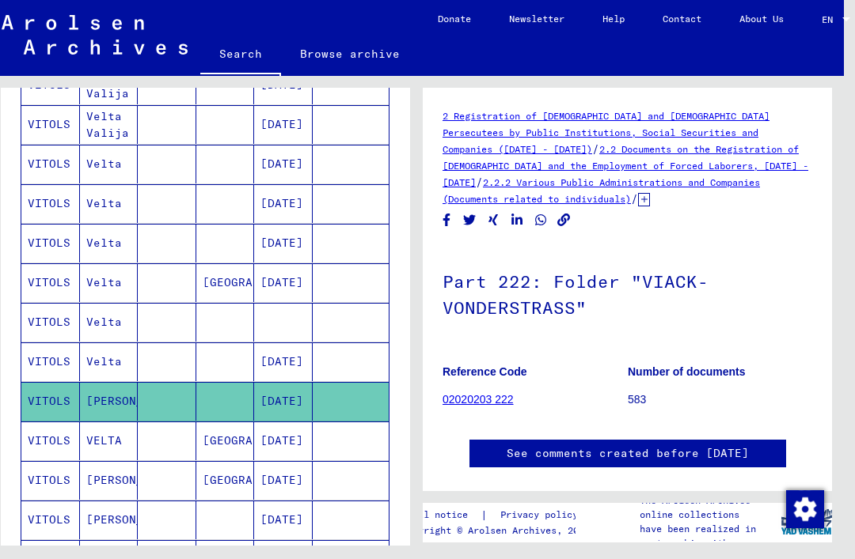
scroll to position [0, 11]
click at [758, 176] on link "2.2.2 Various Public Administrations and Companies (Documents related to indivi…" at bounding box center [600, 190] width 317 height 28
click at [745, 185] on link "2.2.2 Various Public Administrations and Companies (Documents related to indivi…" at bounding box center [600, 190] width 317 height 28
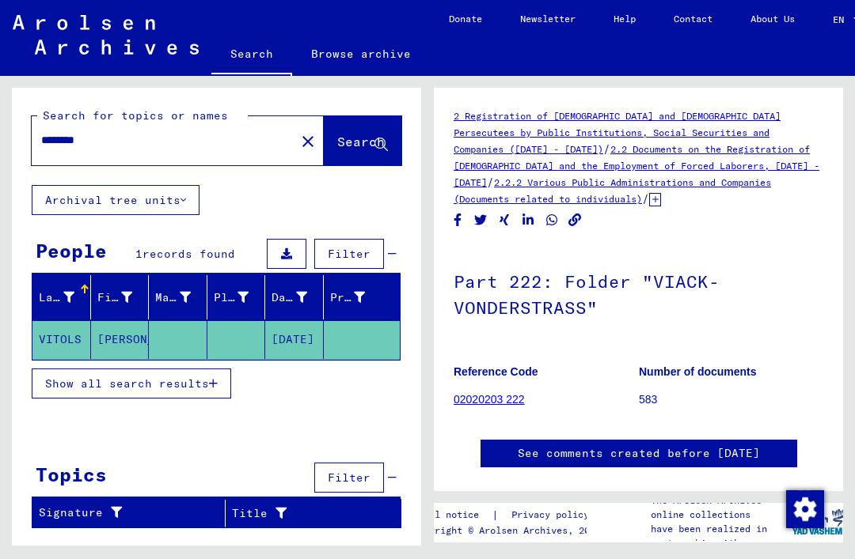
scroll to position [40, 0]
click at [77, 377] on span "Show all search results" at bounding box center [127, 384] width 164 height 14
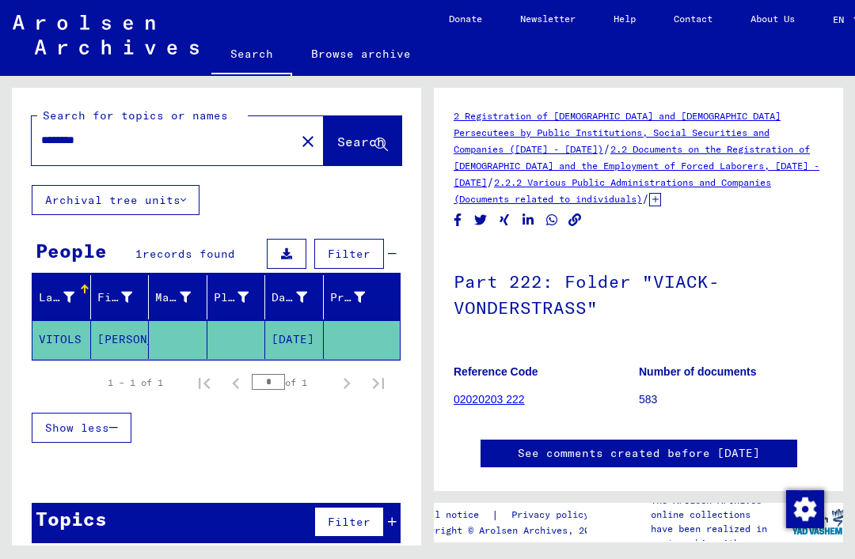
scroll to position [-1, 0]
type input "**********"
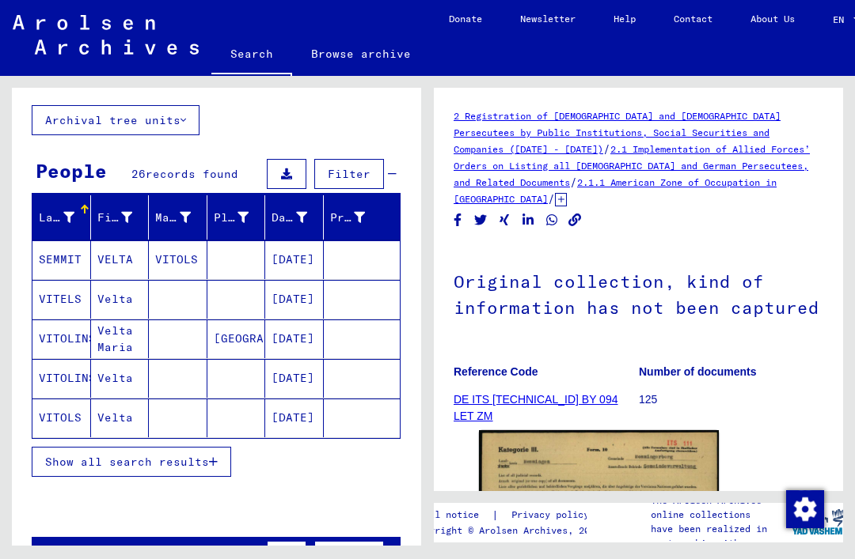
scroll to position [93, 0]
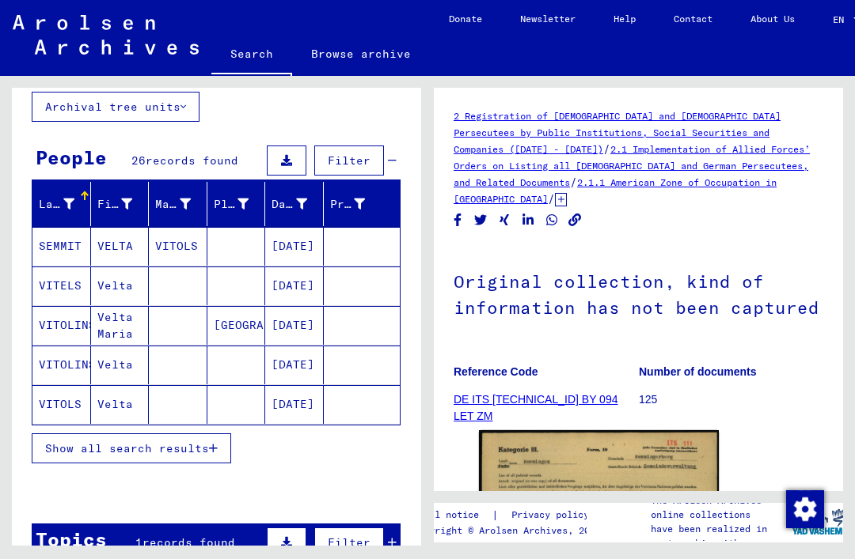
click at [94, 442] on span "Show all search results" at bounding box center [127, 449] width 164 height 14
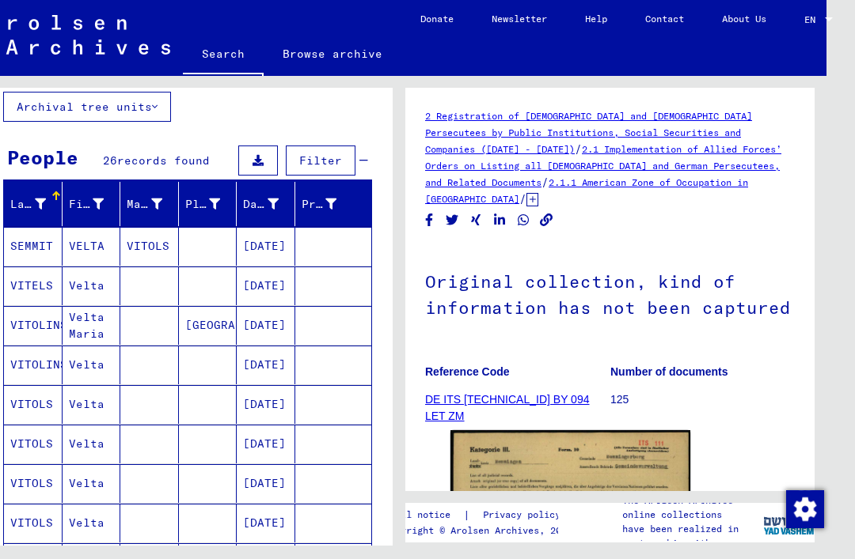
scroll to position [40, 36]
